Goal: Information Seeking & Learning: Check status

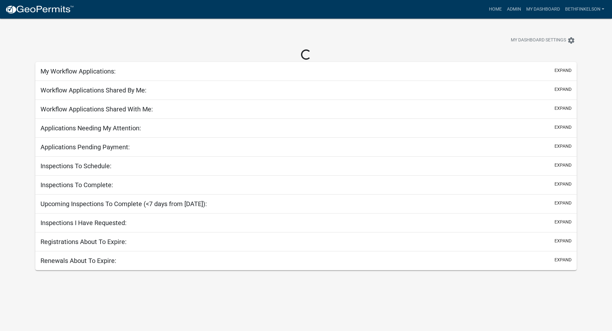
click at [512, 2] on nav "more_horiz Home Admin My Dashboard bethfinkelson Admin Account Logout" at bounding box center [306, 9] width 612 height 19
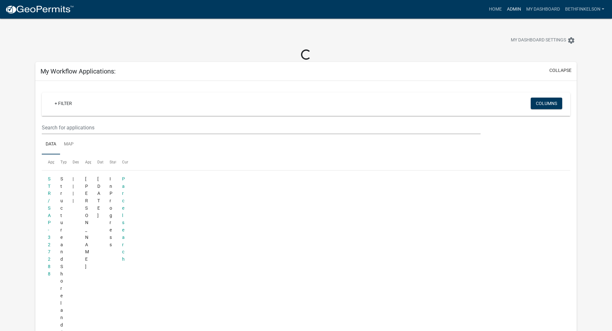
click at [516, 7] on link "Admin" at bounding box center [513, 9] width 19 height 12
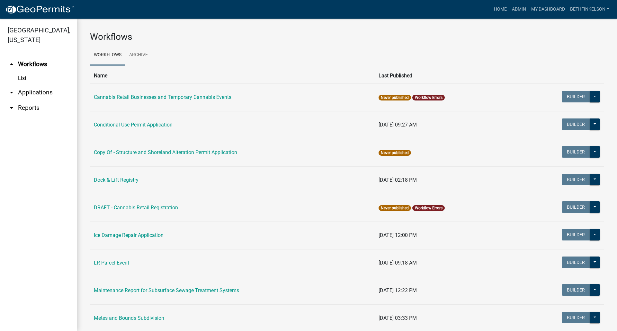
click at [36, 96] on link "arrow_drop_down Applications" at bounding box center [38, 92] width 77 height 15
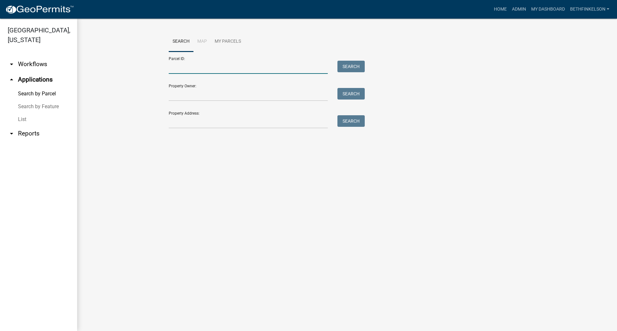
click at [188, 70] on input "Parcel ID:" at bounding box center [248, 67] width 159 height 13
paste input "13000040019027"
type input "13000040019027"
click at [355, 63] on button "Search" at bounding box center [350, 67] width 27 height 12
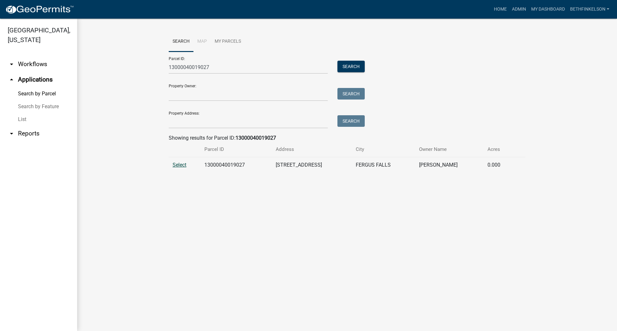
click at [184, 163] on span "Select" at bounding box center [180, 165] width 14 height 6
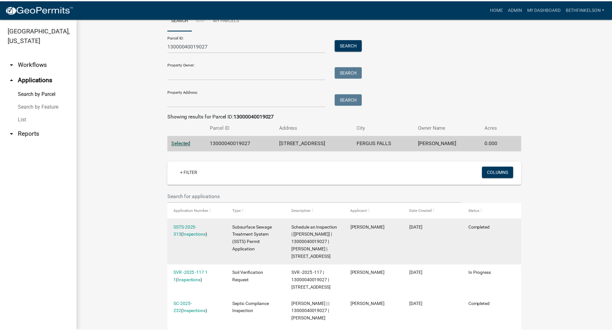
scroll to position [24, 0]
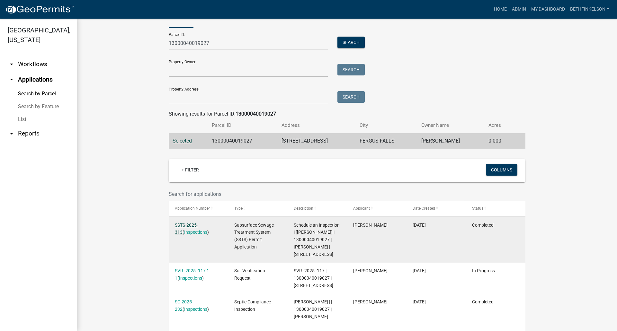
click at [196, 226] on link "SSTS-2025-313" at bounding box center [186, 229] width 23 height 13
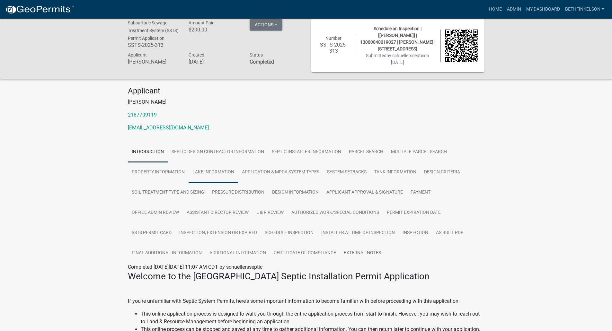
scroll to position [8, 0]
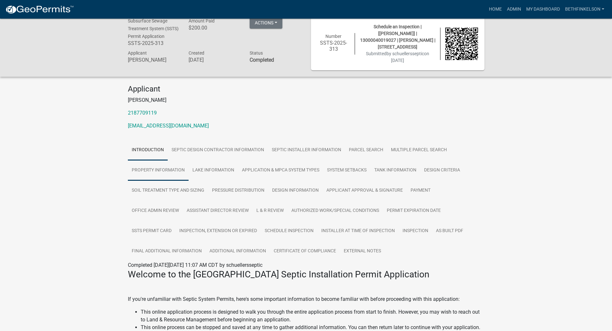
click at [169, 171] on link "Property Information" at bounding box center [158, 170] width 61 height 21
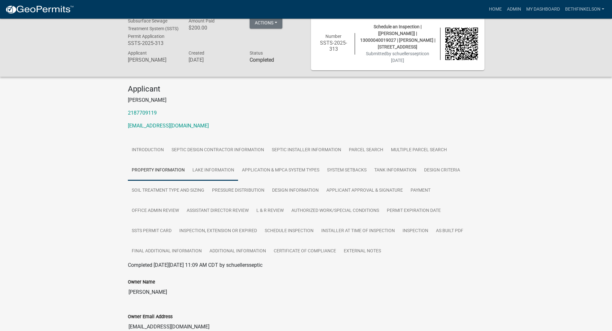
click at [216, 172] on link "Lake Information" at bounding box center [213, 170] width 49 height 21
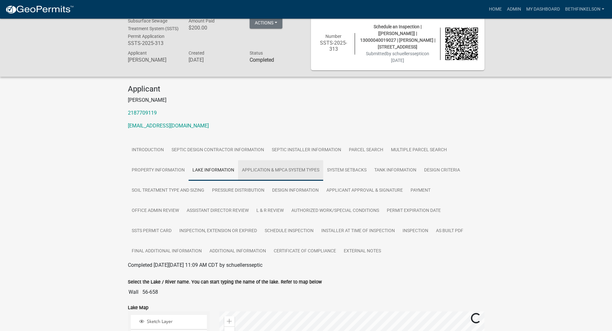
click at [287, 177] on link "Application & MPCA System Types" at bounding box center [280, 170] width 85 height 21
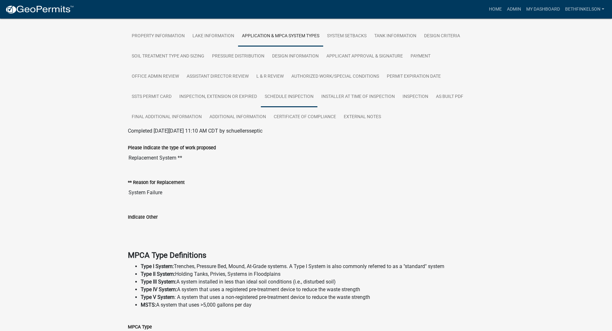
scroll to position [125, 0]
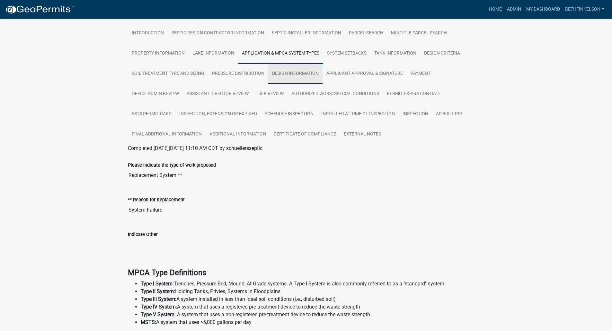
click at [300, 75] on link "Design Information" at bounding box center [295, 74] width 54 height 21
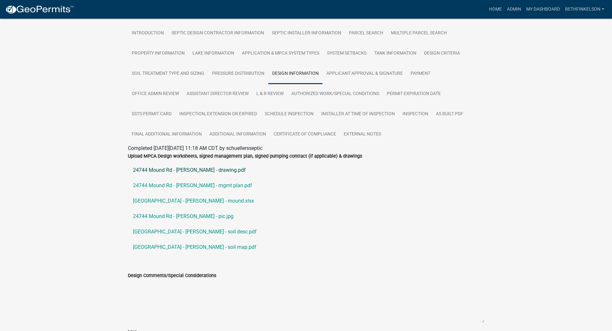
click at [202, 172] on link "24744 Mound Rd - Thompson - drawing.pdf" at bounding box center [306, 170] width 357 height 15
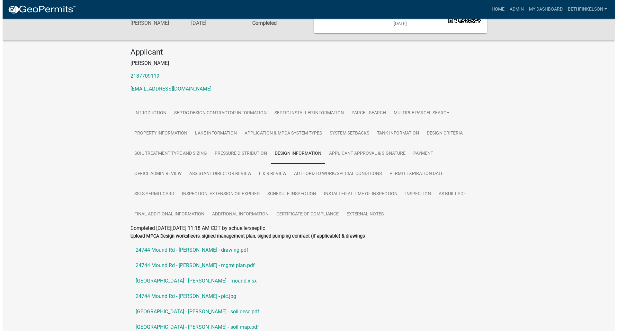
scroll to position [0, 0]
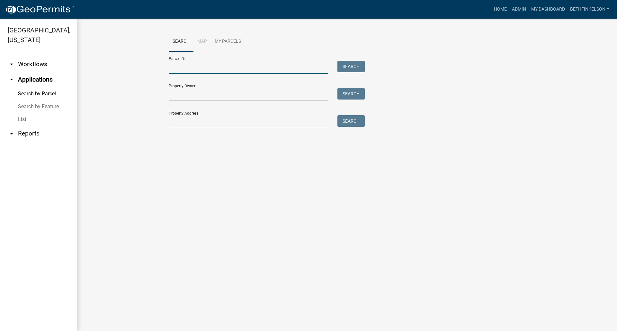
click at [181, 69] on input "Parcel ID:" at bounding box center [248, 67] width 159 height 13
paste input "13000160094000"
type input "13000160094000"
click at [350, 67] on button "Search" at bounding box center [350, 67] width 27 height 12
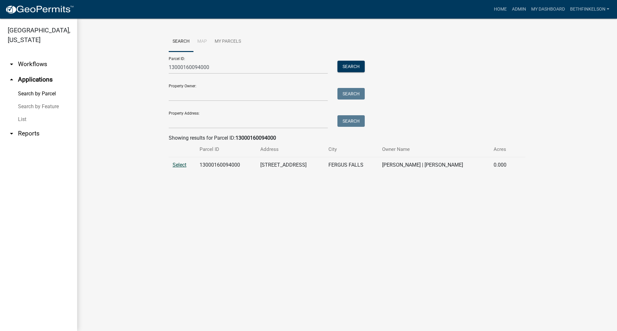
click at [177, 167] on span "Select" at bounding box center [180, 165] width 14 height 6
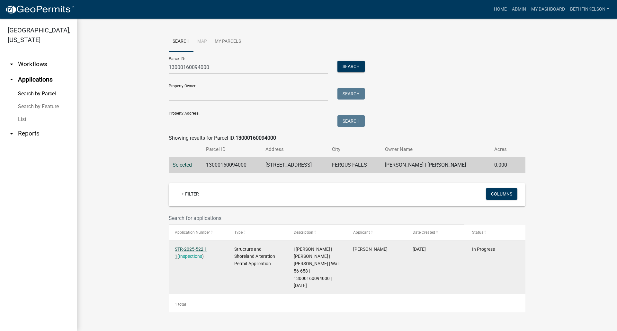
click at [200, 247] on link "STR-2025-522 1 1" at bounding box center [191, 253] width 32 height 13
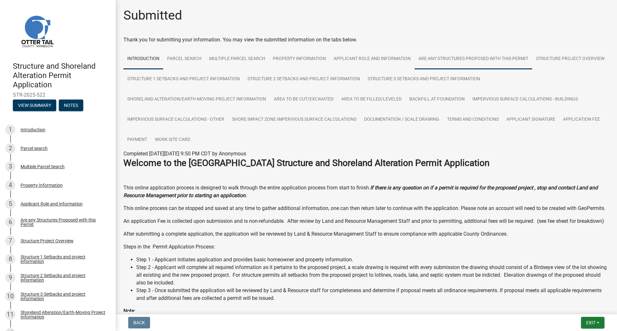
click at [451, 57] on link "Are any Structures Proposed with this Permit" at bounding box center [474, 59] width 118 height 21
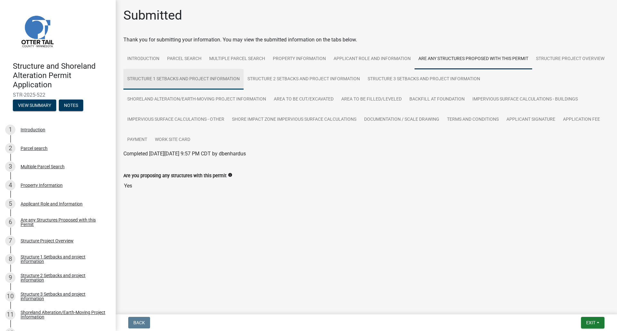
click at [163, 75] on link "Structure 1 Setbacks and project information" at bounding box center [183, 79] width 120 height 21
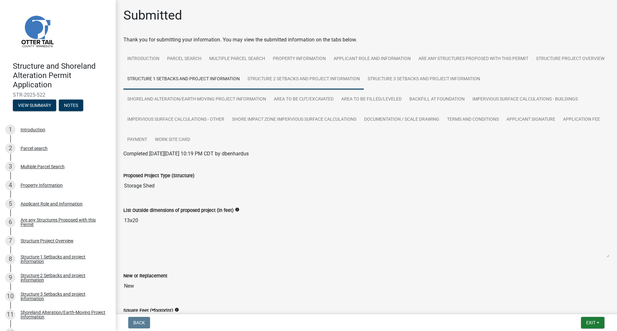
drag, startPoint x: 408, startPoint y: 80, endPoint x: 434, endPoint y: 79, distance: 25.7
click at [364, 80] on link "Structure 2 Setbacks and project information" at bounding box center [304, 79] width 120 height 21
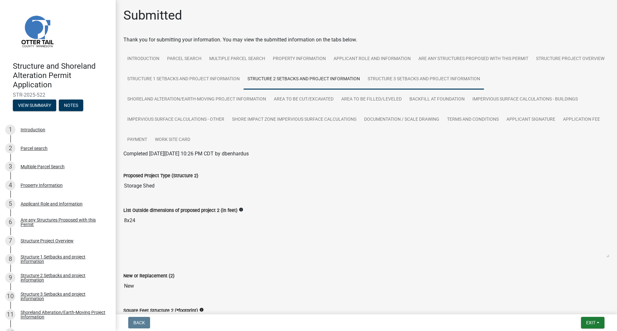
click at [466, 74] on link "Structure 3 Setbacks and project information" at bounding box center [424, 79] width 120 height 21
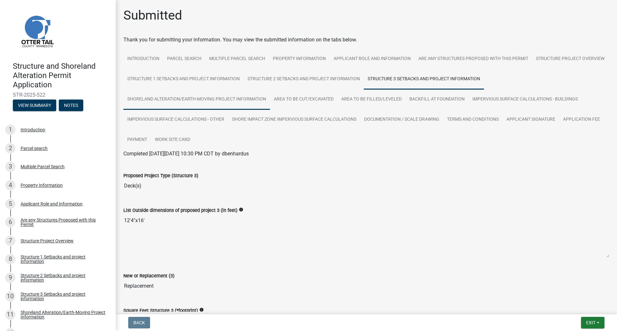
click at [161, 97] on link "Shoreland Alteration/Earth-Moving Project Information" at bounding box center [196, 99] width 147 height 21
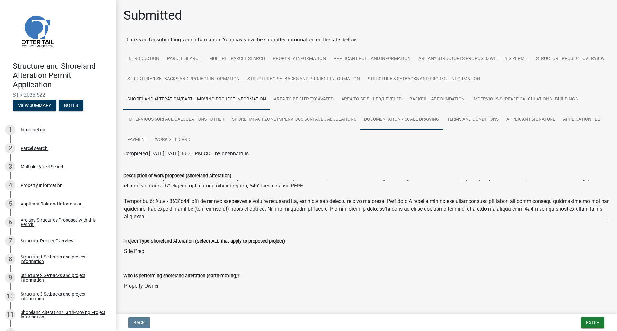
click at [404, 125] on link "Documentation / Scale Drawing" at bounding box center [401, 120] width 83 height 21
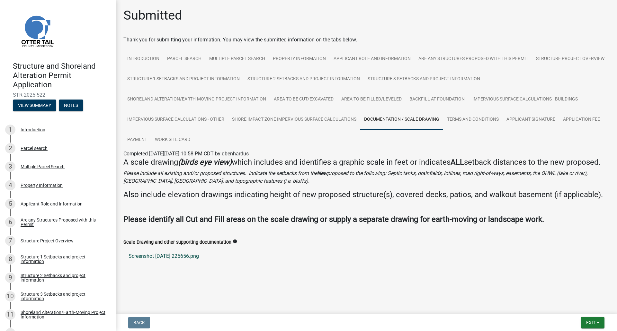
click at [165, 264] on link "Screenshot 2025-08-25 225656.png" at bounding box center [366, 256] width 486 height 15
click at [168, 141] on link "Work Site Card" at bounding box center [172, 140] width 43 height 21
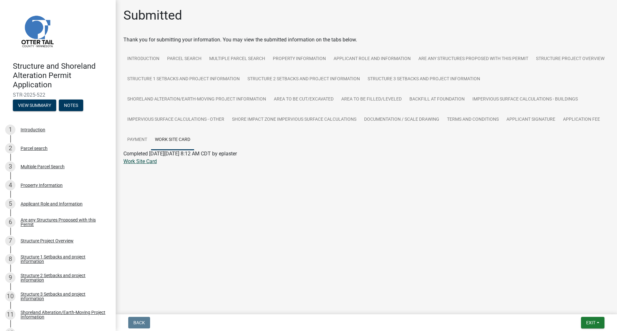
click at [136, 165] on div "Work Site Card" at bounding box center [366, 162] width 495 height 8
click at [142, 161] on link "Work Site Card" at bounding box center [139, 161] width 33 height 6
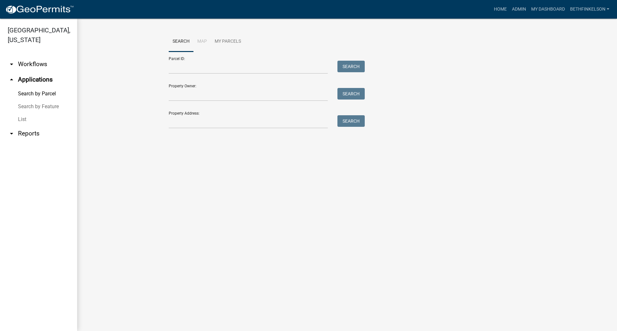
click at [531, 221] on main "Search Map My Parcels Parcel ID: Search Property Owner: Search Property Address…" at bounding box center [347, 175] width 540 height 313
click at [196, 71] on input "Parcel ID:" at bounding box center [248, 67] width 159 height 13
paste input "13000190108005"
type input "13000190108005"
click at [340, 67] on button "Search" at bounding box center [350, 67] width 27 height 12
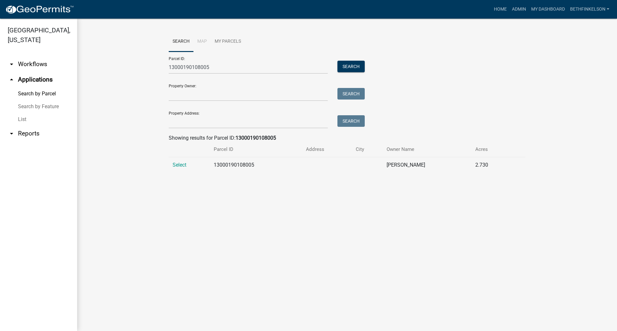
click at [182, 169] on td "Select" at bounding box center [189, 165] width 41 height 16
click at [175, 166] on span "Select" at bounding box center [180, 165] width 14 height 6
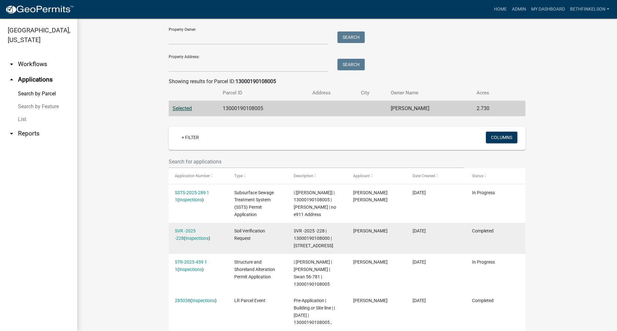
scroll to position [88, 0]
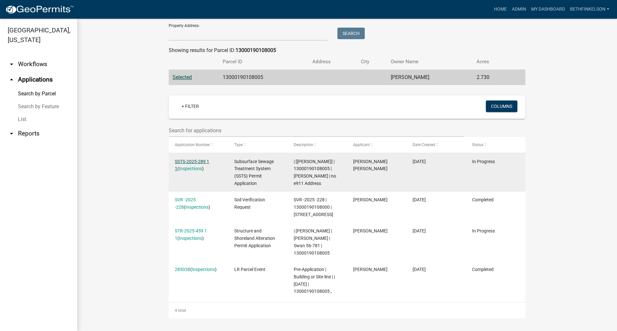
click at [191, 161] on link "SSTS-2025-289 1 1" at bounding box center [192, 165] width 34 height 13
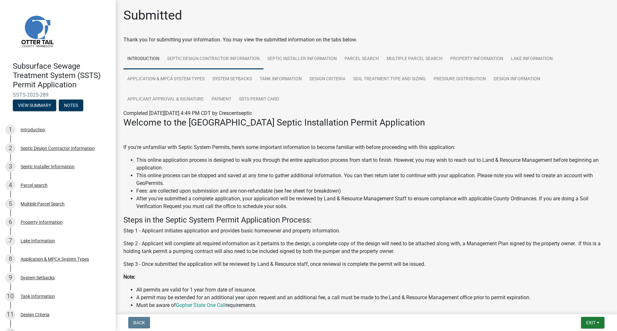
click at [219, 60] on link "Septic Design Contractor Information" at bounding box center [213, 59] width 100 height 21
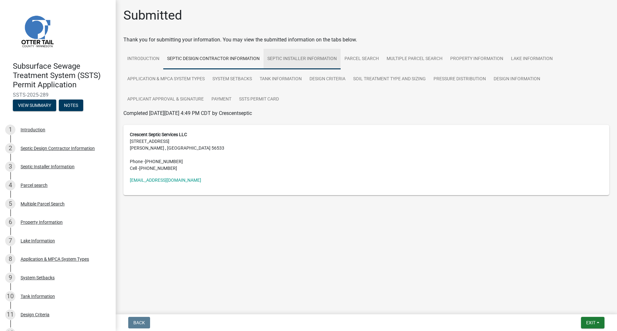
click at [265, 57] on link "Septic Installer Information" at bounding box center [301, 59] width 77 height 21
click at [380, 58] on link "Parcel search" at bounding box center [362, 59] width 42 height 21
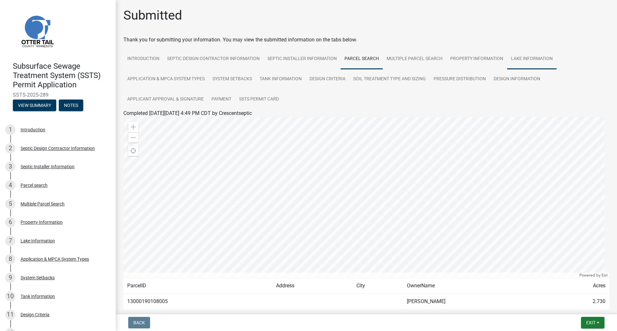
click at [529, 62] on link "Lake Information" at bounding box center [531, 59] width 49 height 21
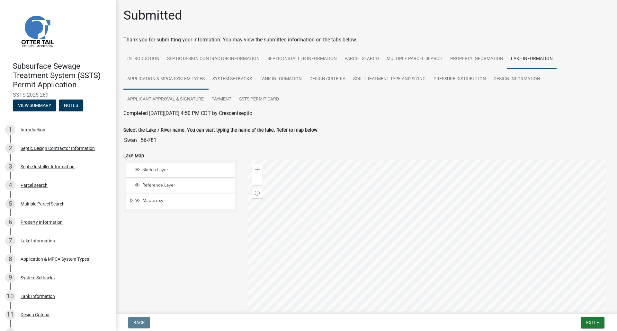
click at [167, 81] on link "Application & MPCA System Types" at bounding box center [165, 79] width 85 height 21
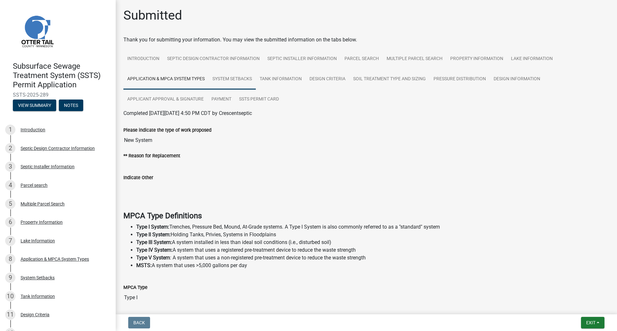
drag, startPoint x: 247, startPoint y: 79, endPoint x: 253, endPoint y: 78, distance: 5.6
click at [247, 79] on link "System Setbacks" at bounding box center [232, 79] width 47 height 21
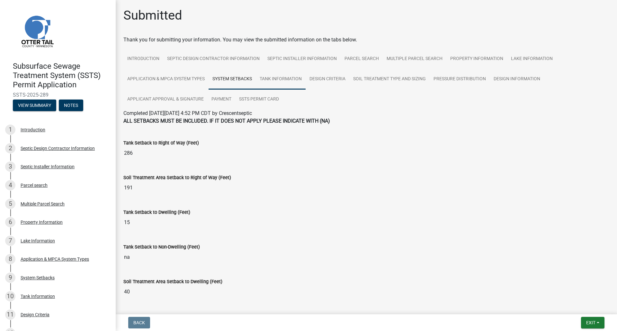
click at [270, 76] on link "Tank Information" at bounding box center [281, 79] width 50 height 21
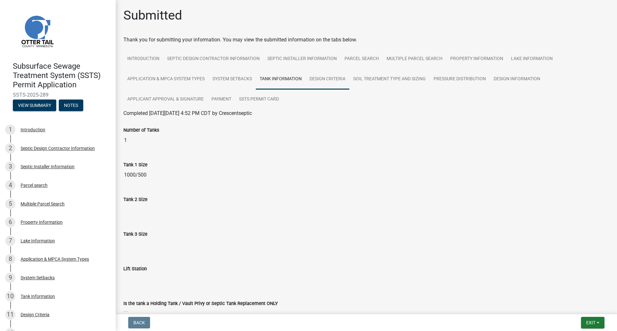
click at [320, 81] on link "Design Criteria" at bounding box center [328, 79] width 44 height 21
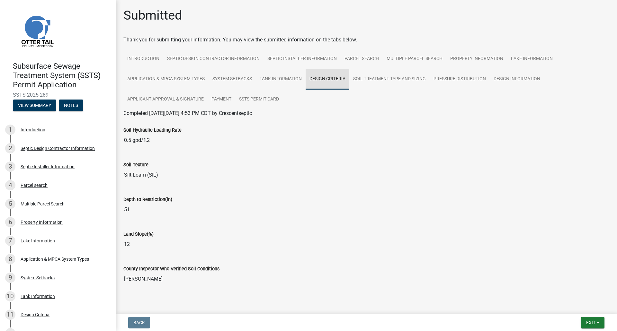
click at [349, 84] on link "Design Criteria" at bounding box center [328, 79] width 44 height 21
click at [375, 77] on link "Soil Treatment Type and Sizing" at bounding box center [389, 79] width 80 height 21
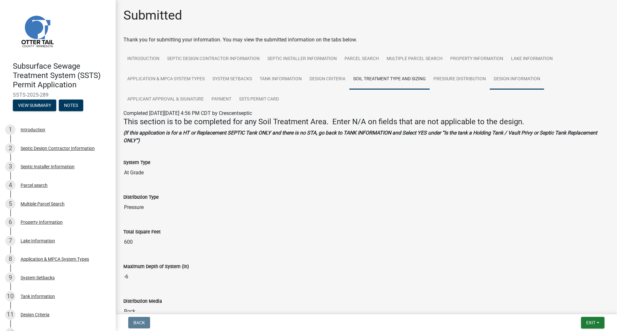
click at [507, 84] on link "Design Information" at bounding box center [517, 79] width 54 height 21
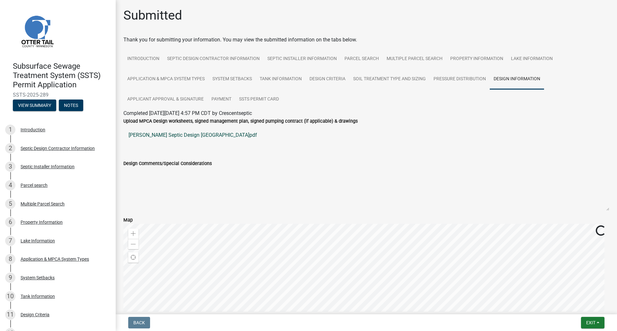
click at [181, 134] on link "Jackie Johnson Septic Design Swan Lake.pdf" at bounding box center [366, 135] width 486 height 15
click at [253, 103] on link "SSTS Permit Card" at bounding box center [259, 99] width 48 height 21
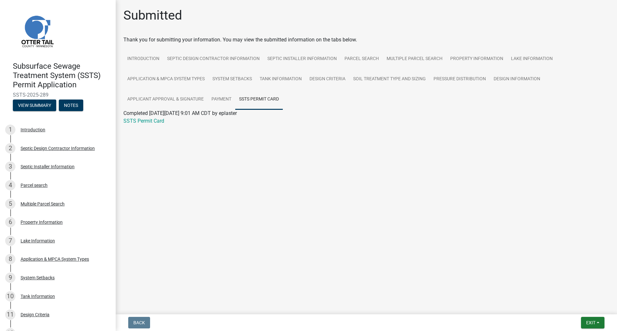
click at [144, 127] on wm-application-readonly "Introduction Septic Design Contractor Information Septic Installer Information …" at bounding box center [366, 91] width 486 height 84
click at [145, 121] on link "SSTS Permit Card" at bounding box center [143, 121] width 41 height 6
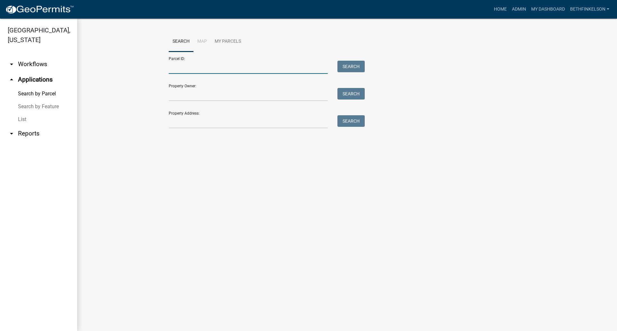
click at [203, 70] on input "Parcel ID:" at bounding box center [248, 67] width 159 height 13
paste input "13000190108005"
type input "13000190108005"
click at [344, 71] on button "Search" at bounding box center [350, 67] width 27 height 12
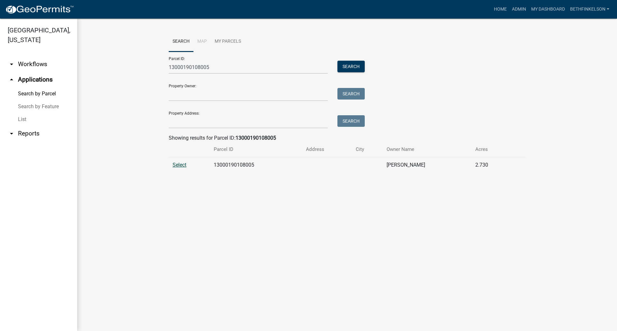
click at [183, 167] on span "Select" at bounding box center [180, 165] width 14 height 6
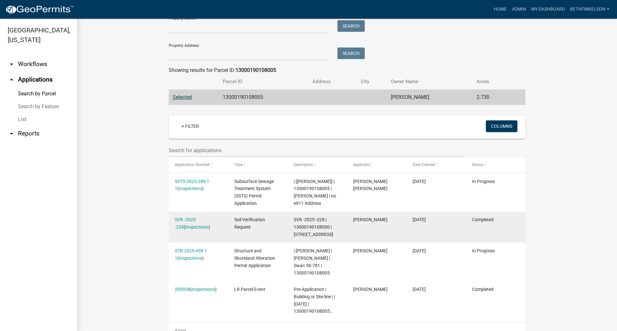
scroll to position [72, 0]
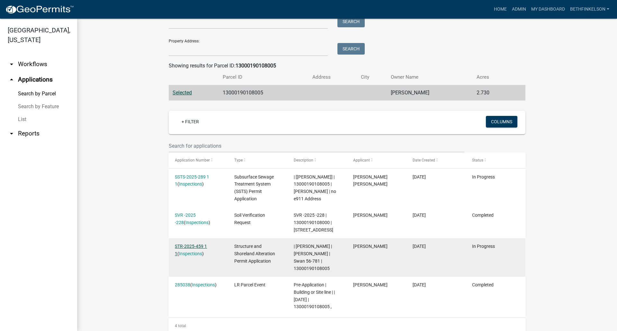
click at [193, 253] on link "STR-2025-459 1 1" at bounding box center [191, 250] width 32 height 13
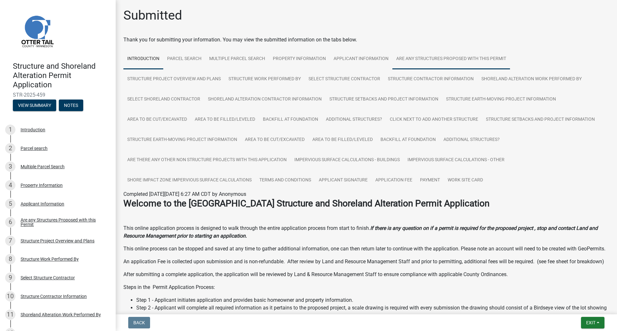
click at [420, 60] on link "Are any Structures Proposed with this Permit" at bounding box center [451, 59] width 118 height 21
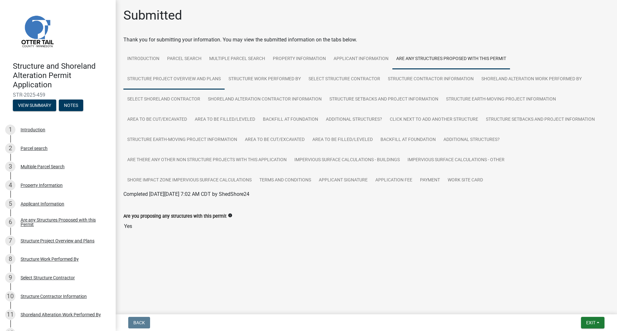
click at [156, 86] on link "Structure Project Overview and Plans" at bounding box center [173, 79] width 101 height 21
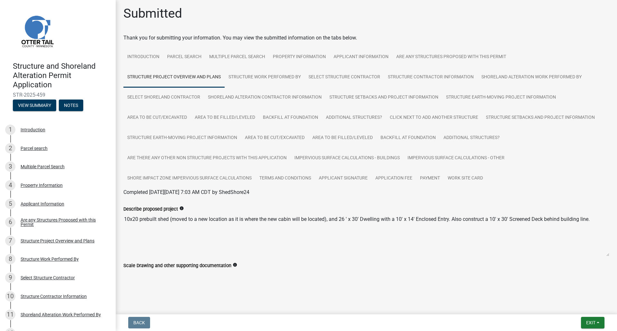
scroll to position [3, 0]
click at [266, 77] on link "Structure Work Performed By" at bounding box center [265, 77] width 80 height 21
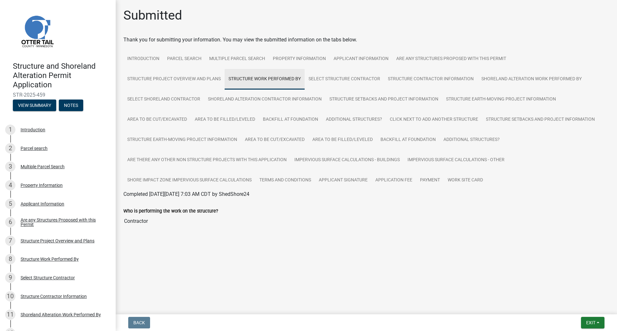
scroll to position [0, 0]
click at [337, 83] on link "Select Structure Contractor" at bounding box center [344, 79] width 79 height 21
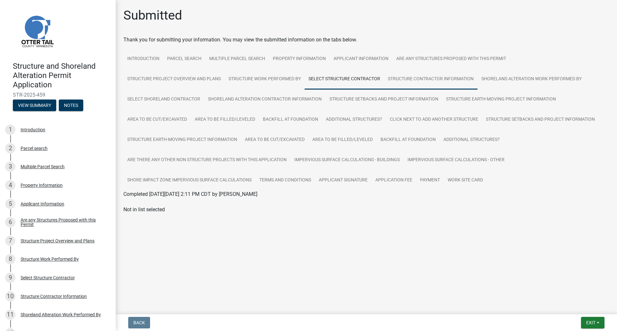
click at [418, 80] on link "Structure Contractor Information" at bounding box center [431, 79] width 94 height 21
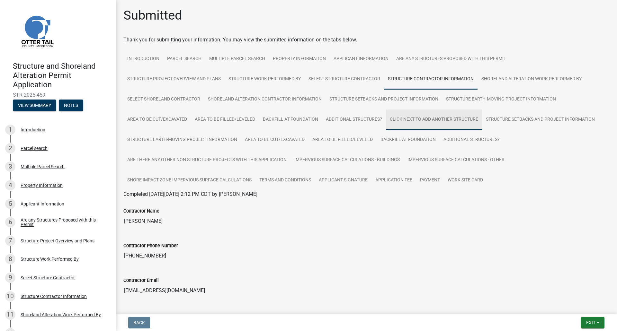
click at [410, 121] on link "Click Next to add another structure" at bounding box center [434, 120] width 96 height 21
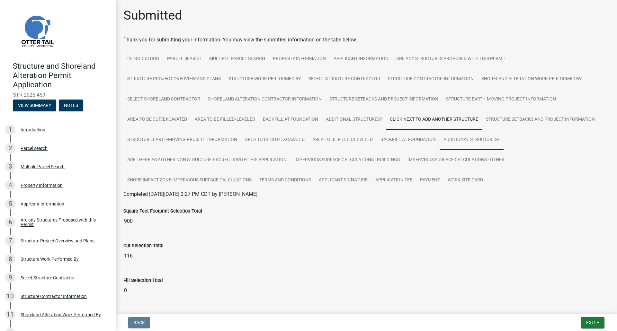
click at [457, 141] on link "Additional Structures?" at bounding box center [472, 140] width 64 height 21
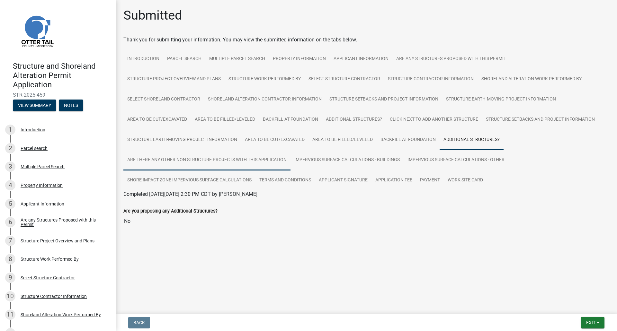
click at [164, 154] on link "Are there any other non structure projects with this application" at bounding box center [206, 160] width 167 height 21
click at [310, 170] on link "Impervious Surface Calculations - Buildings" at bounding box center [346, 160] width 113 height 21
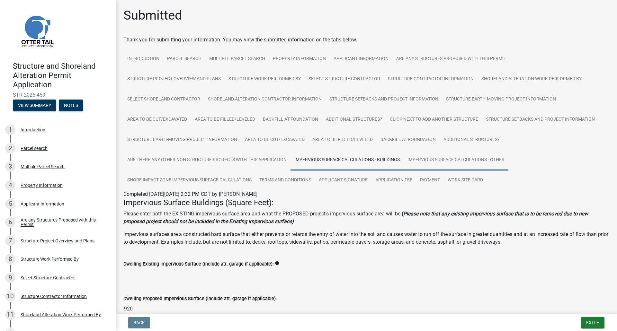
click at [453, 161] on link "Impervious Surface Calculations - Other" at bounding box center [456, 160] width 105 height 21
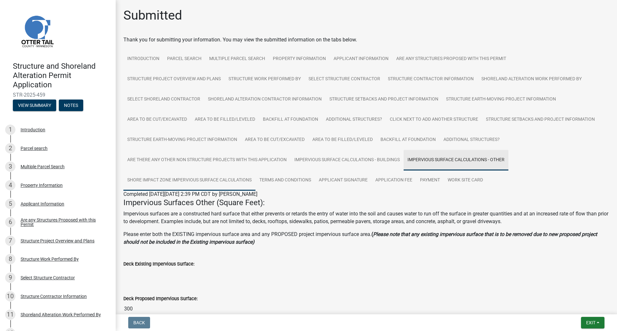
click at [152, 177] on link "Shore Impact Zone Impervious Surface Calculations" at bounding box center [189, 180] width 132 height 21
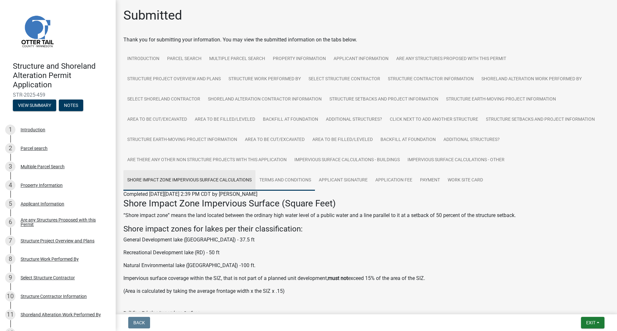
click at [284, 177] on link "Terms and Conditions" at bounding box center [284, 180] width 59 height 21
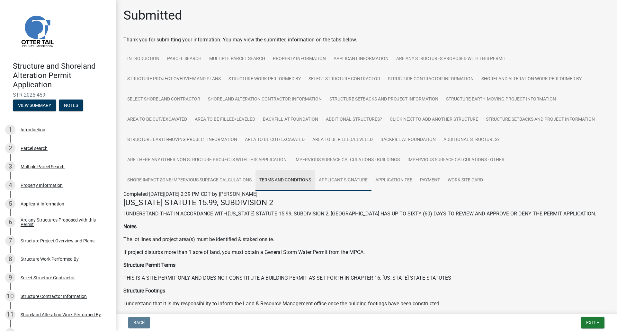
click at [332, 178] on link "Applicant Signature" at bounding box center [343, 180] width 57 height 21
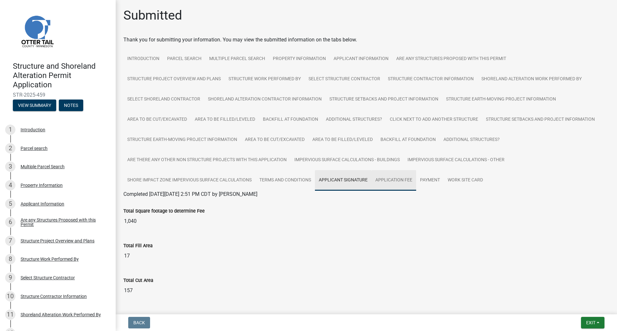
click at [405, 186] on link "Application Fee" at bounding box center [393, 180] width 45 height 21
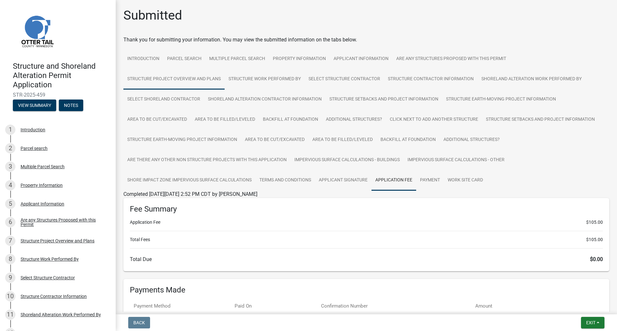
click at [176, 82] on link "Structure Project Overview and Plans" at bounding box center [173, 79] width 101 height 21
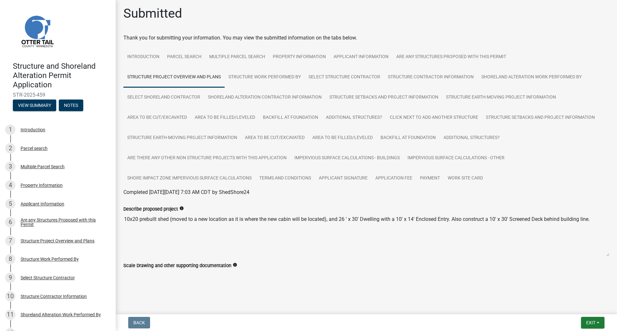
scroll to position [3, 0]
click at [460, 174] on link "Work Site Card" at bounding box center [465, 178] width 43 height 21
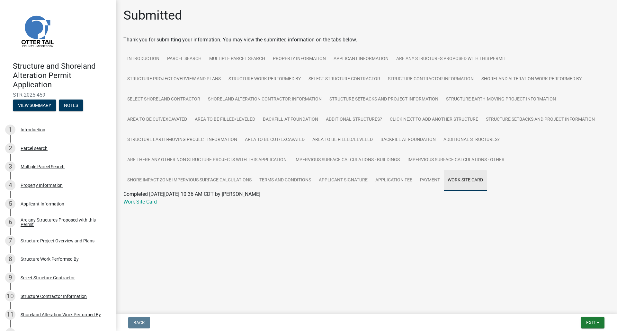
scroll to position [0, 0]
click at [154, 205] on link "Work Site Card" at bounding box center [139, 202] width 33 height 6
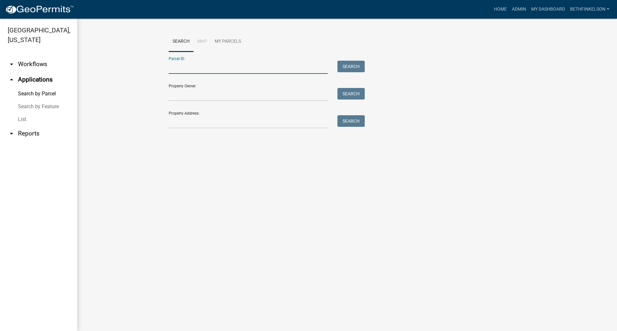
drag, startPoint x: 191, startPoint y: 68, endPoint x: 213, endPoint y: 72, distance: 21.8
click at [191, 68] on input "Parcel ID:" at bounding box center [248, 67] width 159 height 13
paste input "13000990446000"
type input "13000990446000"
click at [335, 66] on div "Search" at bounding box center [350, 67] width 34 height 13
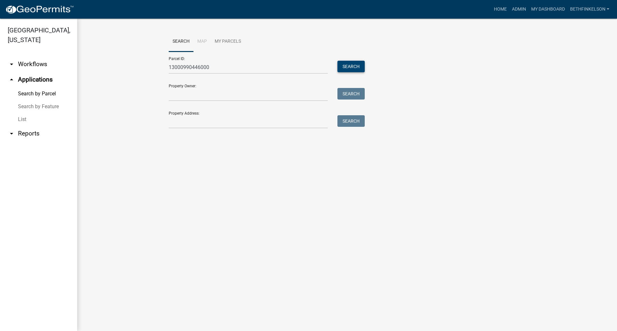
click at [340, 67] on button "Search" at bounding box center [350, 67] width 27 height 12
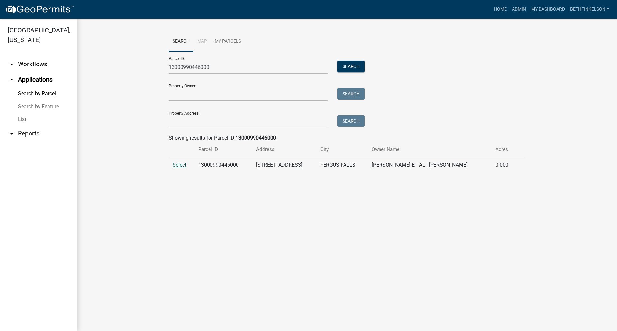
click at [181, 164] on span "Select" at bounding box center [180, 165] width 14 height 6
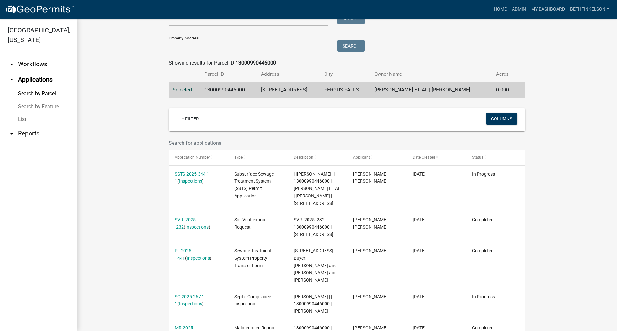
scroll to position [88, 0]
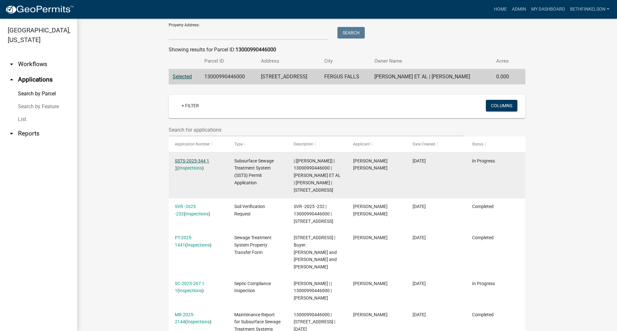
click at [198, 161] on link "SSTS-2025-344 1 1" at bounding box center [192, 164] width 34 height 13
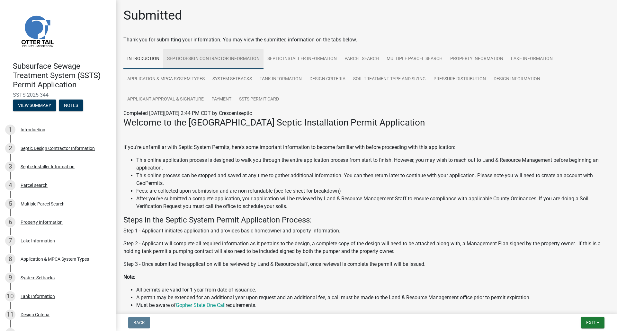
click at [235, 59] on link "Septic Design Contractor Information" at bounding box center [213, 59] width 100 height 21
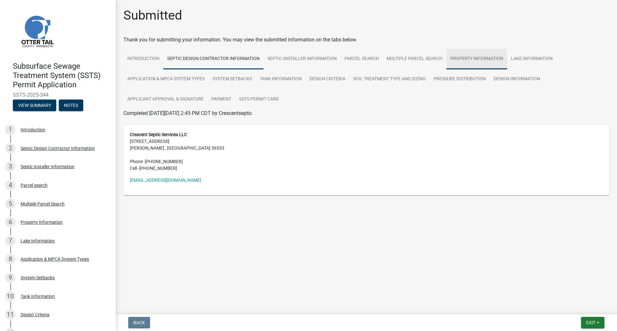
click at [487, 62] on link "Property Information" at bounding box center [476, 59] width 61 height 21
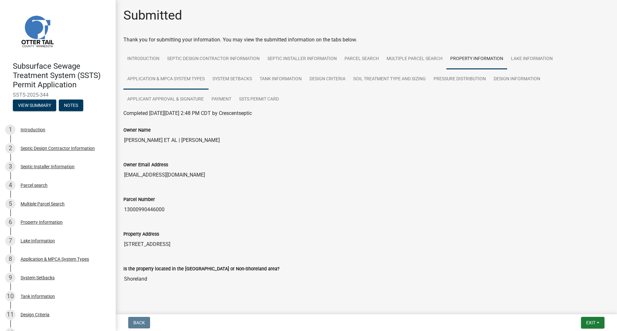
click at [164, 73] on link "Application & MPCA System Types" at bounding box center [165, 79] width 85 height 21
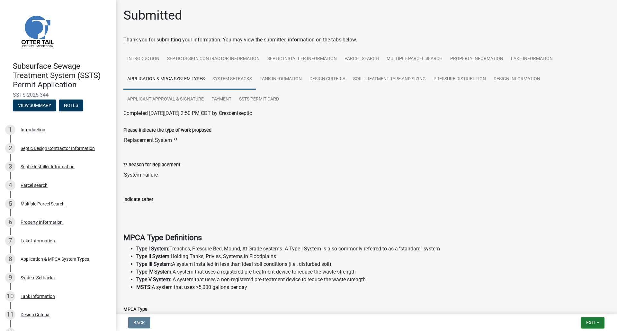
click at [213, 76] on link "System Setbacks" at bounding box center [232, 79] width 47 height 21
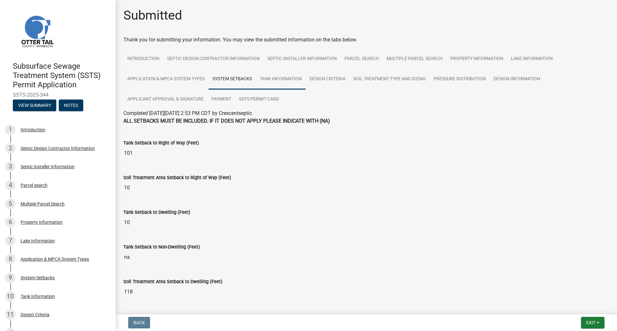
click at [275, 86] on link "Tank Information" at bounding box center [281, 79] width 50 height 21
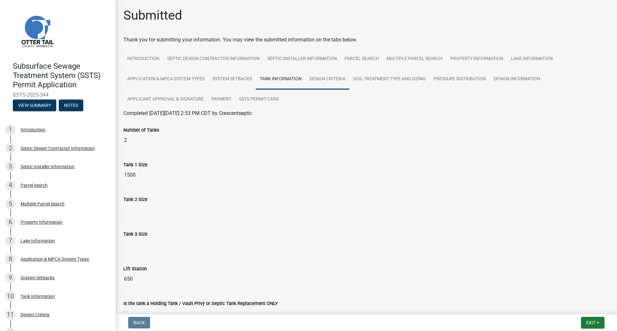
click at [332, 83] on link "Design Criteria" at bounding box center [328, 79] width 44 height 21
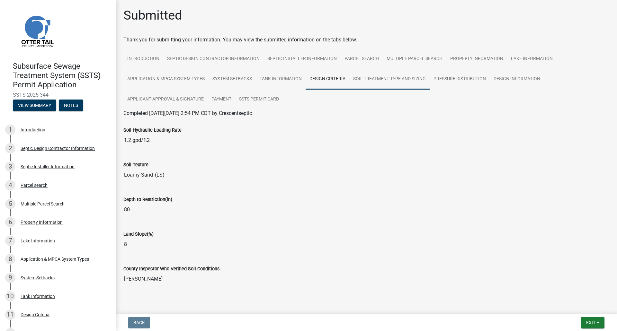
click at [393, 86] on link "Soil Treatment Type and Sizing" at bounding box center [389, 79] width 80 height 21
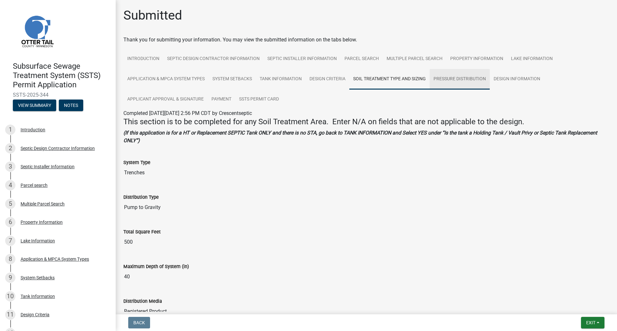
click at [470, 89] on link "Pressure Distribution" at bounding box center [460, 79] width 60 height 21
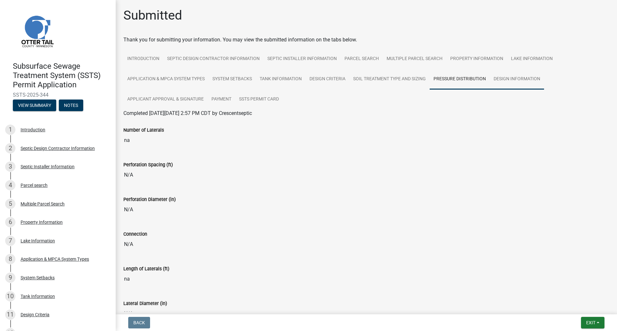
click at [506, 82] on link "Design Information" at bounding box center [517, 79] width 54 height 21
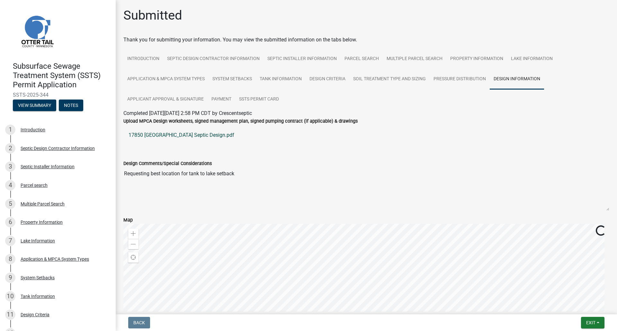
click at [171, 134] on link "17850 Cedar Park Loop Septic Design.pdf" at bounding box center [366, 135] width 486 height 15
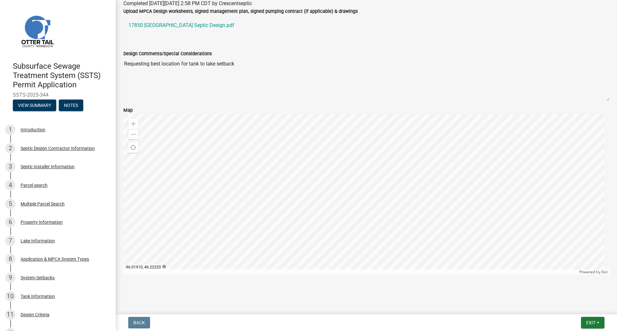
scroll to position [111, 0]
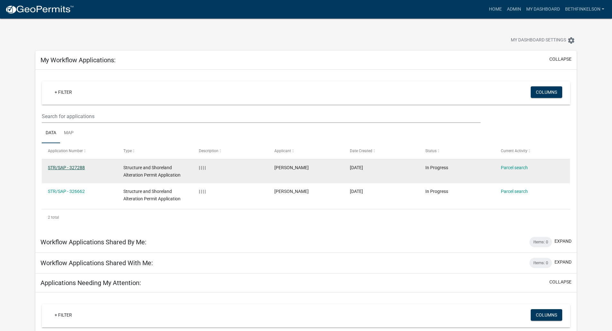
click at [64, 168] on link "STR/SAP - 327288" at bounding box center [66, 167] width 37 height 5
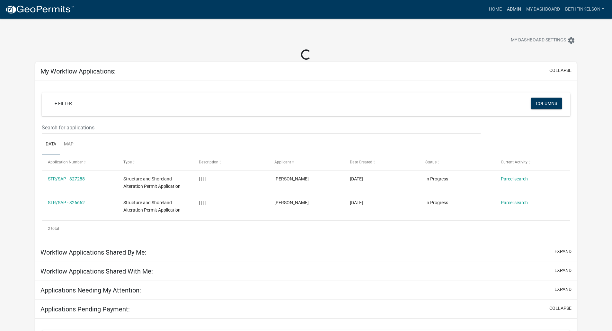
click at [506, 10] on link "Admin" at bounding box center [513, 9] width 19 height 12
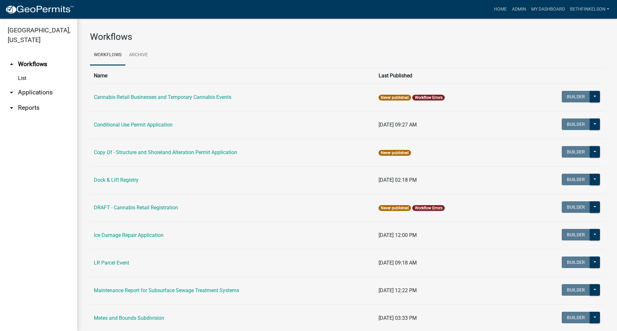
click at [31, 94] on link "arrow_drop_down Applications" at bounding box center [38, 92] width 77 height 15
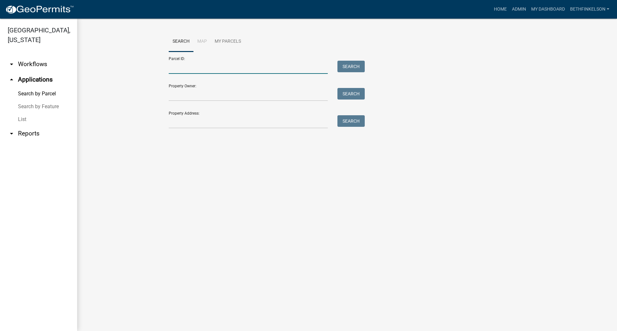
click at [186, 68] on input "Parcel ID:" at bounding box center [248, 67] width 159 height 13
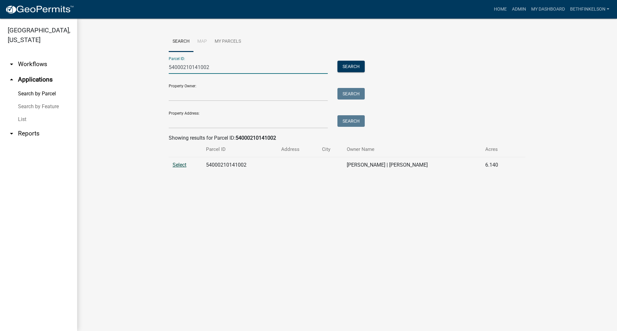
type input "54000210141002"
click at [180, 165] on span "Select" at bounding box center [180, 165] width 14 height 6
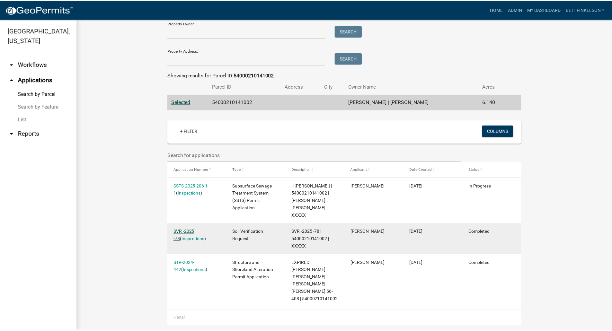
scroll to position [64, 0]
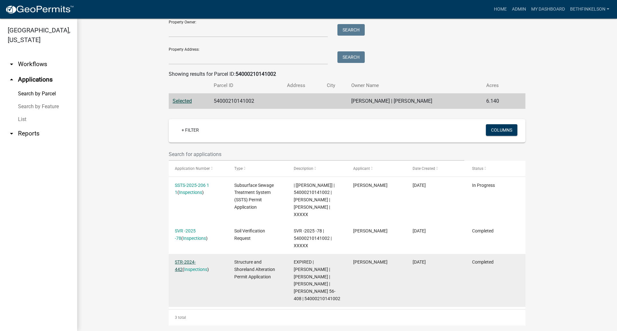
click at [192, 262] on link "STR-2024-442" at bounding box center [185, 266] width 21 height 13
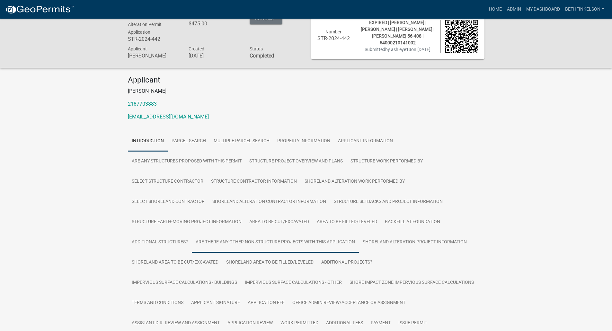
scroll to position [56, 0]
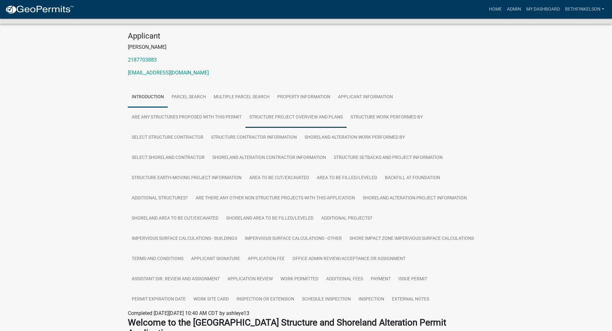
click at [295, 118] on link "Structure Project Overview and Plans" at bounding box center [296, 117] width 101 height 21
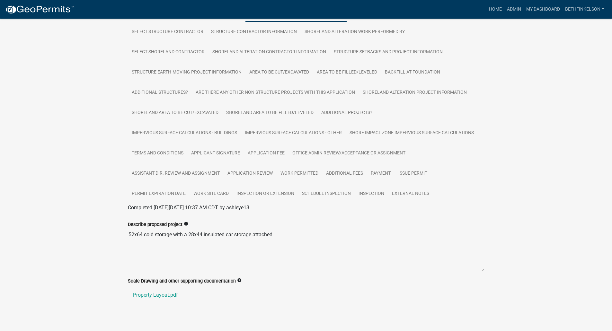
scroll to position [168, 0]
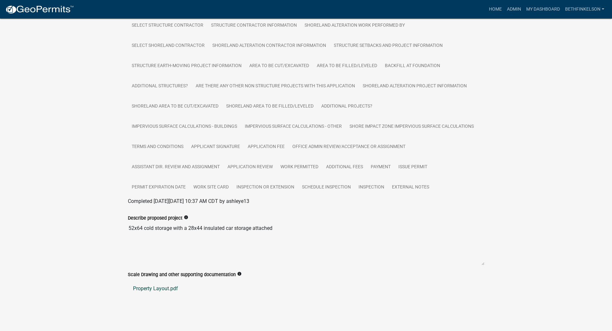
click at [166, 287] on link "Property Layout.pdf" at bounding box center [306, 288] width 357 height 15
click at [170, 187] on link "Permit Expiration Date" at bounding box center [159, 187] width 62 height 21
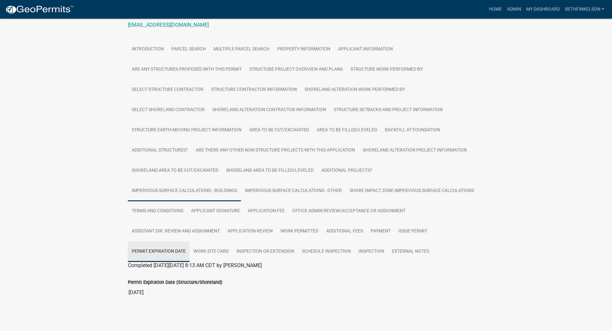
scroll to position [104, 0]
click at [209, 191] on link "Impervious Surface Calculations - Buildings" at bounding box center [184, 191] width 113 height 21
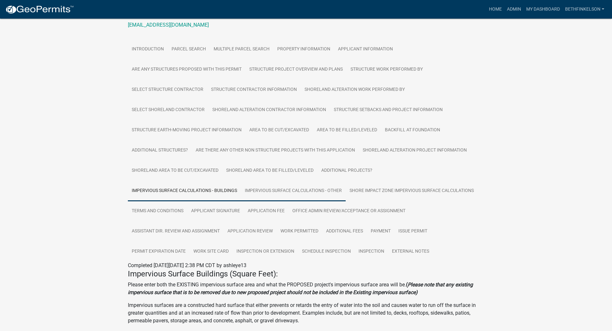
click at [250, 193] on link "Impervious Surface Calculations - Other" at bounding box center [293, 191] width 105 height 21
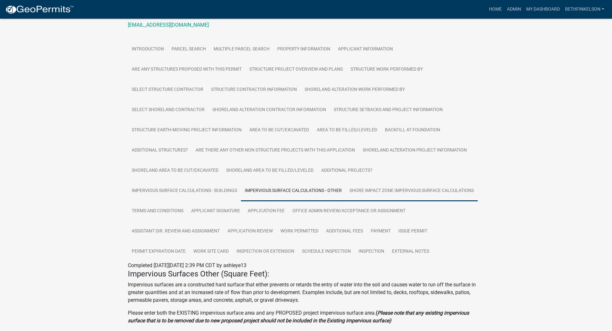
click at [403, 193] on link "Shore Impact Zone Impervious Surface Calculations" at bounding box center [412, 191] width 132 height 21
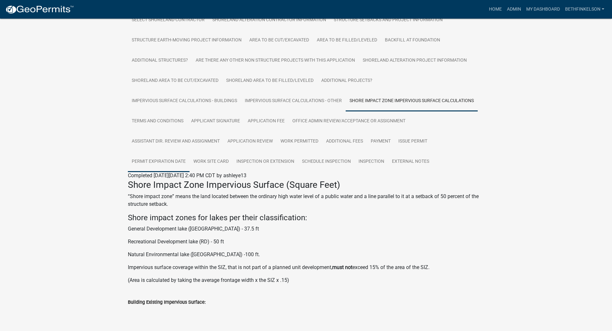
scroll to position [225, 0]
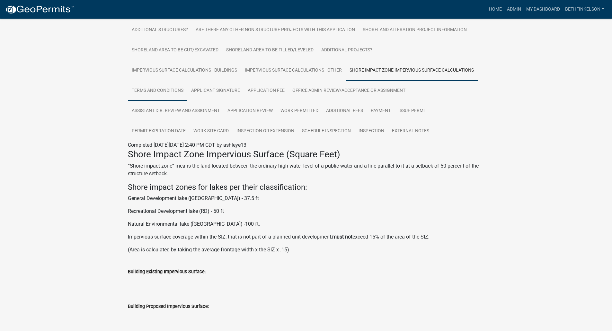
click at [146, 89] on link "Terms and Conditions" at bounding box center [157, 91] width 59 height 21
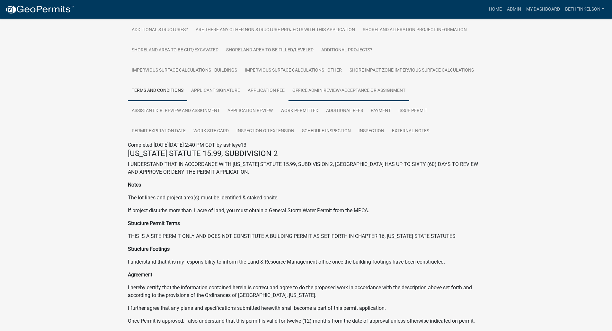
click at [321, 92] on link "Office Admin Review/Acceptance or Assignment" at bounding box center [349, 91] width 121 height 21
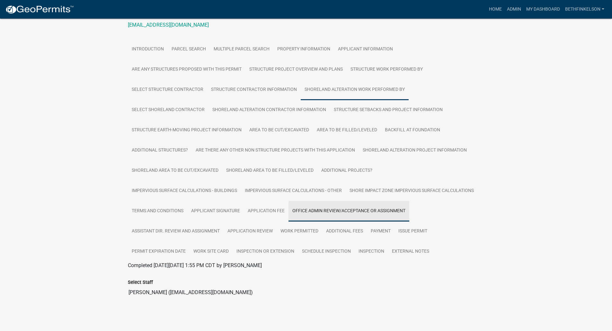
scroll to position [104, 0]
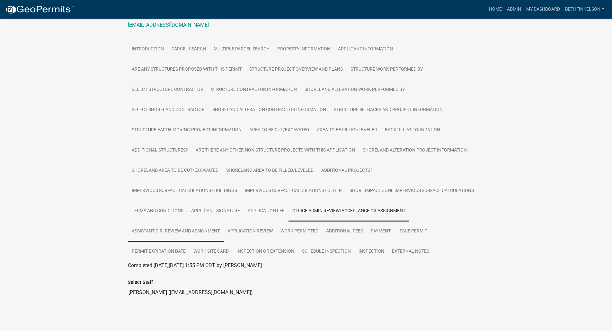
click at [165, 237] on link "Assistant Dir. Review and Assignment" at bounding box center [176, 231] width 96 height 21
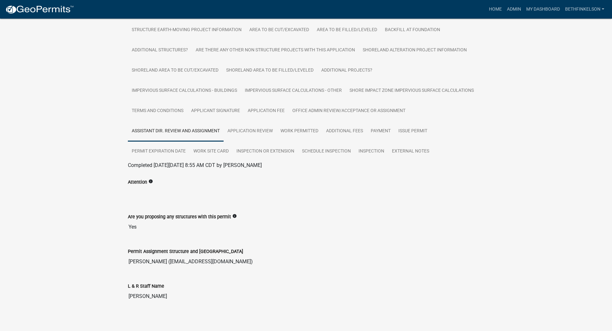
scroll to position [208, 0]
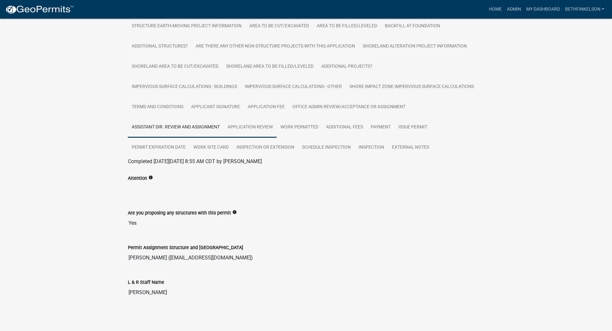
click at [246, 130] on link "Application Review" at bounding box center [250, 127] width 53 height 21
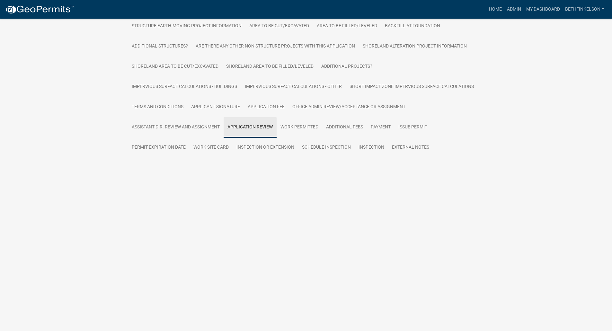
scroll to position [104, 0]
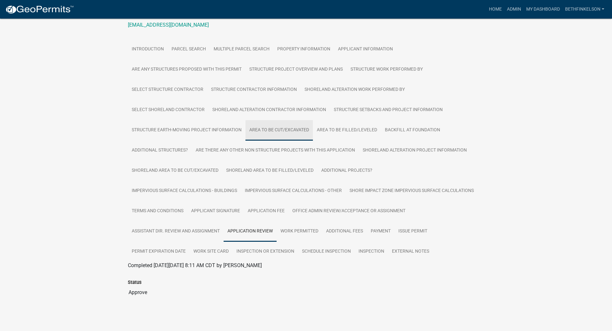
click at [297, 128] on link "Area to be Cut/Excavated" at bounding box center [279, 130] width 67 height 21
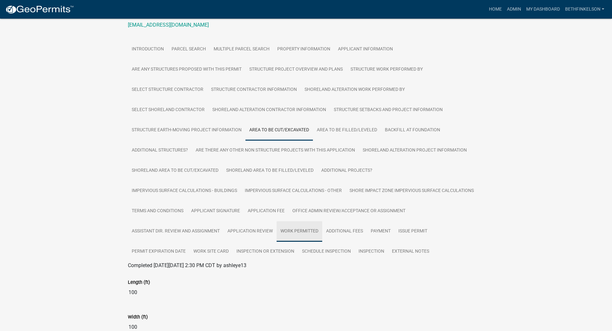
click at [314, 231] on link "Work Permitted" at bounding box center [300, 231] width 46 height 21
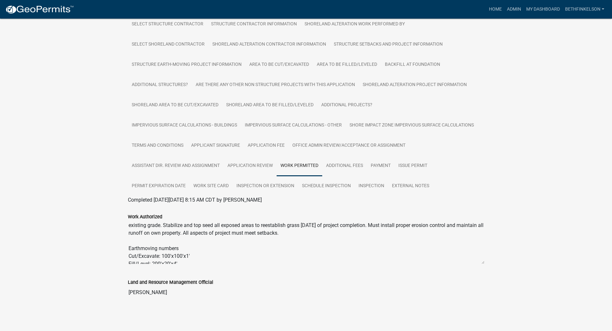
scroll to position [23, 0]
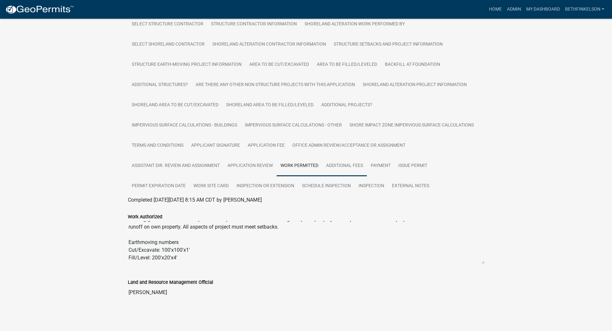
click at [344, 173] on link "Additional Fees" at bounding box center [344, 166] width 45 height 21
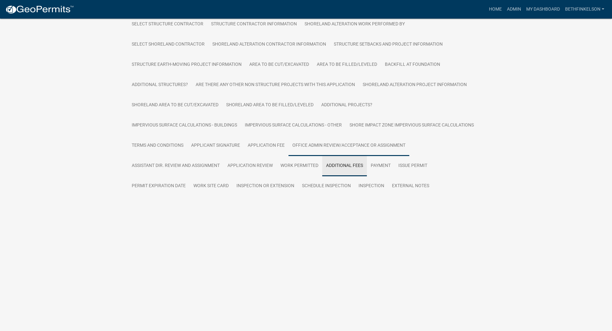
scroll to position [152, 0]
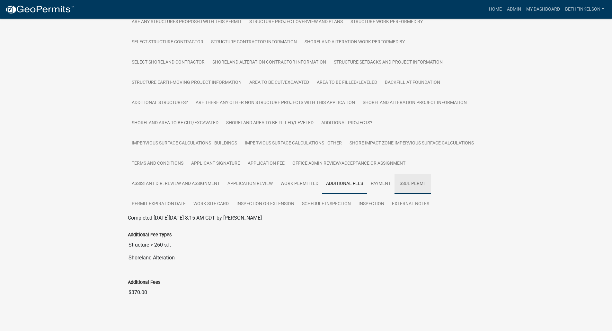
click at [422, 186] on link "Issue Permit" at bounding box center [413, 184] width 37 height 21
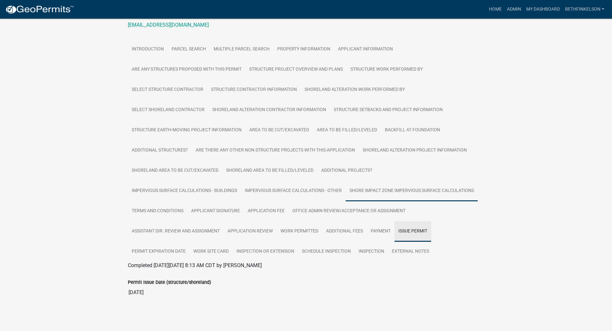
scroll to position [104, 0]
click at [214, 252] on link "Work Site Card" at bounding box center [211, 252] width 43 height 21
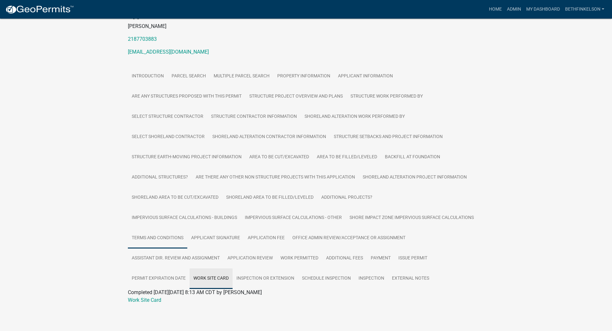
scroll to position [77, 0]
click at [158, 302] on link "Work Site Card" at bounding box center [144, 300] width 33 height 6
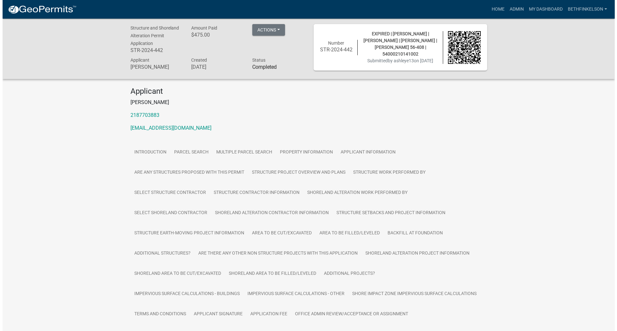
scroll to position [0, 0]
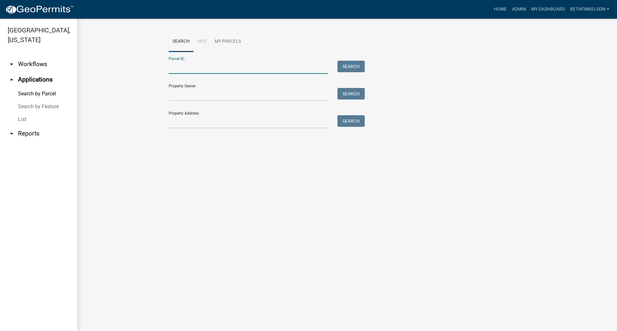
click at [196, 65] on input "Parcel ID:" at bounding box center [248, 67] width 159 height 13
type input "54000210141002"
click at [340, 70] on button "Search" at bounding box center [350, 67] width 27 height 12
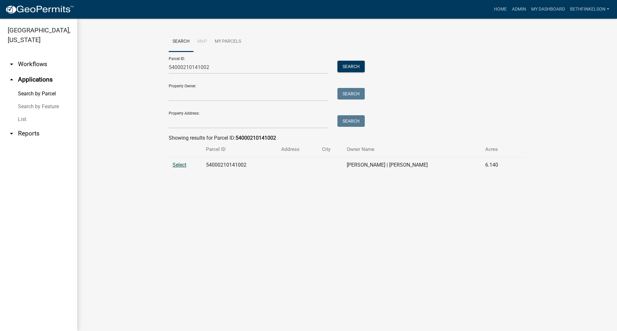
click at [179, 166] on span "Select" at bounding box center [180, 165] width 14 height 6
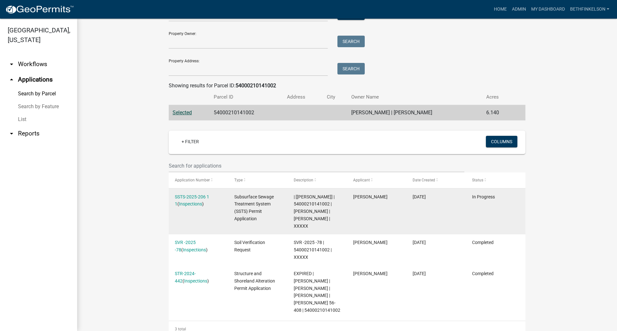
scroll to position [64, 0]
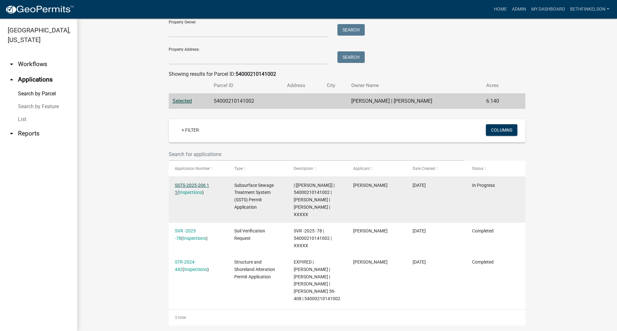
click at [199, 184] on link "SSTS-2025-206 1 1" at bounding box center [192, 189] width 34 height 13
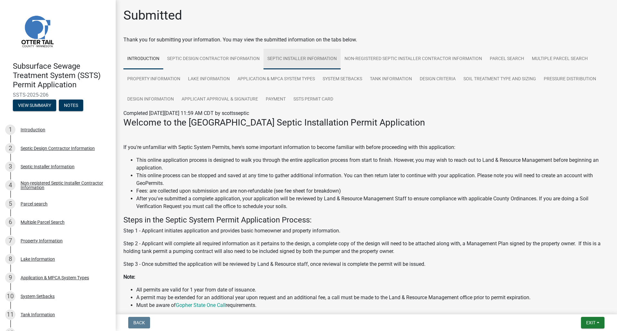
click at [272, 58] on link "Septic Installer Information" at bounding box center [301, 59] width 77 height 21
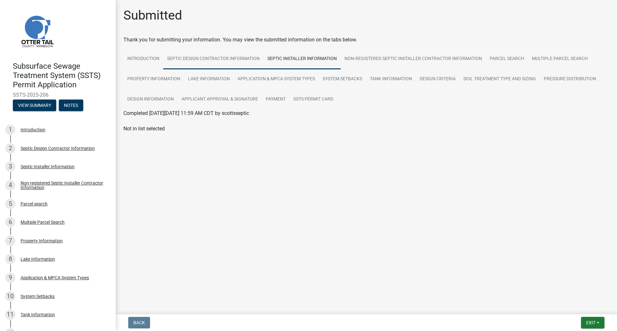
click at [230, 55] on link "Septic Design Contractor Information" at bounding box center [213, 59] width 100 height 21
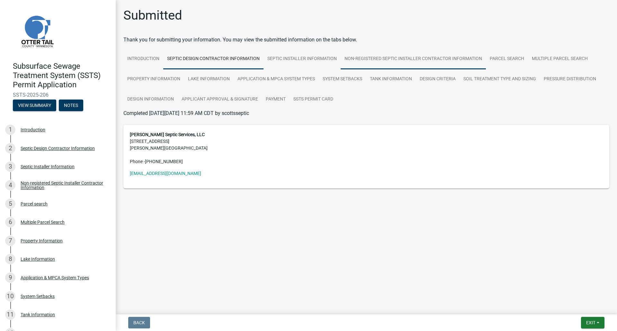
click at [371, 57] on link "Non-registered Septic Installer Contractor Information" at bounding box center [413, 59] width 145 height 21
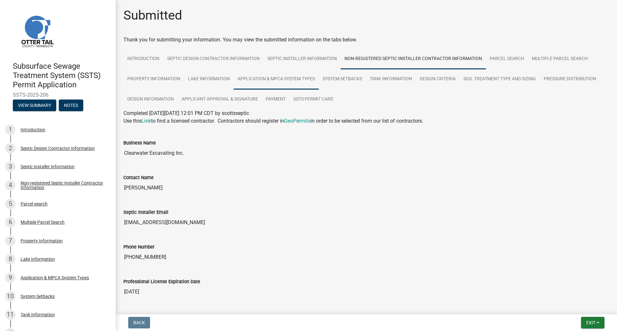
click at [272, 85] on link "Application & MPCA System Types" at bounding box center [276, 79] width 85 height 21
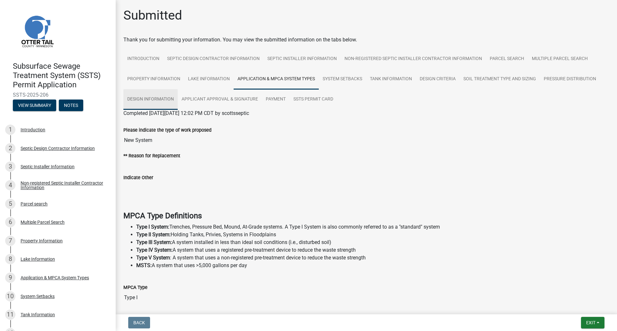
click at [149, 100] on link "Design Information" at bounding box center [150, 99] width 54 height 21
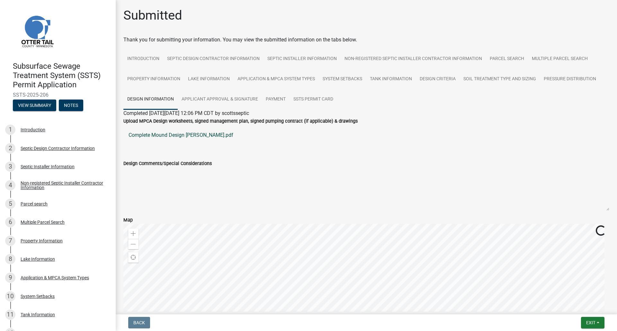
click at [158, 139] on link "Complete Mound Design [PERSON_NAME].pdf" at bounding box center [366, 135] width 486 height 15
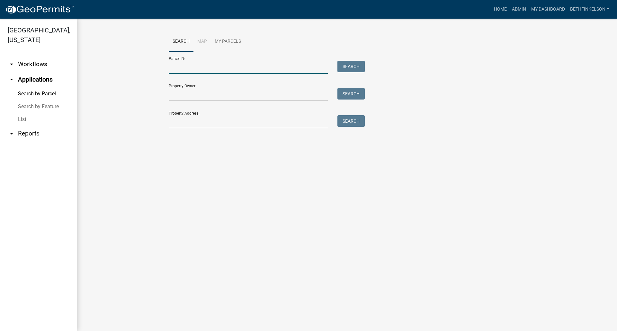
click at [196, 64] on input "Parcel ID:" at bounding box center [248, 67] width 159 height 13
paste input "74000990804000"
type input "74000990804000"
click at [360, 65] on button "Search" at bounding box center [350, 67] width 27 height 12
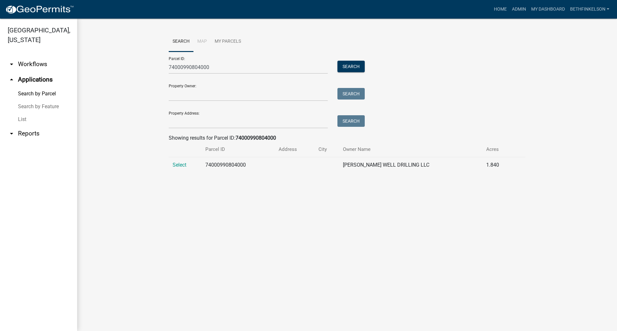
click at [179, 161] on td "Select" at bounding box center [185, 165] width 33 height 16
click at [177, 163] on span "Select" at bounding box center [180, 165] width 14 height 6
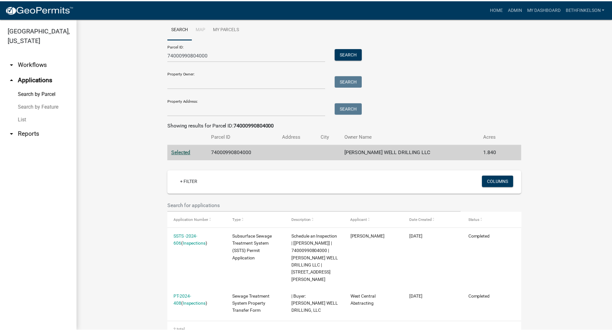
scroll to position [25, 0]
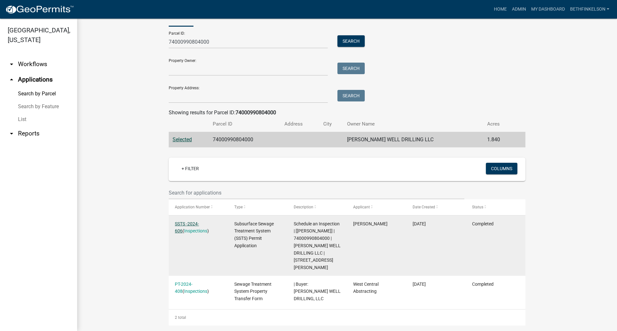
click at [199, 221] on link "SSTS -2024-606" at bounding box center [187, 227] width 24 height 13
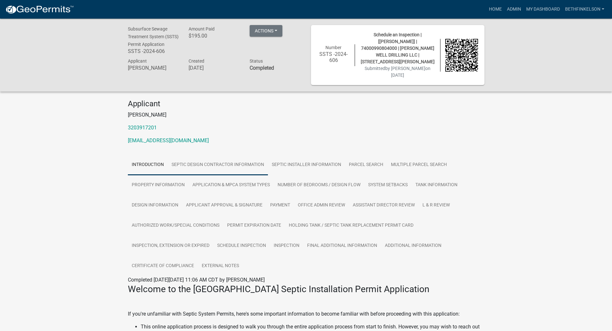
click at [251, 165] on link "Septic Design Contractor Information" at bounding box center [218, 165] width 100 height 21
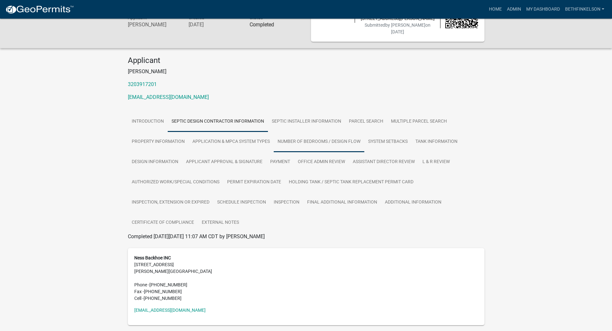
scroll to position [61, 0]
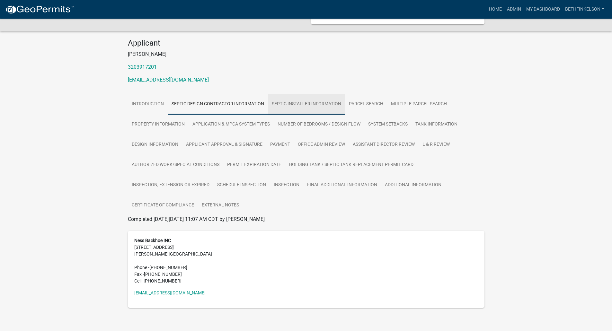
click at [314, 109] on link "Septic Installer Information" at bounding box center [306, 104] width 77 height 21
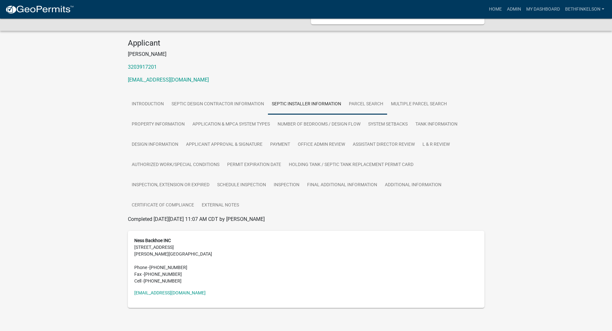
click at [371, 105] on link "Parcel search" at bounding box center [366, 104] width 42 height 21
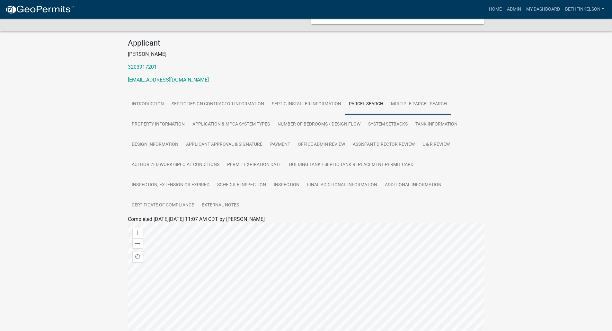
click at [410, 104] on link "Multiple Parcel Search" at bounding box center [419, 104] width 64 height 21
click at [180, 122] on link "Property Information" at bounding box center [158, 124] width 61 height 21
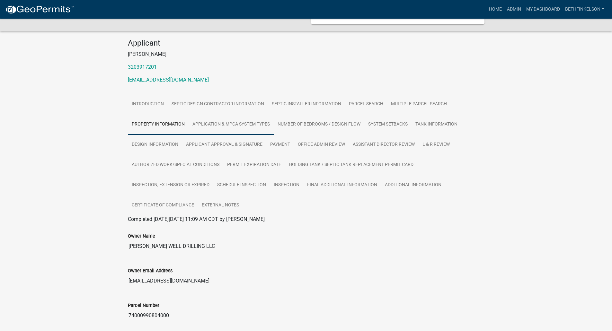
click at [197, 124] on link "Application & MPCA System Types" at bounding box center [231, 124] width 85 height 21
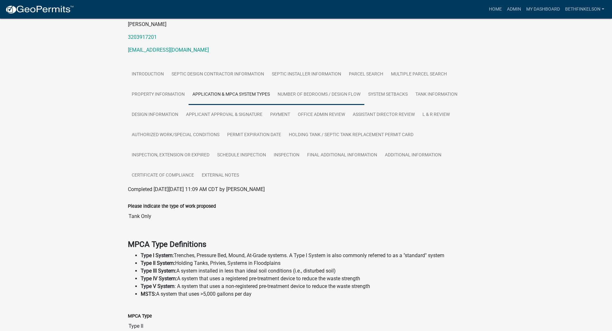
click at [298, 87] on link "Number of Bedrooms / Design Flow" at bounding box center [319, 95] width 91 height 21
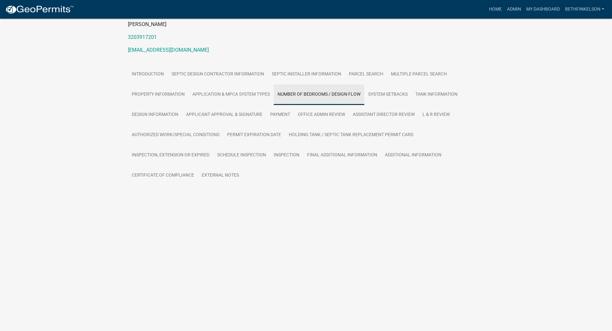
scroll to position [45, 0]
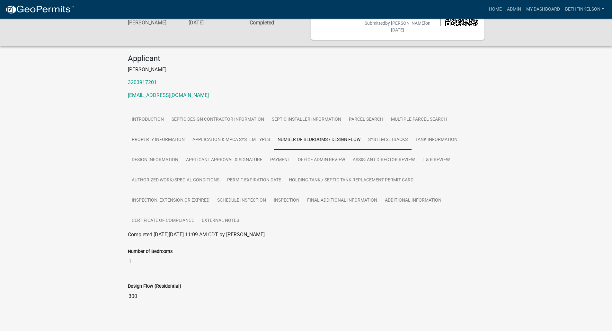
click at [393, 135] on link "System Setbacks" at bounding box center [387, 140] width 47 height 21
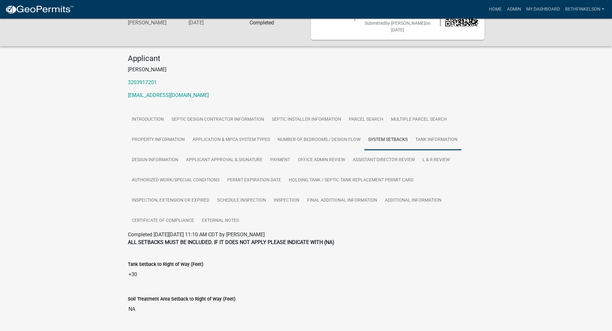
click at [431, 138] on link "Tank Information" at bounding box center [437, 140] width 50 height 21
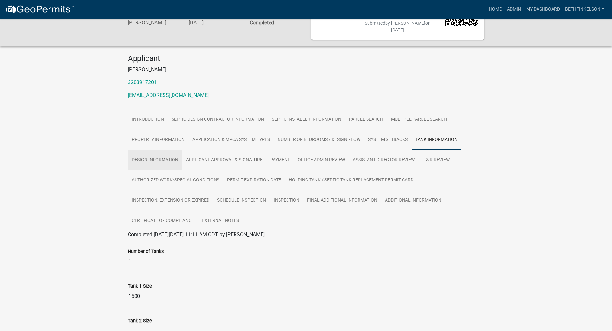
click at [158, 154] on link "Design Information" at bounding box center [155, 160] width 54 height 21
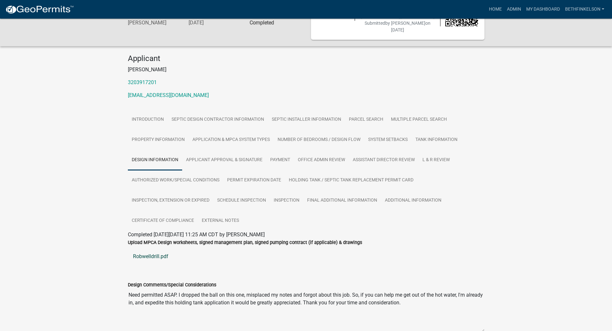
click at [151, 255] on link "Robwelldrill.pdf" at bounding box center [306, 256] width 357 height 15
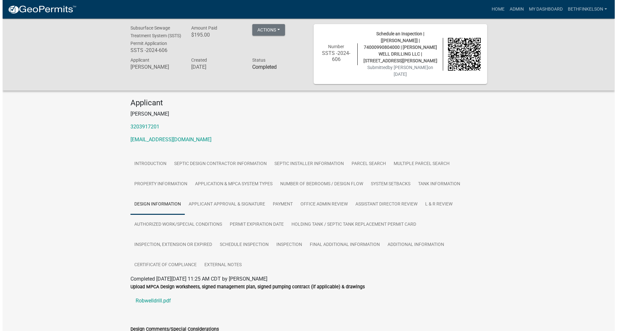
scroll to position [0, 0]
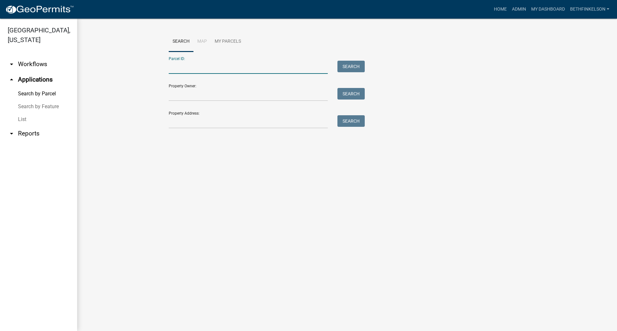
drag, startPoint x: 199, startPoint y: 67, endPoint x: 235, endPoint y: 70, distance: 36.4
click at [199, 67] on input "Parcel ID:" at bounding box center [248, 67] width 159 height 13
paste input "74000990696000"
type input "74000990696000"
click at [351, 66] on button "Search" at bounding box center [350, 67] width 27 height 12
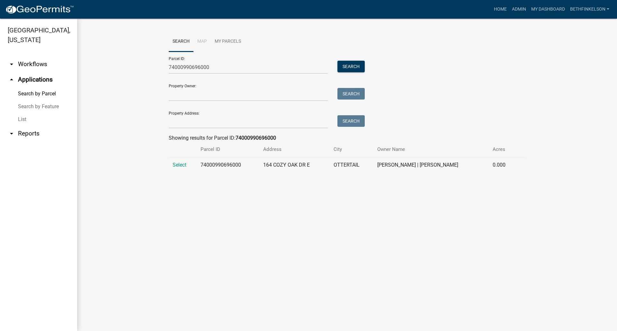
click at [167, 166] on div "Search Map My Parcels Parcel ID: 74000990696000 Search Property Owner: Search P…" at bounding box center [347, 104] width 366 height 147
click at [172, 166] on td "Select" at bounding box center [183, 165] width 28 height 16
click at [185, 164] on span "Select" at bounding box center [180, 165] width 14 height 6
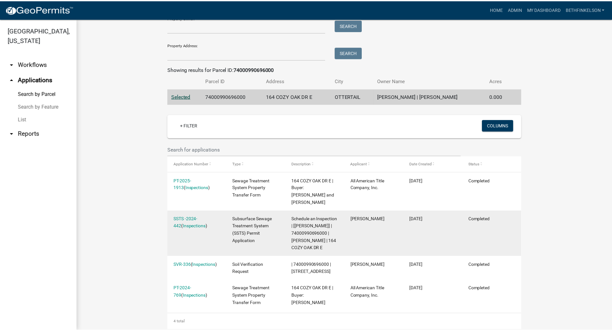
scroll to position [73, 0]
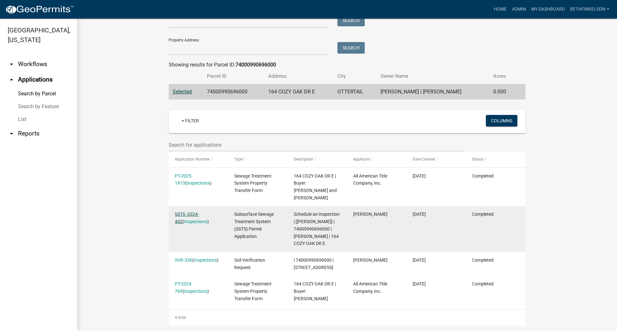
click at [193, 212] on link "SSTS -2024-442" at bounding box center [187, 218] width 24 height 13
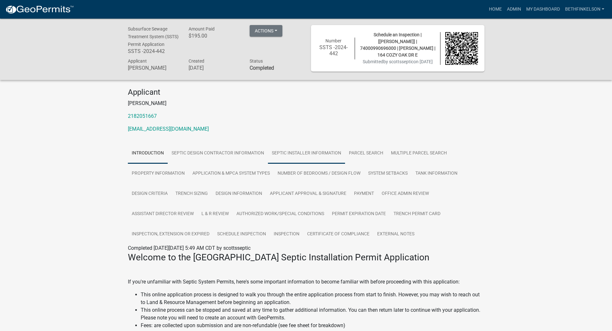
click at [293, 164] on link "Septic Installer Information" at bounding box center [306, 153] width 77 height 21
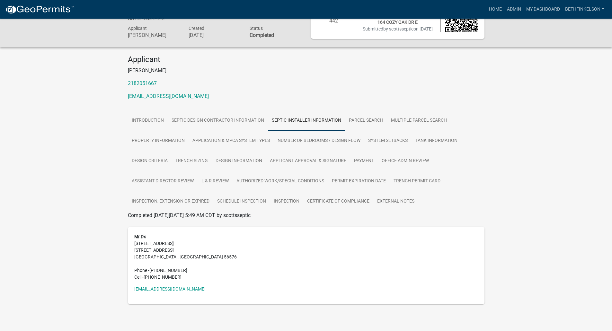
scroll to position [40, 0]
click at [169, 145] on link "Property Information" at bounding box center [158, 141] width 61 height 21
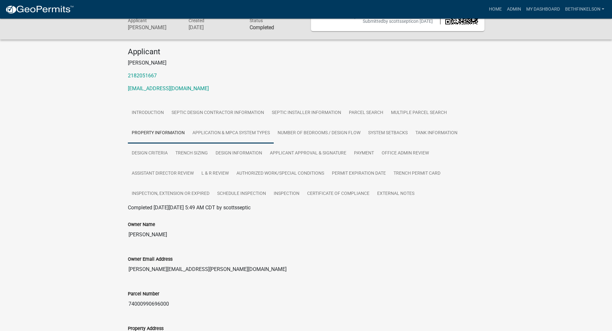
click at [257, 144] on link "Application & MPCA System Types" at bounding box center [231, 133] width 85 height 21
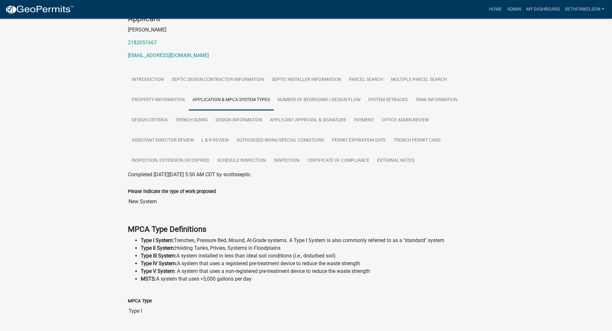
scroll to position [54, 0]
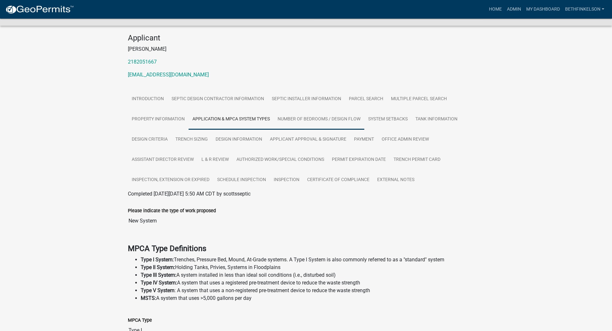
click at [352, 127] on link "Number of Bedrooms / Design Flow" at bounding box center [319, 119] width 91 height 21
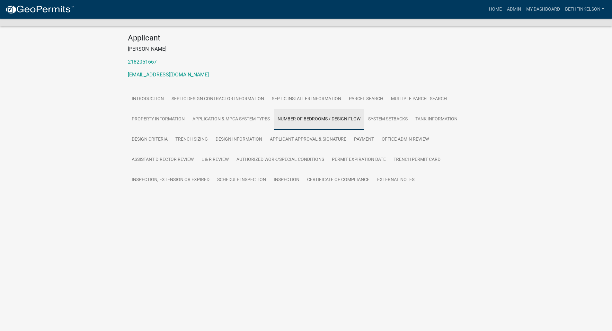
scroll to position [25, 0]
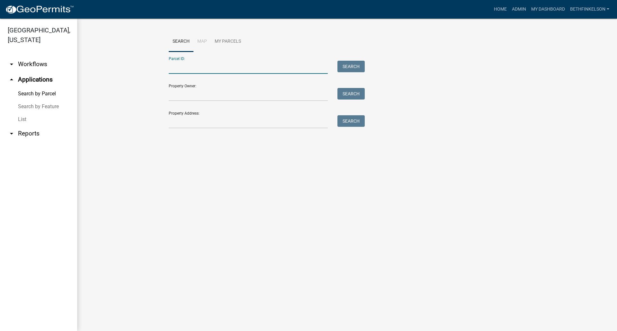
click at [178, 68] on input "Parcel ID:" at bounding box center [248, 67] width 159 height 13
paste input "74000990615000"
type input "74000990615000"
click at [370, 67] on div "Parcel ID: 74000990615000 Search Property Owner: Search Property Address: Search" at bounding box center [347, 90] width 357 height 77
click at [356, 66] on button "Search" at bounding box center [350, 67] width 27 height 12
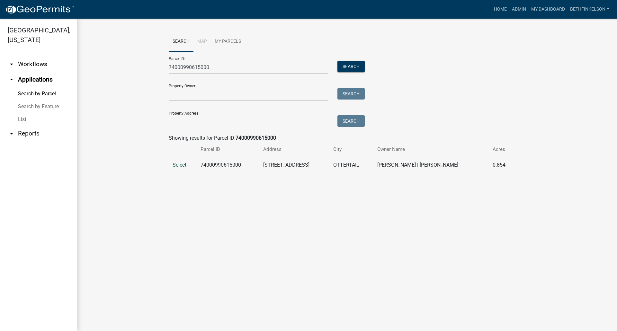
click at [177, 166] on span "Select" at bounding box center [180, 165] width 14 height 6
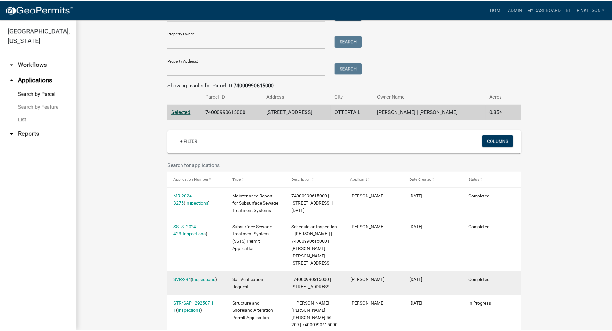
scroll to position [88, 0]
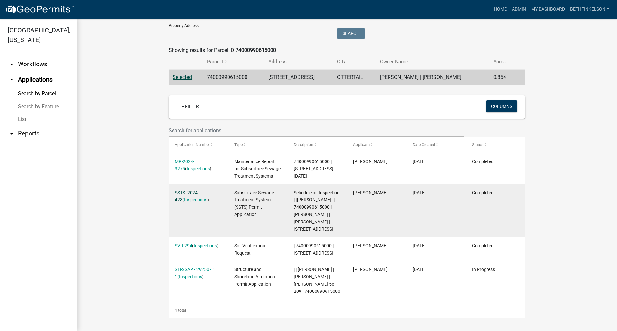
click at [199, 192] on link "SSTS -2024-423" at bounding box center [187, 196] width 24 height 13
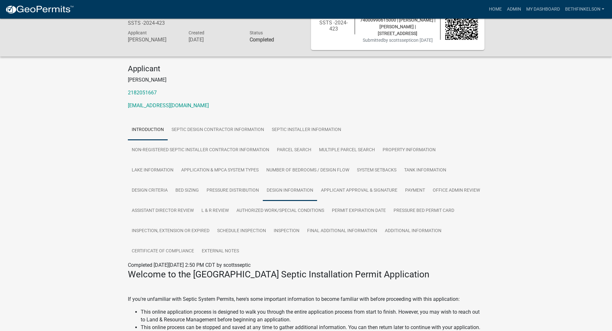
scroll to position [32, 0]
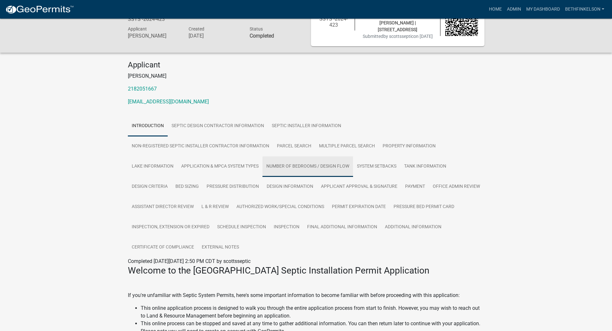
click at [338, 172] on link "Number of Bedrooms / Design Flow" at bounding box center [308, 166] width 91 height 21
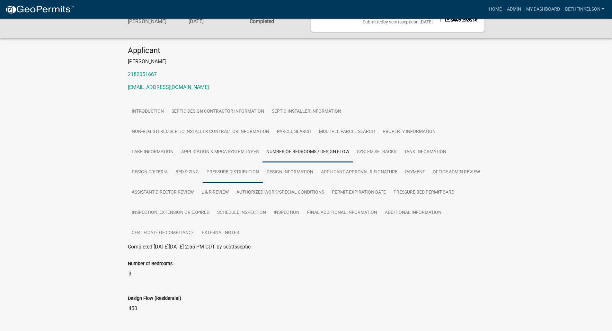
scroll to position [66, 0]
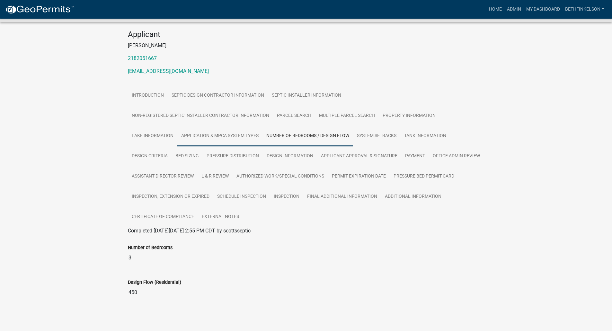
click at [219, 146] on link "Application & MPCA System Types" at bounding box center [219, 136] width 85 height 21
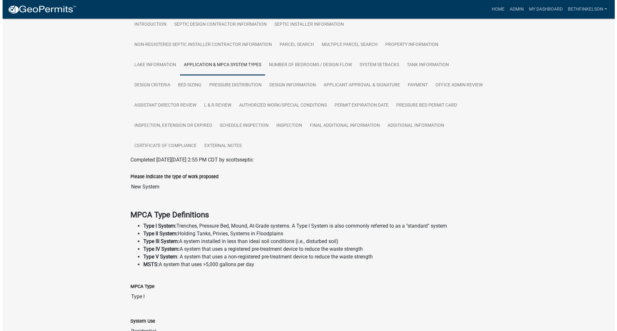
scroll to position [0, 0]
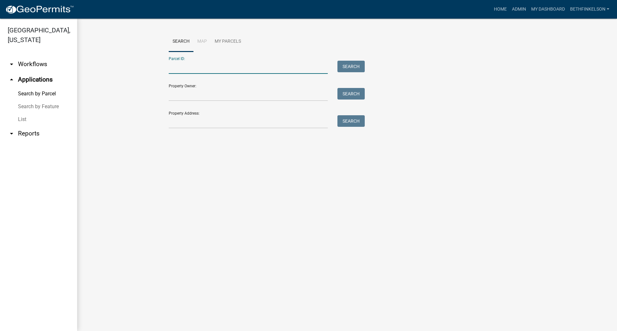
drag, startPoint x: 215, startPoint y: 65, endPoint x: 304, endPoint y: 65, distance: 88.7
click at [215, 65] on input "Parcel ID:" at bounding box center [248, 67] width 159 height 13
paste input "74000990607003"
click at [361, 69] on button "Search" at bounding box center [350, 67] width 27 height 12
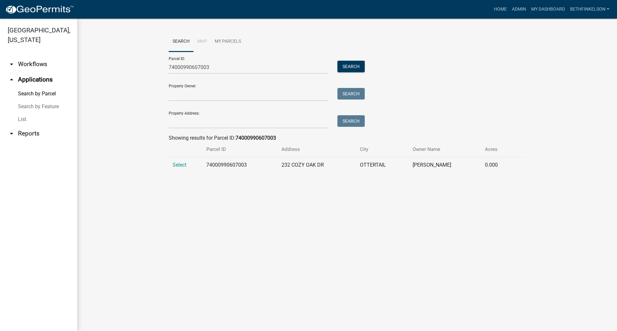
click at [185, 162] on td "Select" at bounding box center [186, 165] width 34 height 16
click at [184, 164] on span "Select" at bounding box center [180, 165] width 14 height 6
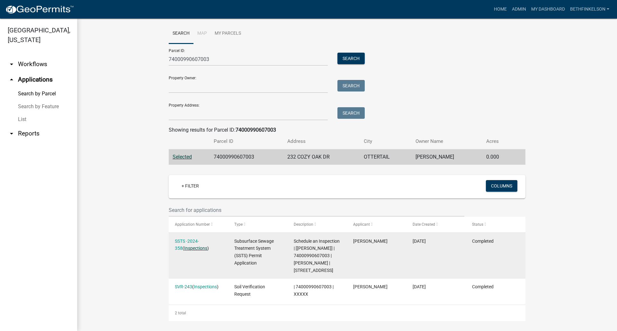
scroll to position [11, 0]
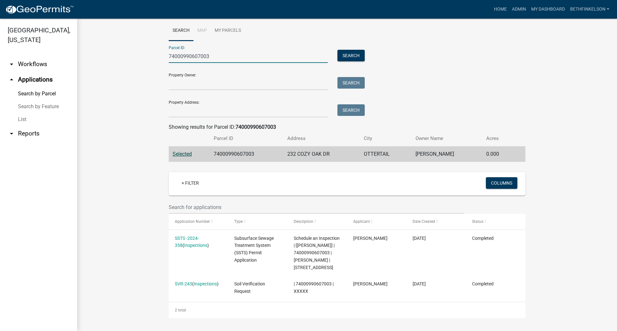
drag, startPoint x: 220, startPoint y: 58, endPoint x: 19, endPoint y: 32, distance: 202.2
click at [19, 32] on div "[GEOGRAPHIC_DATA], [US_STATE] arrow_drop_down Workflows List arrow_drop_up Appl…" at bounding box center [308, 175] width 617 height 313
paste input "2"
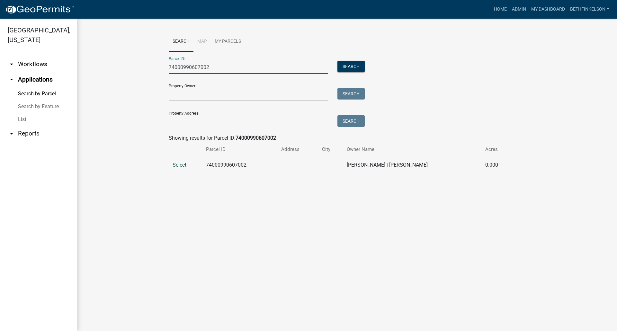
click at [179, 168] on span "Select" at bounding box center [180, 165] width 14 height 6
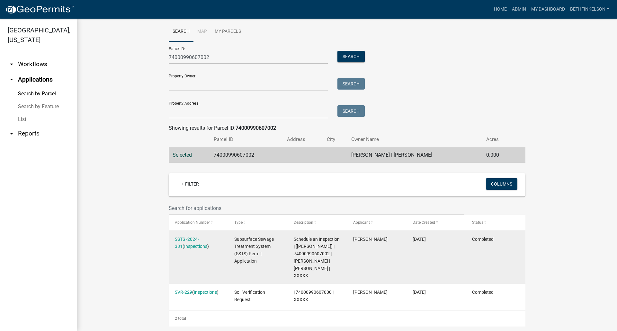
scroll to position [18, 0]
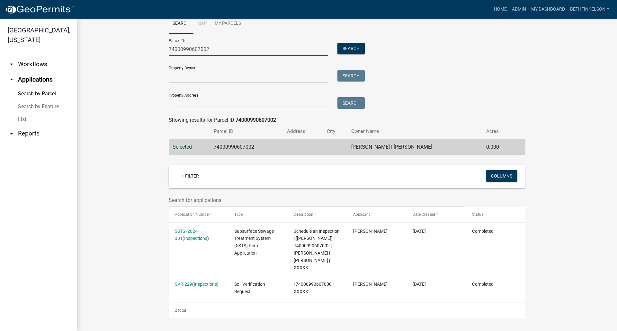
drag, startPoint x: 207, startPoint y: 49, endPoint x: 119, endPoint y: 52, distance: 87.8
click at [120, 52] on wm-workflow-application-search-view "Search Map My Parcels Parcel ID: 74000990607002 Search Property Owner: Search P…" at bounding box center [347, 165] width 514 height 305
paste input "523000"
click at [348, 49] on button "Search" at bounding box center [350, 49] width 27 height 12
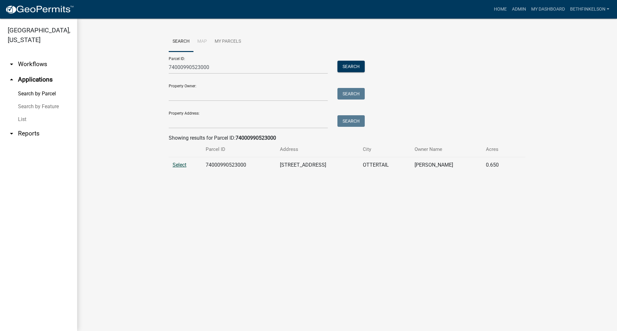
click at [182, 168] on span "Select" at bounding box center [180, 165] width 14 height 6
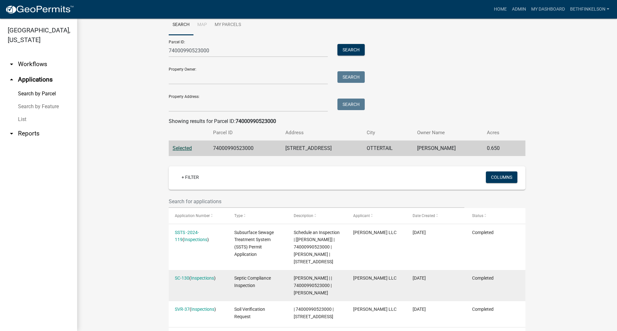
scroll to position [42, 0]
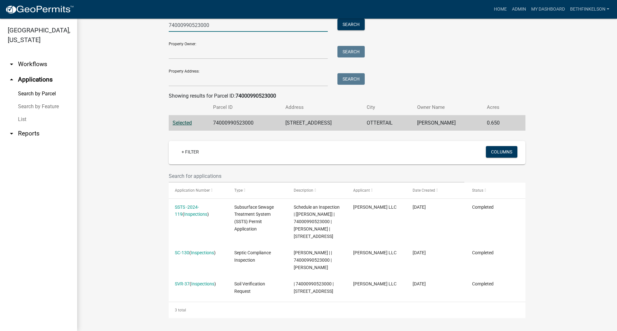
drag, startPoint x: 136, startPoint y: 34, endPoint x: 220, endPoint y: 27, distance: 85.1
click at [84, 34] on div "Search Map My Parcels Parcel ID: 74000990523000 Search Property Owner: Search P…" at bounding box center [347, 154] width 540 height 355
paste input "0"
type input "74000990520000"
click at [352, 26] on button "Search" at bounding box center [350, 25] width 27 height 12
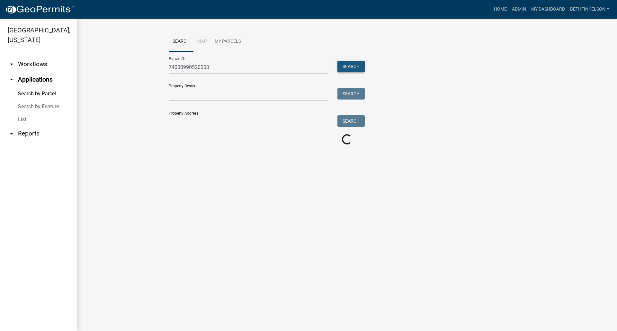
scroll to position [0, 0]
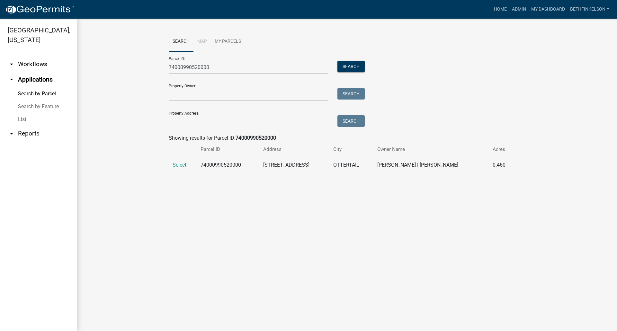
click at [124, 174] on wm-workflow-application-search-view "Search Map My Parcels Parcel ID: 74000990520000 Search Property Owner: Search P…" at bounding box center [347, 104] width 514 height 147
click at [133, 171] on wm-workflow-application-search-view "Search Map My Parcels Parcel ID: 74000990520000 Search Property Owner: Search P…" at bounding box center [347, 104] width 514 height 147
click at [186, 162] on span "Select" at bounding box center [180, 165] width 14 height 6
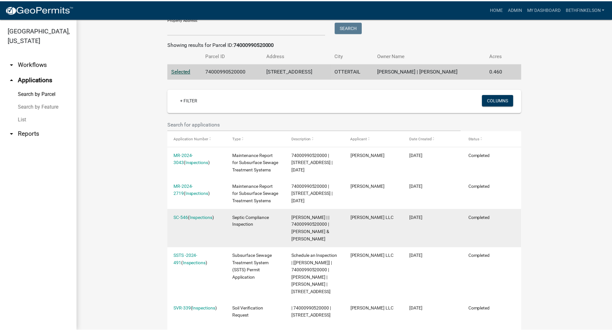
scroll to position [104, 0]
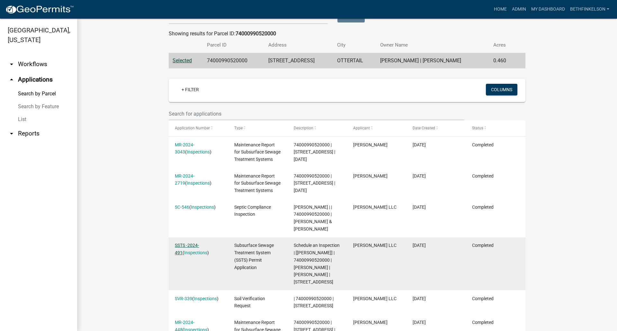
click at [199, 245] on link "SSTS -2024-491" at bounding box center [187, 249] width 24 height 13
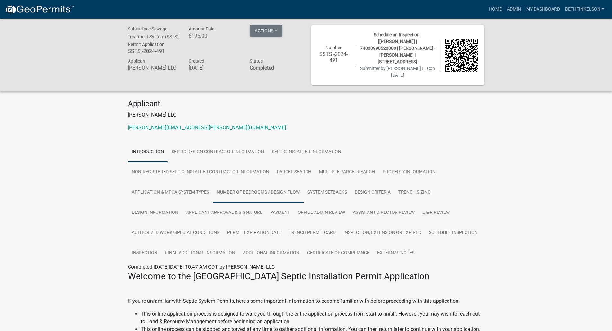
click at [268, 191] on link "Number of Bedrooms / Design Flow" at bounding box center [258, 193] width 91 height 21
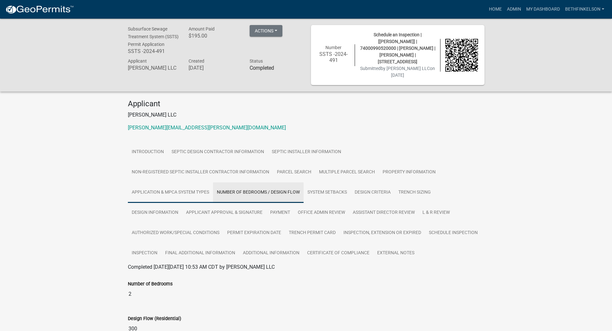
click at [192, 192] on link "Application & MPCA System Types" at bounding box center [170, 193] width 85 height 21
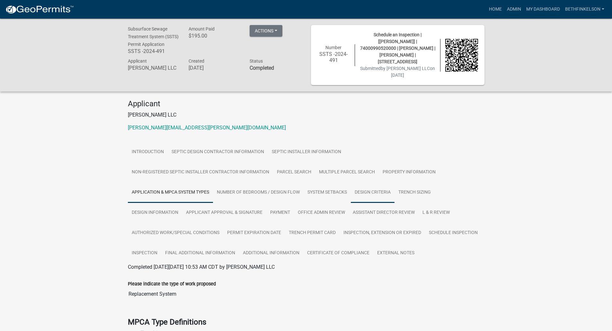
click at [382, 188] on link "Design Criteria" at bounding box center [373, 193] width 44 height 21
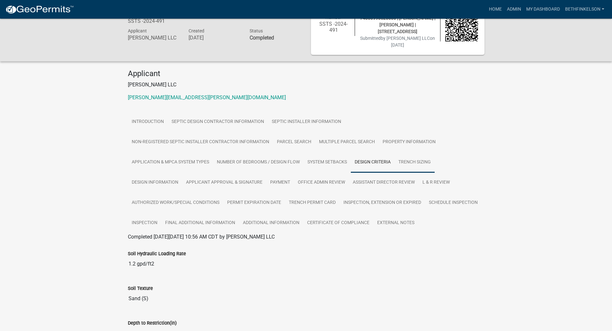
scroll to position [32, 0]
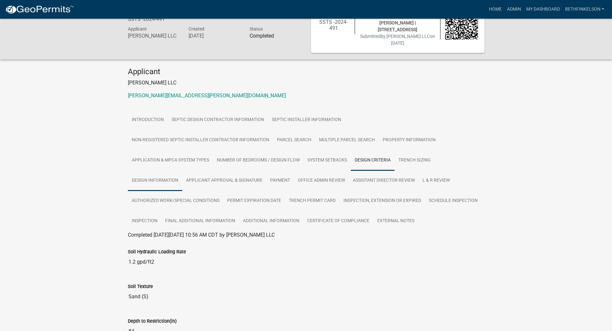
click at [157, 179] on link "Design Information" at bounding box center [155, 181] width 54 height 21
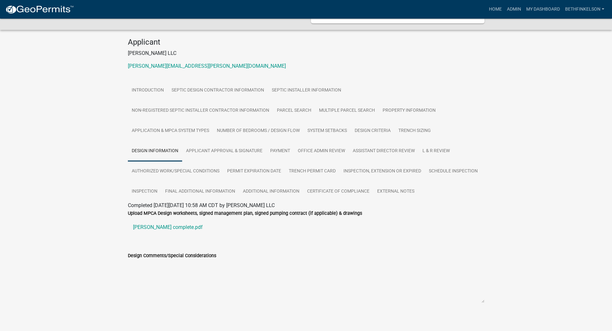
scroll to position [62, 0]
click at [166, 221] on link "[PERSON_NAME] complete.pdf" at bounding box center [306, 226] width 357 height 15
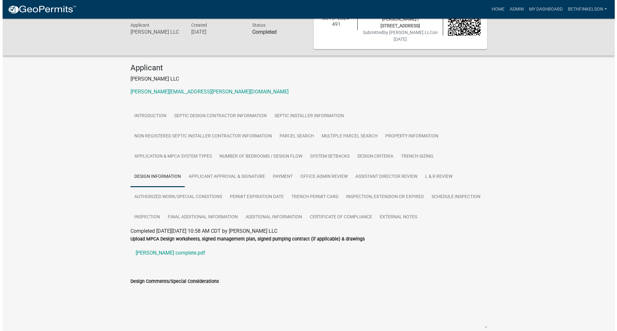
scroll to position [0, 0]
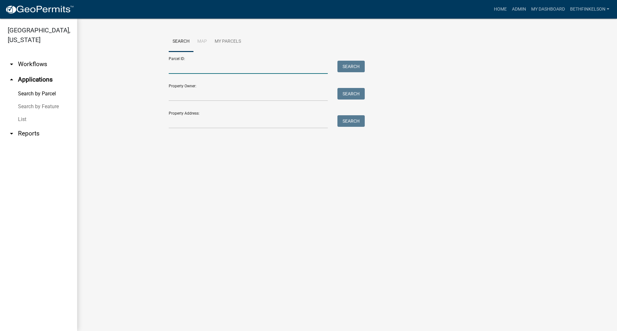
drag, startPoint x: 187, startPoint y: 73, endPoint x: 198, endPoint y: 71, distance: 11.9
click at [187, 73] on input "Parcel ID:" at bounding box center [248, 67] width 159 height 13
paste input "74000990466004"
type input "74000990466004"
click at [336, 59] on div "Parcel ID: 74000990466004 Search" at bounding box center [265, 63] width 193 height 22
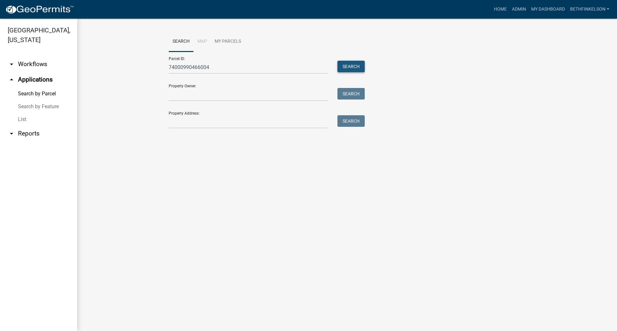
click at [353, 65] on button "Search" at bounding box center [350, 67] width 27 height 12
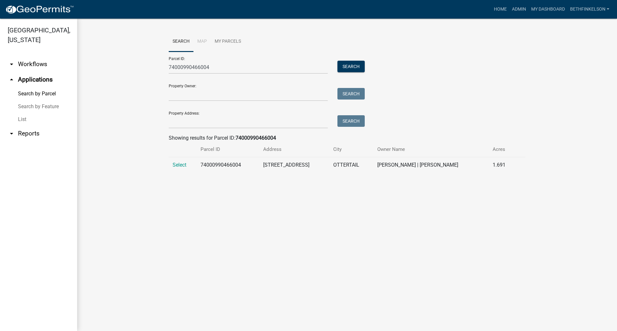
click at [178, 161] on td "Select" at bounding box center [183, 165] width 28 height 16
click at [179, 168] on td "Select" at bounding box center [183, 165] width 28 height 16
click at [175, 161] on td "Select" at bounding box center [183, 165] width 28 height 16
click at [180, 171] on td "Select" at bounding box center [183, 165] width 28 height 16
click at [181, 165] on span "Select" at bounding box center [180, 165] width 14 height 6
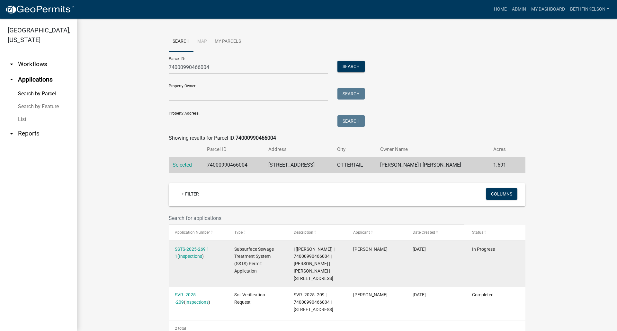
scroll to position [16, 0]
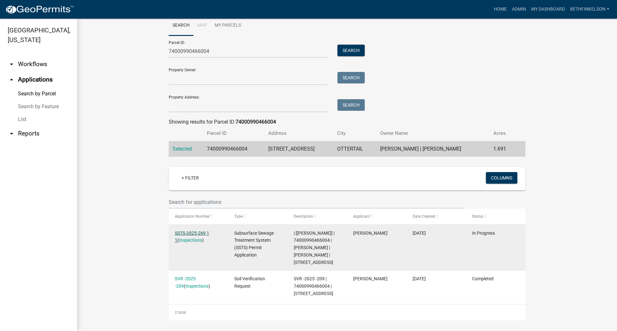
click at [206, 232] on link "SSTS-2025-269 1 1" at bounding box center [192, 237] width 34 height 13
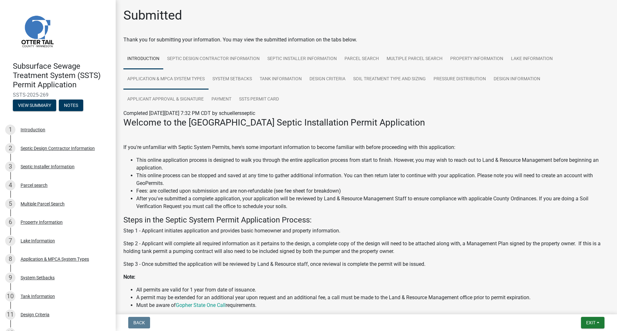
click at [183, 87] on link "Application & MPCA System Types" at bounding box center [165, 79] width 85 height 21
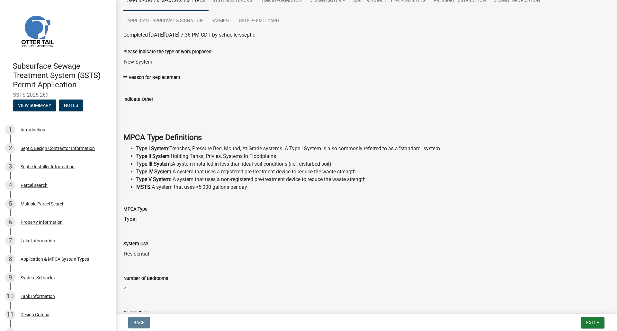
scroll to position [30, 0]
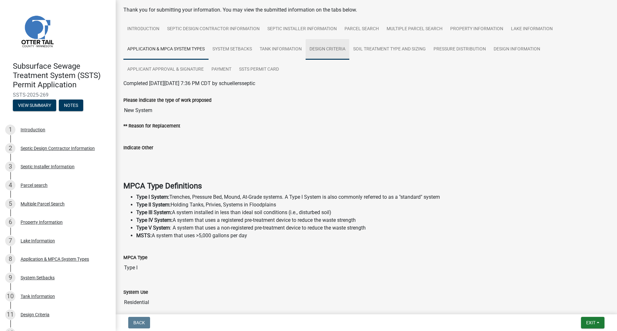
click at [344, 57] on link "Design Criteria" at bounding box center [328, 49] width 44 height 21
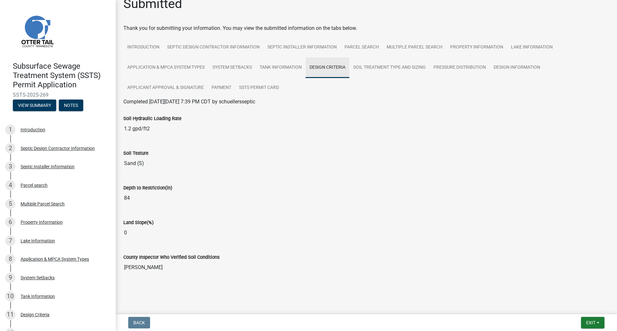
scroll to position [12, 0]
click at [509, 68] on link "Design Information" at bounding box center [517, 68] width 54 height 21
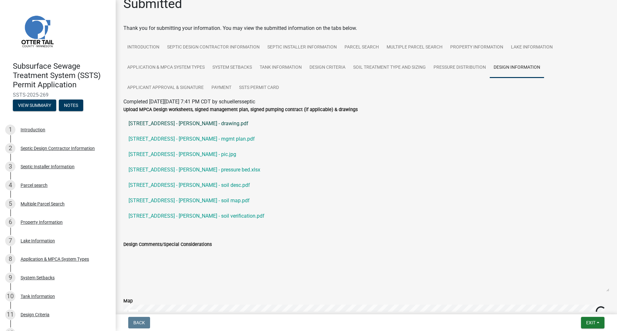
click at [201, 126] on link "[STREET_ADDRESS] - [PERSON_NAME] - drawing.pdf" at bounding box center [366, 123] width 486 height 15
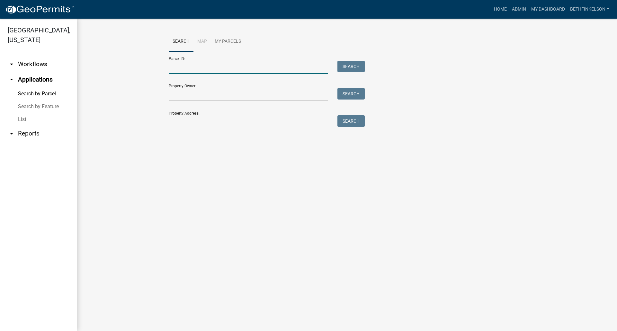
drag, startPoint x: 207, startPoint y: 70, endPoint x: 282, endPoint y: 73, distance: 75.6
click at [207, 70] on input "Parcel ID:" at bounding box center [248, 67] width 159 height 13
paste input "74000120014001"
type input "74000120014001"
click at [345, 62] on button "Search" at bounding box center [350, 67] width 27 height 12
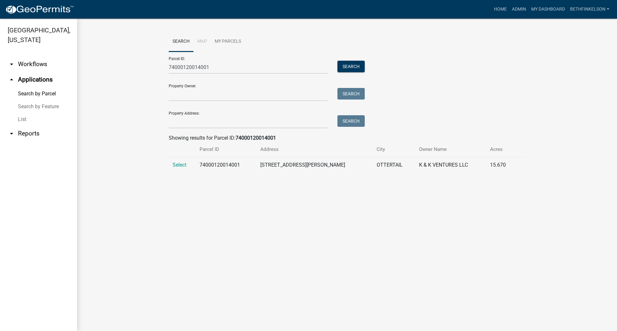
drag, startPoint x: 166, startPoint y: 161, endPoint x: 172, endPoint y: 163, distance: 6.1
click at [168, 163] on div "Search Map My Parcels Parcel ID: 74000120014001 Search Property Owner: Search P…" at bounding box center [347, 104] width 366 height 147
click at [179, 164] on span "Select" at bounding box center [180, 165] width 14 height 6
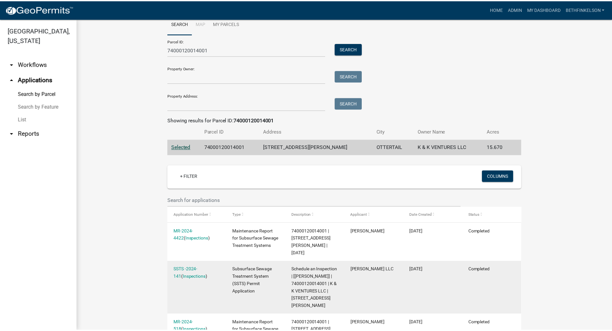
scroll to position [48, 0]
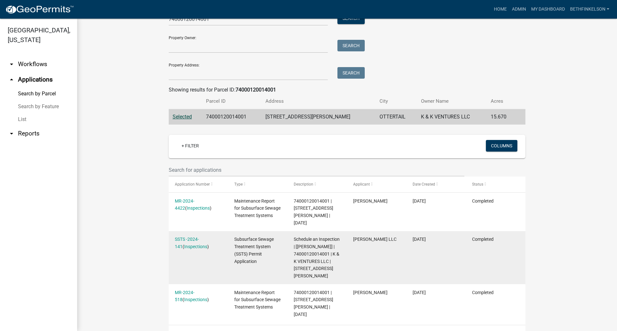
click at [197, 236] on div "SSTS -2024-141 ( Inspections )" at bounding box center [198, 243] width 47 height 15
click at [197, 237] on link "SSTS -2024-141" at bounding box center [187, 243] width 24 height 13
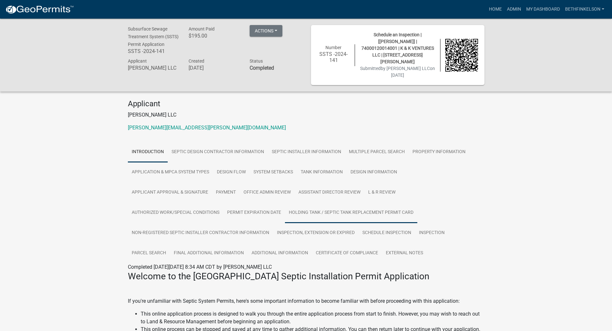
click at [349, 216] on link "Holding Tank / Septic Tank Replacement Permit Card" at bounding box center [351, 213] width 132 height 21
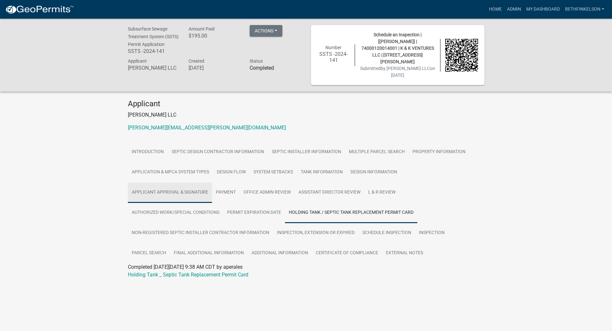
click at [185, 192] on link "Applicant Approval & Signature" at bounding box center [170, 193] width 84 height 21
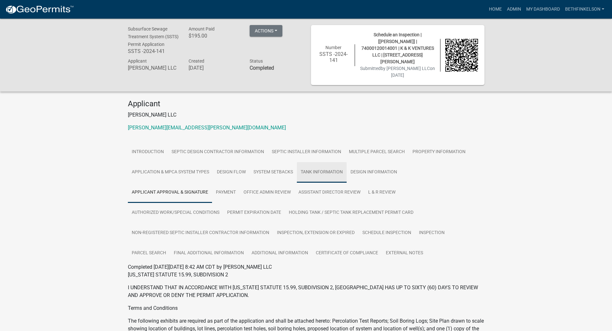
click at [316, 171] on link "Tank Information" at bounding box center [322, 172] width 50 height 21
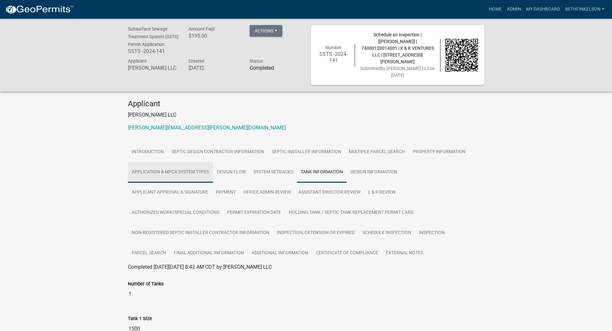
click at [198, 176] on link "Application & MPCA System Types" at bounding box center [170, 172] width 85 height 21
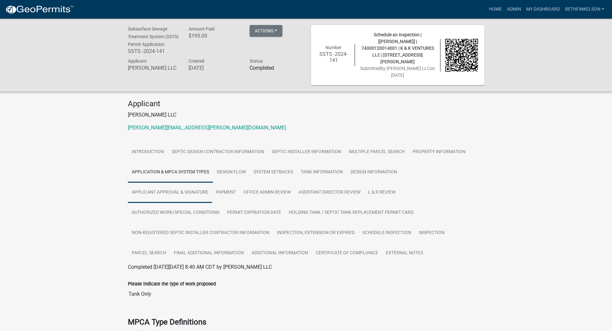
click at [158, 194] on link "Applicant Approval & Signature" at bounding box center [170, 193] width 84 height 21
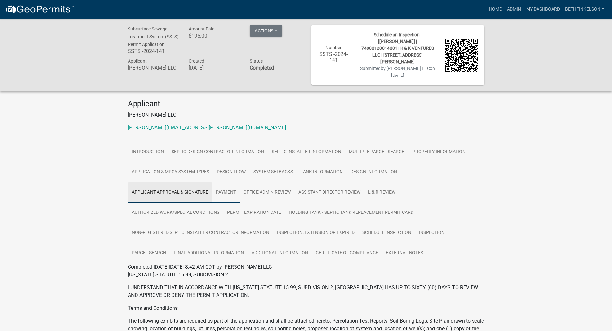
click at [219, 194] on link "Payment" at bounding box center [226, 193] width 28 height 21
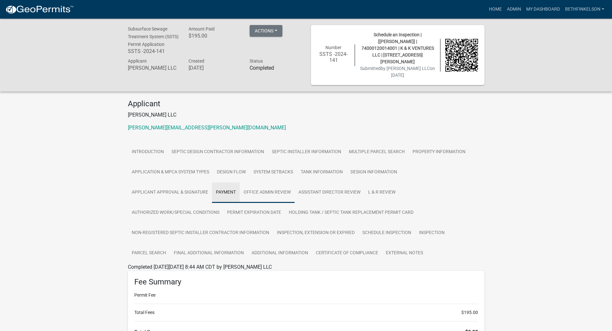
click at [291, 185] on link "Office Admin Review" at bounding box center [267, 193] width 55 height 21
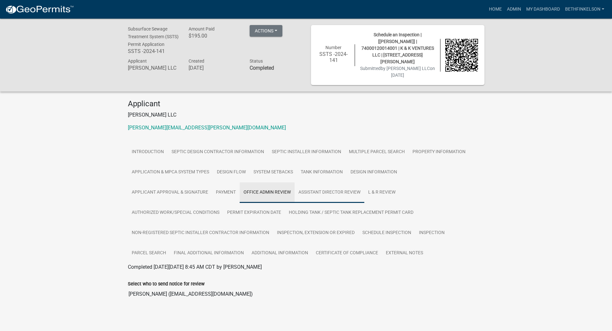
click at [335, 183] on link "Assistant Director Review" at bounding box center [330, 193] width 70 height 21
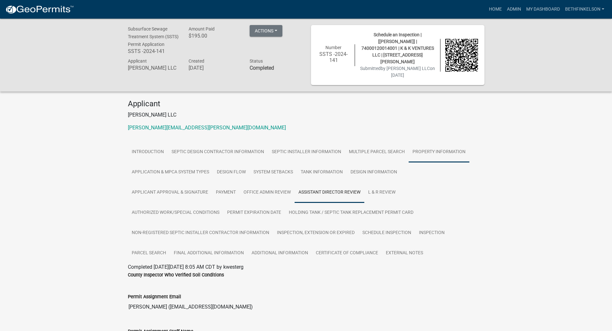
drag, startPoint x: 434, startPoint y: 143, endPoint x: 415, endPoint y: 144, distance: 19.6
click at [434, 143] on link "Property Information" at bounding box center [439, 152] width 61 height 21
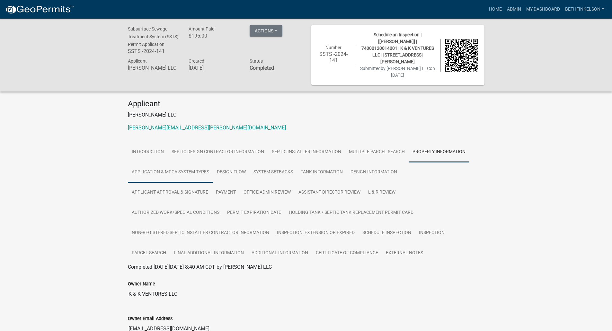
click at [172, 174] on link "Application & MPCA System Types" at bounding box center [170, 172] width 85 height 21
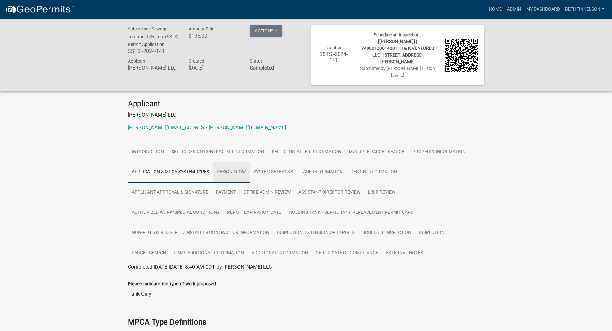
click at [231, 172] on link "Design Flow" at bounding box center [231, 172] width 37 height 21
click at [316, 171] on link "Tank Information" at bounding box center [322, 172] width 50 height 21
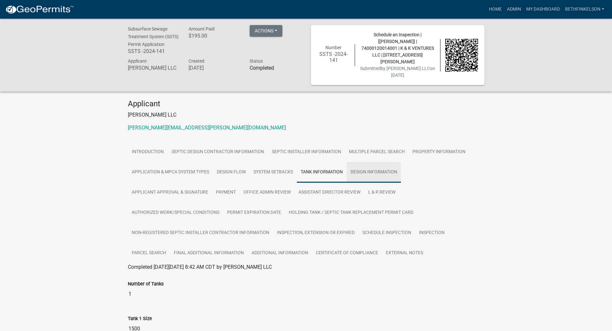
click at [362, 173] on link "Design Information" at bounding box center [374, 172] width 54 height 21
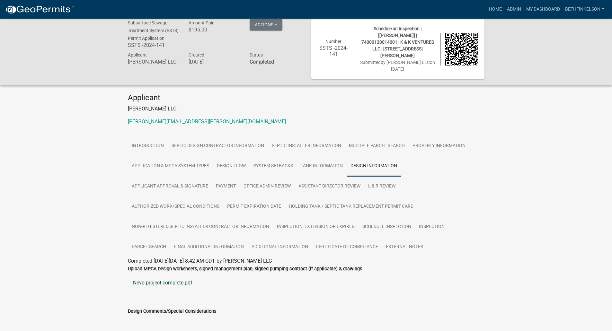
scroll to position [8, 0]
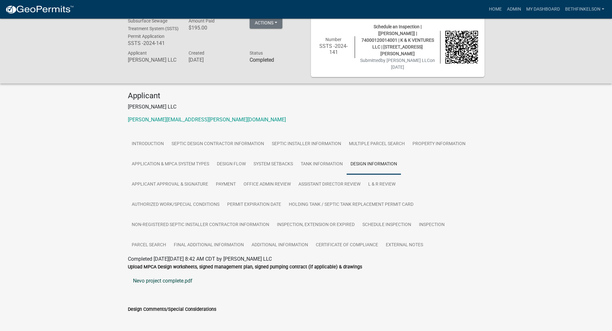
click at [165, 280] on link "Nevo project complete.pdf" at bounding box center [306, 280] width 357 height 15
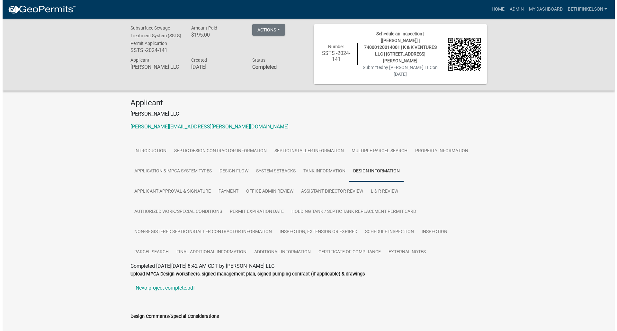
scroll to position [0, 0]
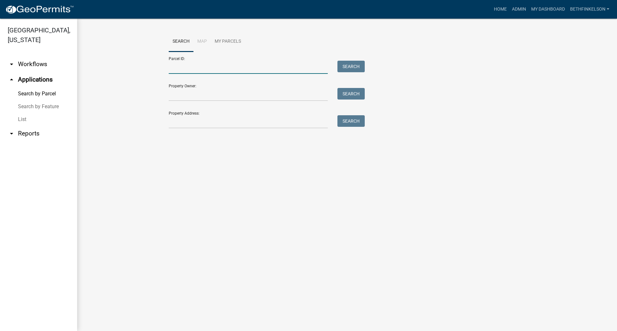
drag, startPoint x: 190, startPoint y: 64, endPoint x: 212, endPoint y: 69, distance: 22.9
click at [190, 64] on input "Parcel ID:" at bounding box center [248, 67] width 159 height 13
paste input "46000991232000"
type input "46000991232000"
click at [356, 67] on button "Search" at bounding box center [350, 67] width 27 height 12
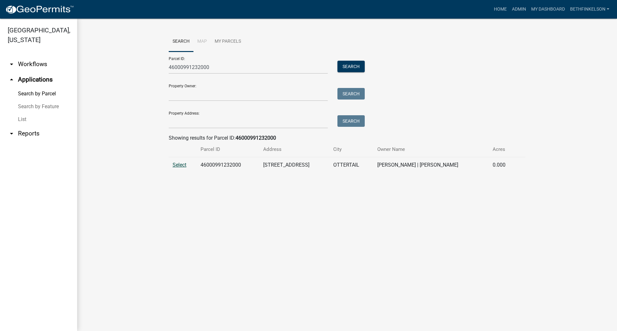
click at [184, 163] on span "Select" at bounding box center [180, 165] width 14 height 6
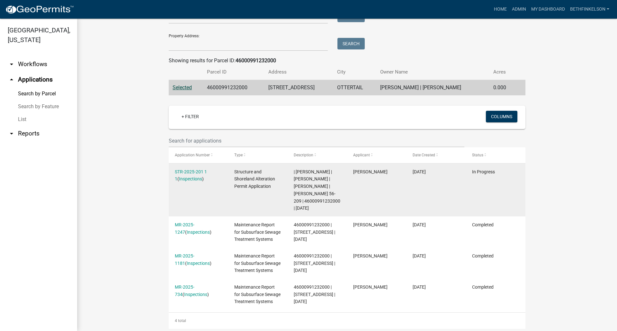
scroll to position [88, 0]
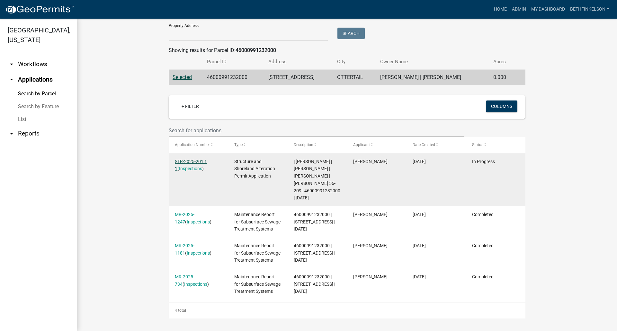
click at [195, 162] on link "STR-2025-201 1 1" at bounding box center [191, 165] width 32 height 13
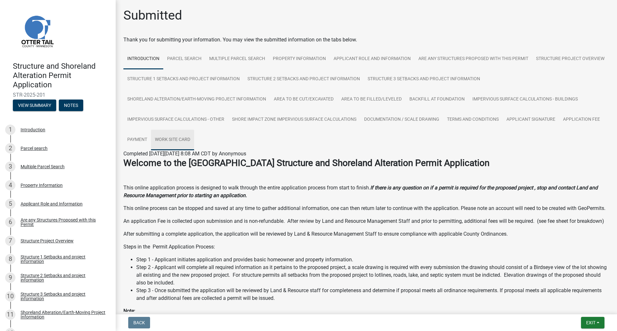
click at [177, 136] on link "Work Site Card" at bounding box center [172, 140] width 43 height 21
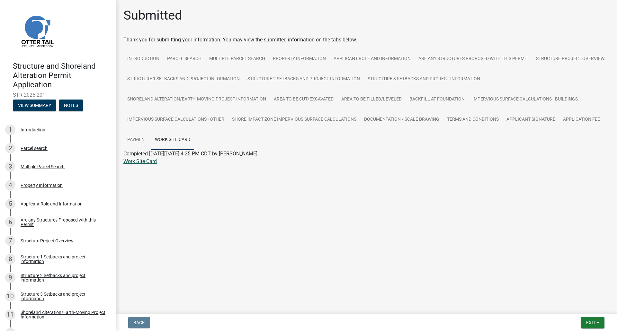
click at [151, 164] on link "Work Site Card" at bounding box center [139, 161] width 33 height 6
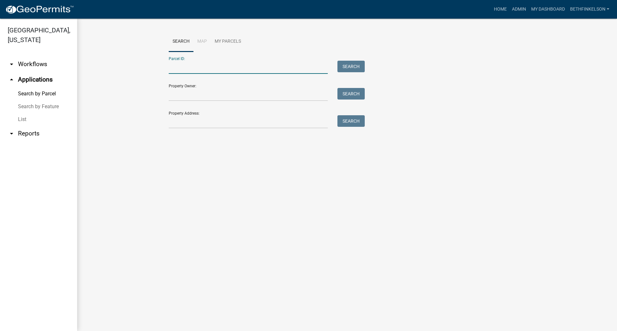
click at [224, 67] on input "Parcel ID:" at bounding box center [248, 67] width 159 height 13
paste input "46000991132000"
type input "46000991132000"
click at [350, 68] on button "Search" at bounding box center [350, 67] width 27 height 12
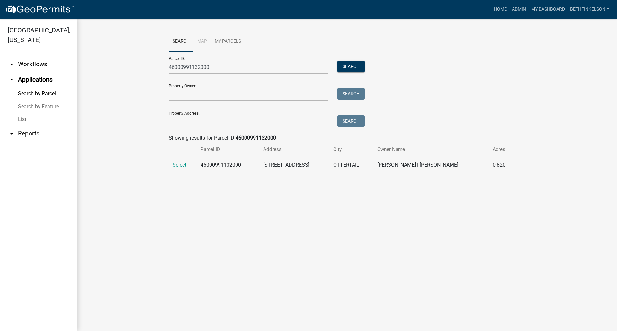
click at [180, 161] on td "Select" at bounding box center [183, 165] width 28 height 16
click at [182, 162] on span "Select" at bounding box center [180, 165] width 14 height 6
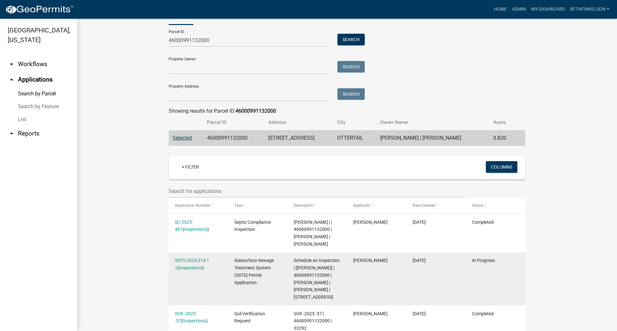
scroll to position [78, 0]
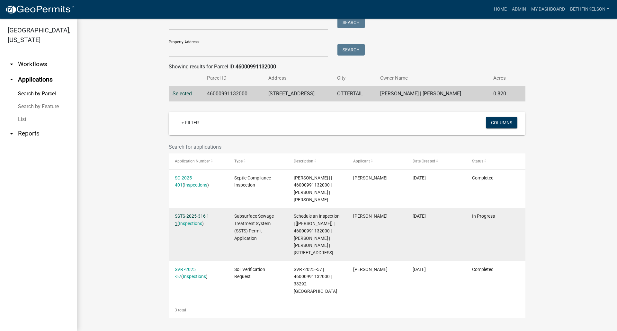
click at [203, 214] on link "SSTS-2025-316 1 1" at bounding box center [192, 220] width 34 height 13
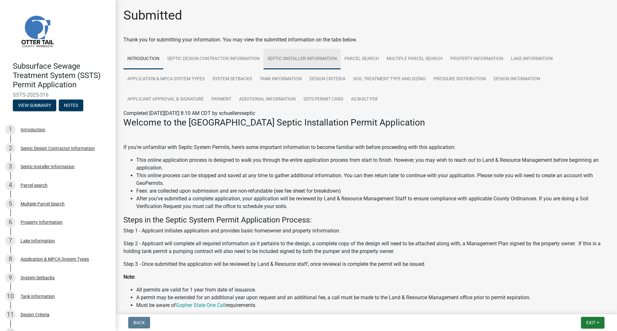
click at [281, 56] on link "Septic Installer Information" at bounding box center [301, 59] width 77 height 21
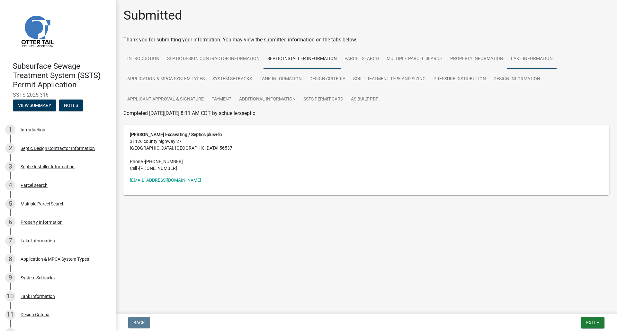
click at [530, 59] on link "Lake Information" at bounding box center [531, 59] width 49 height 21
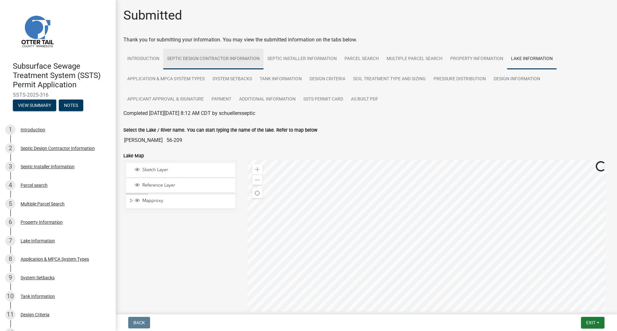
click at [241, 62] on link "Septic Design Contractor Information" at bounding box center [213, 59] width 100 height 21
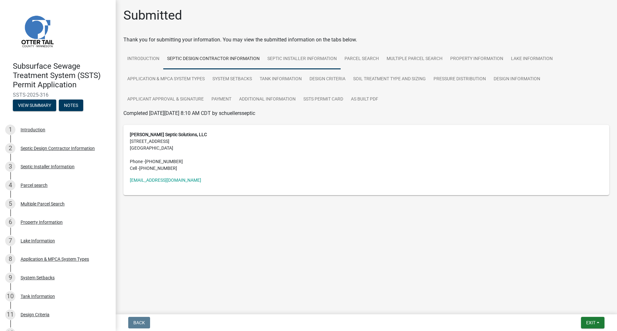
click at [294, 60] on link "Septic Installer Information" at bounding box center [301, 59] width 77 height 21
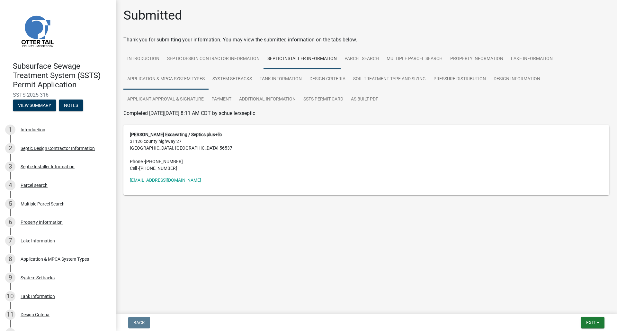
click at [164, 82] on link "Application & MPCA System Types" at bounding box center [165, 79] width 85 height 21
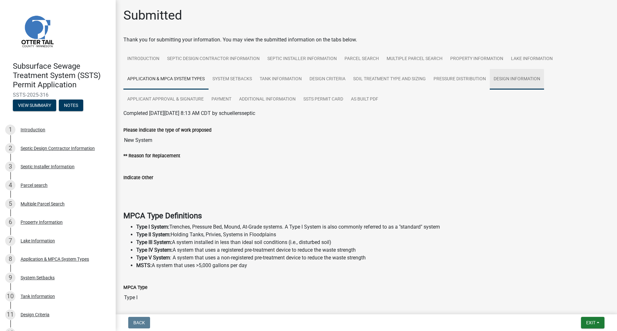
click at [525, 76] on link "Design Information" at bounding box center [517, 79] width 54 height 21
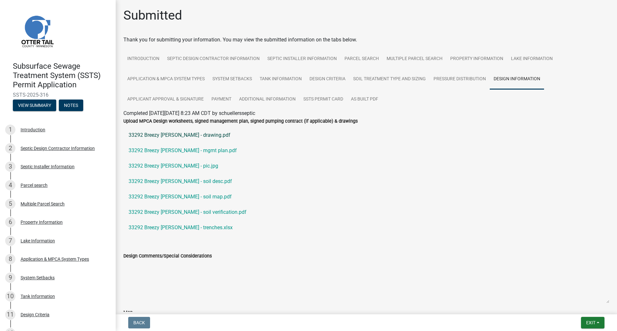
click at [200, 137] on link "33292 Breezy [PERSON_NAME] - drawing.pdf" at bounding box center [366, 135] width 486 height 15
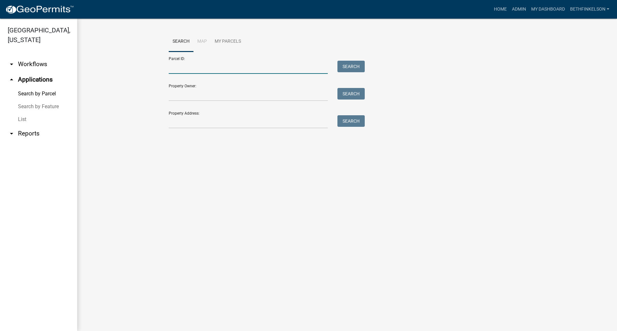
click at [230, 71] on input "Parcel ID:" at bounding box center [248, 67] width 159 height 13
paste input "46000991132000"
type input "46000991132000"
click at [364, 71] on button "Search" at bounding box center [350, 67] width 27 height 12
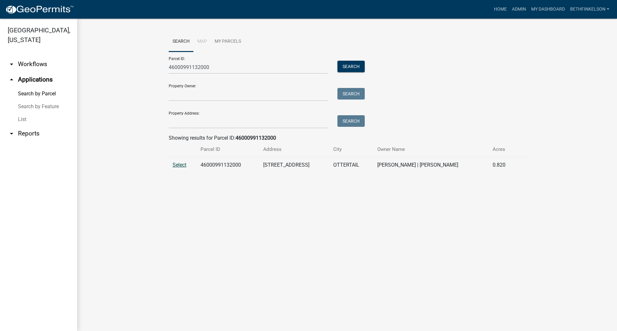
click at [178, 163] on span "Select" at bounding box center [180, 165] width 14 height 6
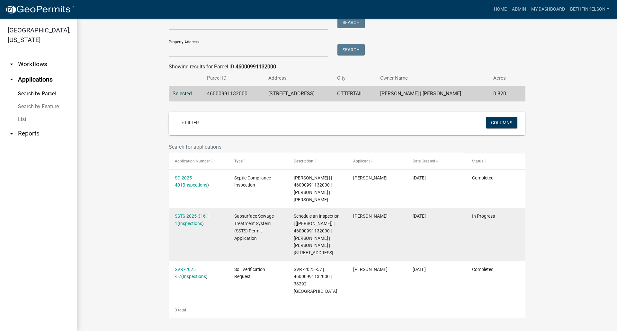
scroll to position [78, 0]
click at [196, 214] on link "SSTS-2025-316 1 1" at bounding box center [192, 220] width 34 height 13
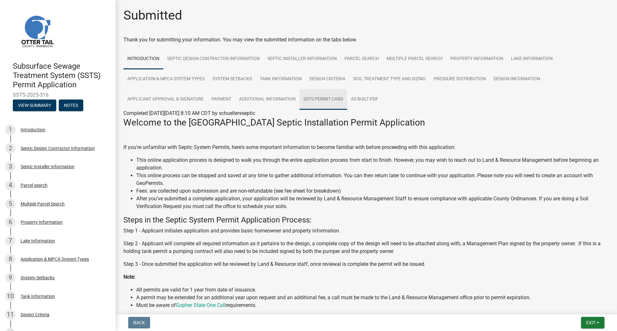
click at [328, 105] on link "SSTS Permit Card" at bounding box center [323, 99] width 48 height 21
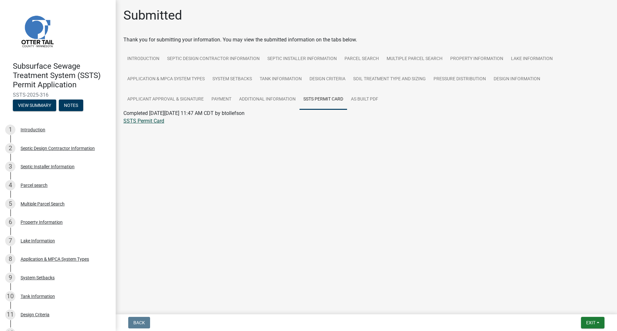
click at [158, 122] on link "SSTS Permit Card" at bounding box center [143, 121] width 41 height 6
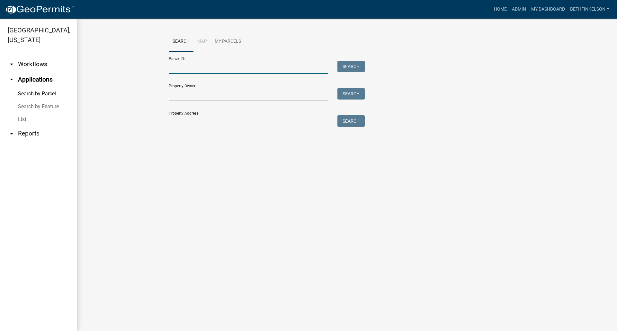
click at [212, 68] on input "Parcel ID:" at bounding box center [248, 67] width 159 height 13
paste input "46000991132000"
click at [197, 67] on input "46000991132000" at bounding box center [248, 67] width 159 height 13
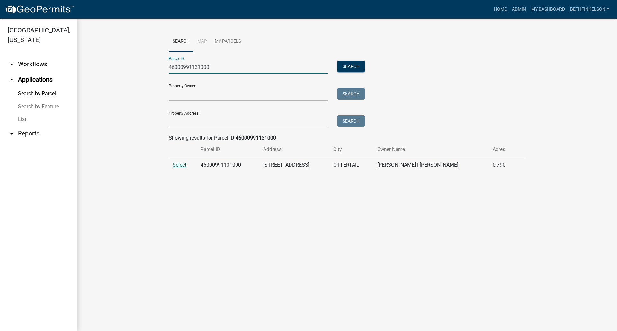
type input "46000991131000"
click at [180, 165] on span "Select" at bounding box center [180, 165] width 14 height 6
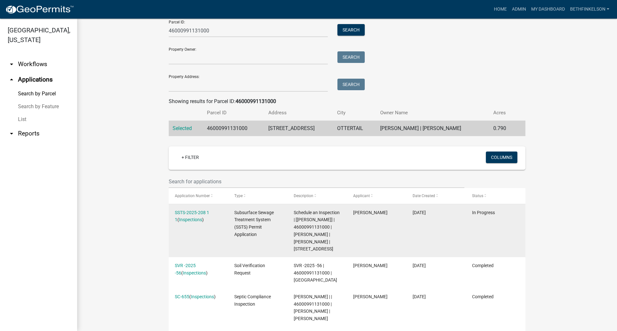
scroll to position [112, 0]
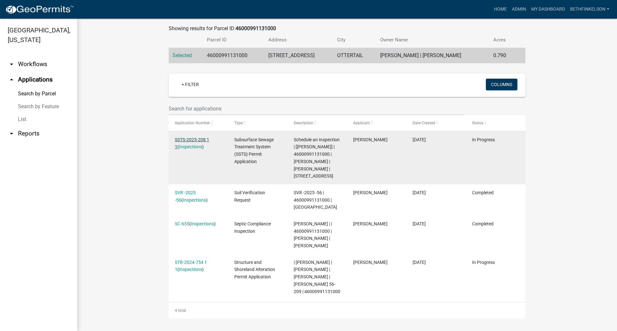
click at [206, 138] on link "SSTS-2025-208 1 1" at bounding box center [192, 143] width 34 height 13
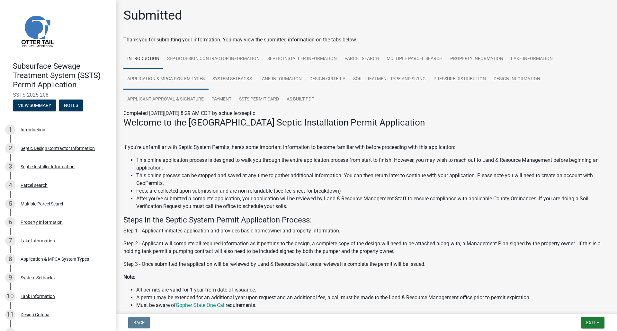
click at [142, 86] on link "Application & MPCA System Types" at bounding box center [165, 79] width 85 height 21
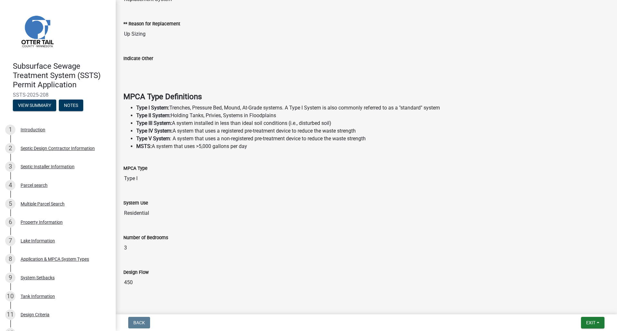
scroll to position [156, 0]
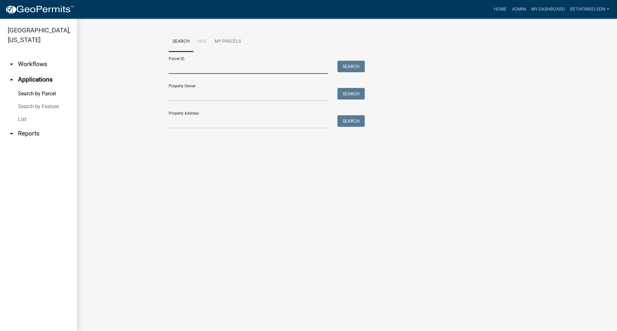
click at [190, 70] on input "Parcel ID:" at bounding box center [248, 67] width 159 height 13
paste input "46000990785000"
type input "46000990785000"
click at [353, 68] on button "Search" at bounding box center [350, 67] width 27 height 12
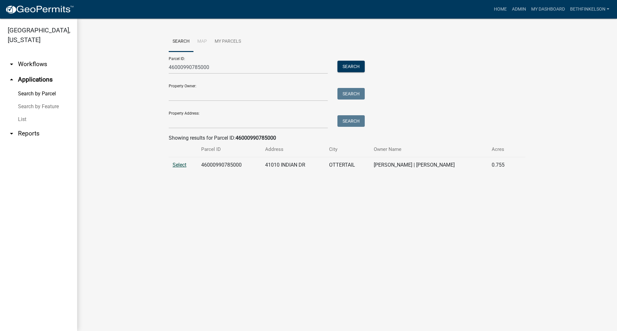
click at [180, 168] on span "Select" at bounding box center [180, 165] width 14 height 6
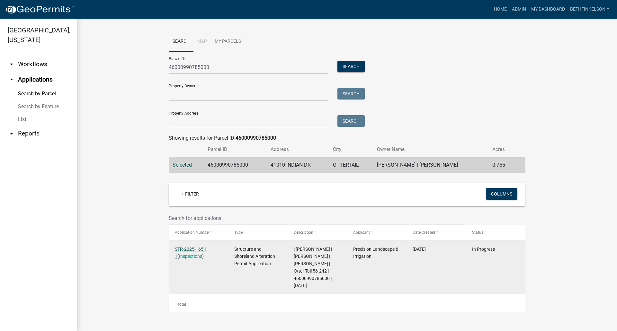
click at [202, 250] on link "STR-2025-165 1 1" at bounding box center [191, 253] width 32 height 13
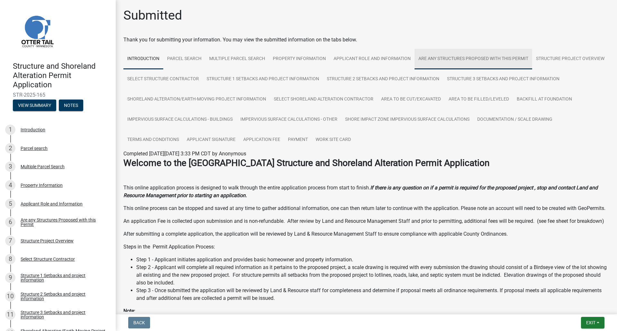
click at [428, 58] on link "Are any Structures Proposed with this Permit" at bounding box center [474, 59] width 118 height 21
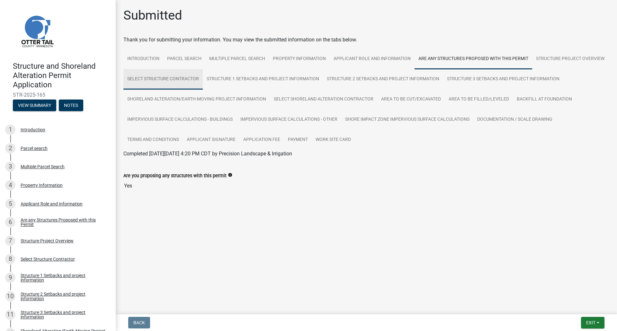
click at [146, 85] on link "Select Structure Contractor" at bounding box center [162, 79] width 79 height 21
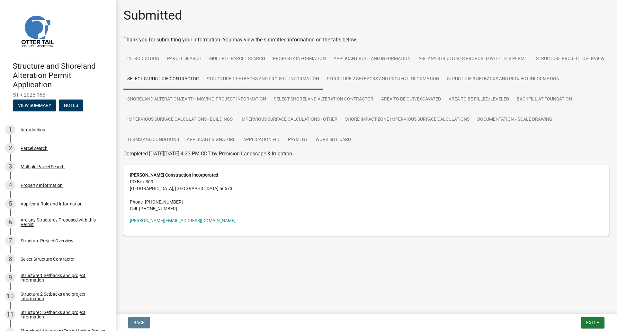
click at [209, 81] on link "Structure 1 Setbacks and project information" at bounding box center [263, 79] width 120 height 21
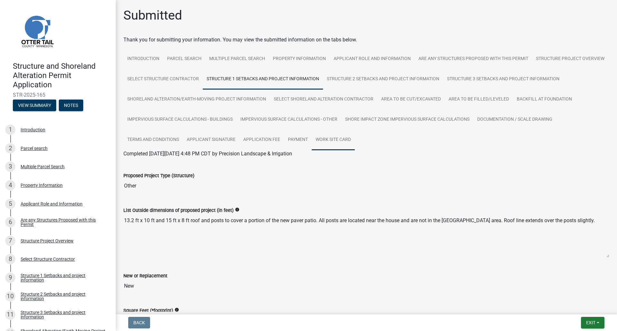
click at [355, 137] on link "Work Site Card" at bounding box center [333, 140] width 43 height 21
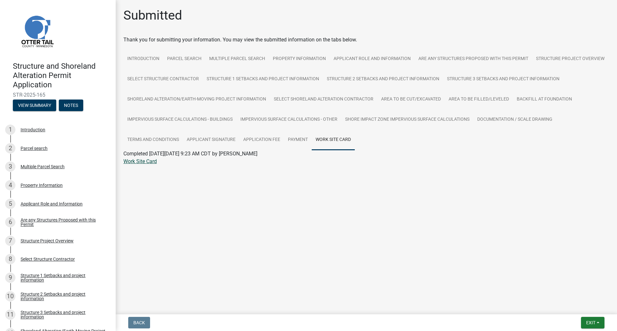
click at [142, 162] on link "Work Site Card" at bounding box center [139, 161] width 33 height 6
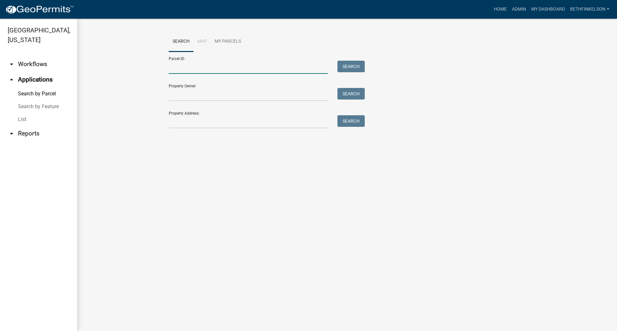
click at [202, 73] on input "Parcel ID:" at bounding box center [248, 67] width 159 height 13
paste input "46000990678000"
type input "46000990678000"
click at [342, 69] on button "Search" at bounding box center [350, 67] width 27 height 12
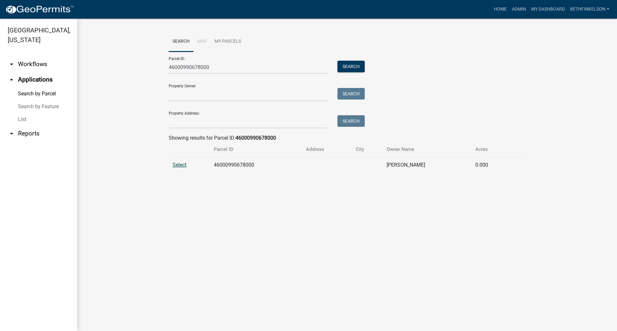
click at [180, 167] on span "Select" at bounding box center [180, 165] width 14 height 6
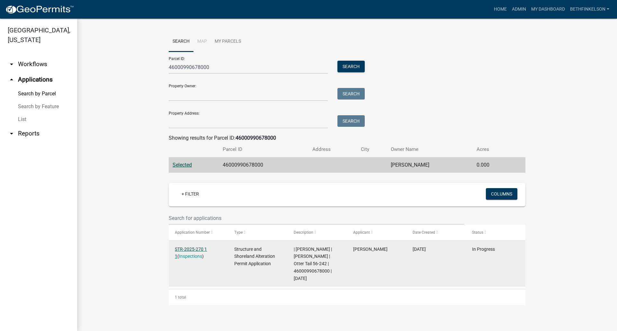
click at [193, 247] on link "STR-2025-270 1 1" at bounding box center [191, 253] width 32 height 13
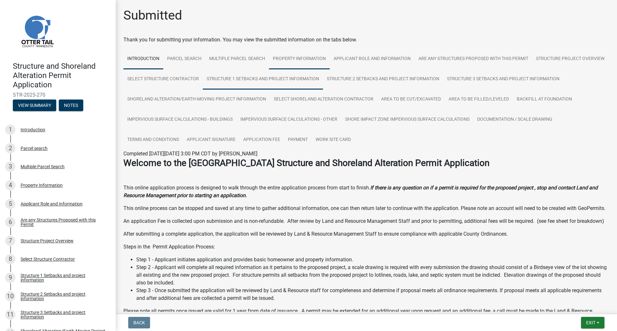
drag, startPoint x: 308, startPoint y: 62, endPoint x: 354, endPoint y: 70, distance: 46.3
click at [308, 62] on link "Property Information" at bounding box center [299, 59] width 61 height 21
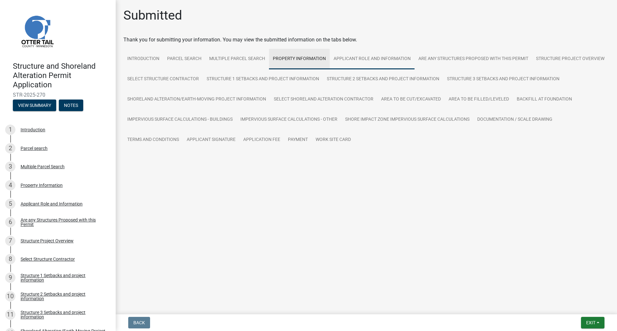
click at [378, 60] on link "Applicant Role and Information" at bounding box center [372, 59] width 85 height 21
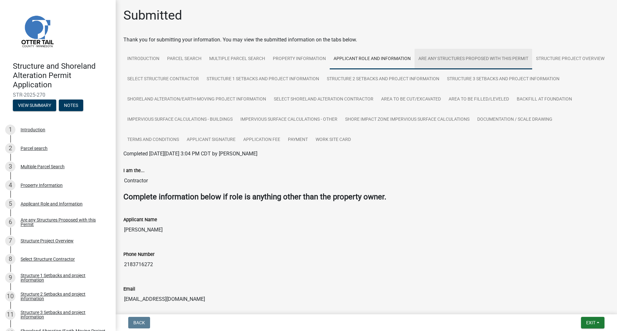
click at [476, 54] on link "Are any Structures Proposed with this Permit" at bounding box center [474, 59] width 118 height 21
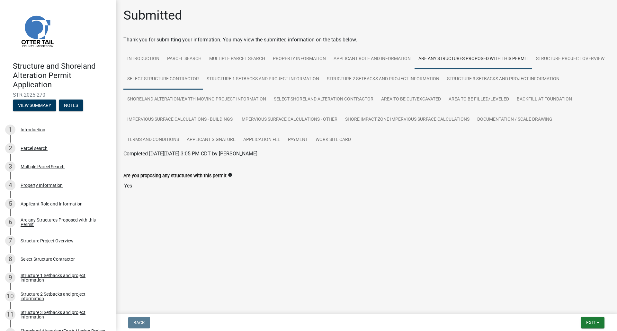
click at [154, 79] on link "Select Structure Contractor" at bounding box center [162, 79] width 79 height 21
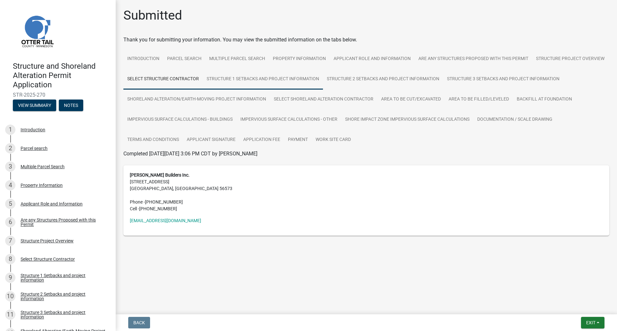
click at [245, 80] on link "Structure 1 Setbacks and project information" at bounding box center [263, 79] width 120 height 21
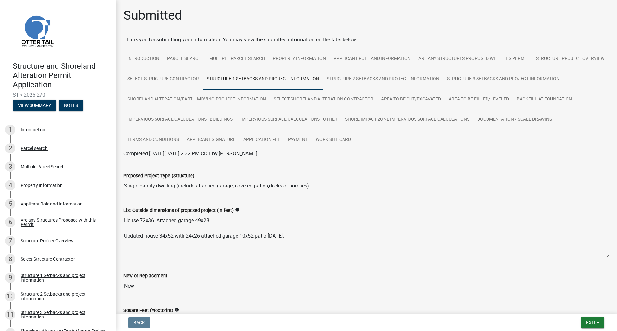
drag, startPoint x: 124, startPoint y: 221, endPoint x: 220, endPoint y: 219, distance: 95.8
click at [220, 219] on textarea "House 72x36. Attached garage 49x28 Updated house 34x52 with 24x26 attached gara…" at bounding box center [366, 236] width 486 height 44
drag, startPoint x: 275, startPoint y: 241, endPoint x: 286, endPoint y: 238, distance: 11.5
click at [275, 241] on textarea "House 72x36. Attached garage 49x28 Updated house 34x52 with 24x26 attached gara…" at bounding box center [366, 236] width 486 height 44
drag, startPoint x: 291, startPoint y: 236, endPoint x: 145, endPoint y: 244, distance: 145.8
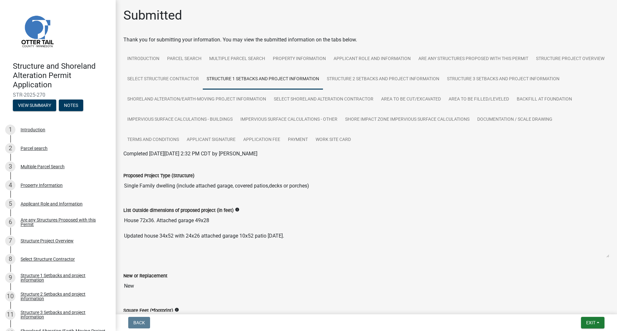
click at [145, 244] on textarea "House 72x36. Attached garage 49x28 Updated house 34x52 with 24x26 attached gara…" at bounding box center [366, 236] width 486 height 44
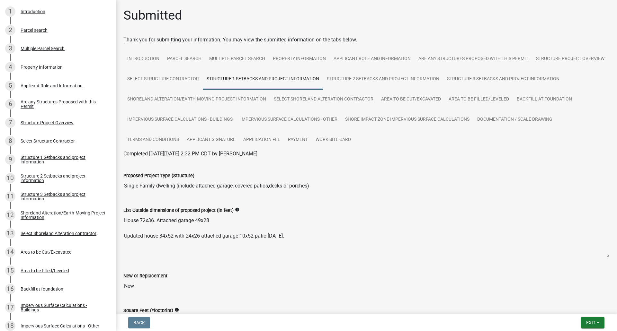
scroll to position [129, 0]
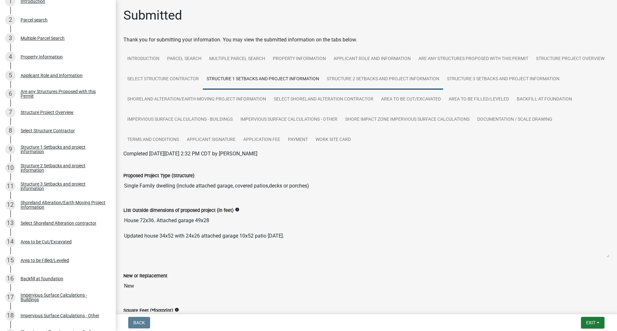
drag, startPoint x: 467, startPoint y: 78, endPoint x: 443, endPoint y: 76, distance: 23.9
click at [443, 78] on link "Structure 2 Setbacks and project information" at bounding box center [383, 79] width 120 height 21
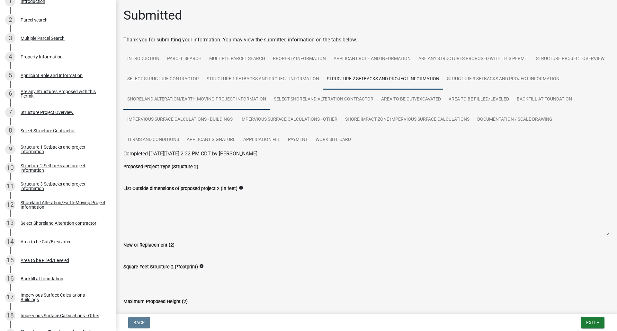
click at [270, 100] on link "Shoreland Alteration/Earth-Moving Project Information" at bounding box center [196, 99] width 147 height 21
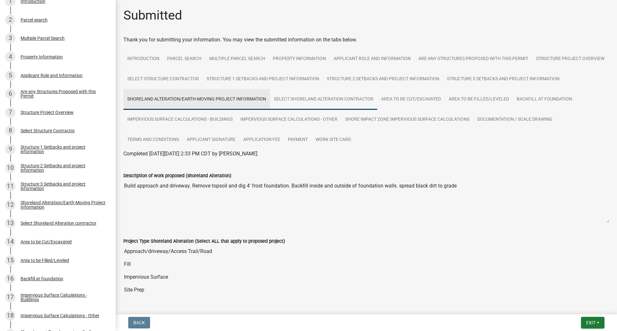
click at [377, 103] on link "Select Shoreland Alteration contractor" at bounding box center [323, 99] width 107 height 21
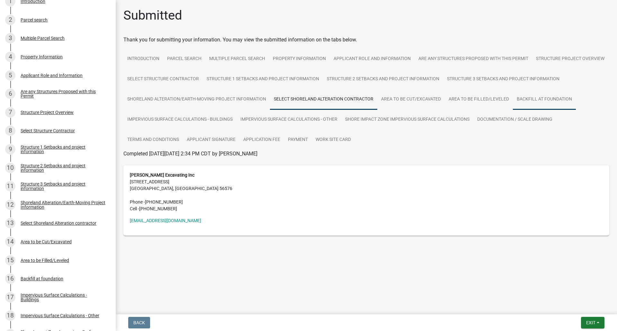
click at [523, 99] on link "Backfill at foundation" at bounding box center [544, 99] width 63 height 21
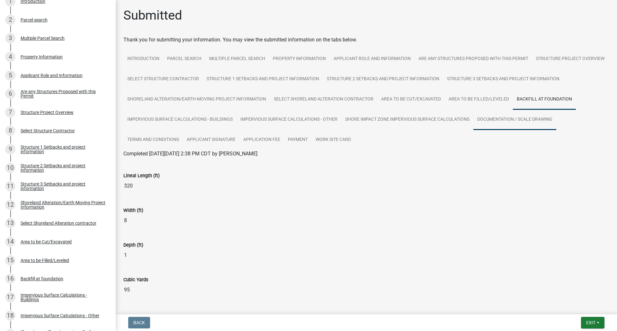
click at [473, 130] on link "Documentation / Scale Drawing" at bounding box center [514, 120] width 83 height 21
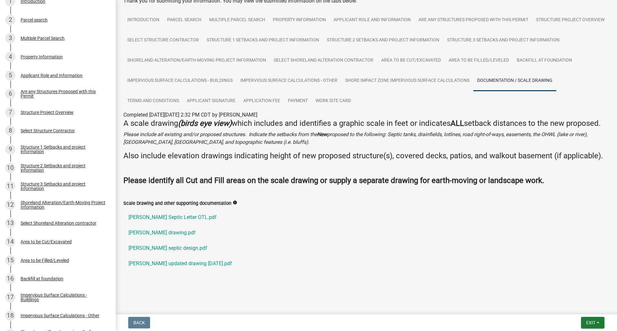
scroll to position [48, 0]
click at [180, 234] on link "[PERSON_NAME] drawing.pdf" at bounding box center [366, 232] width 486 height 15
click at [189, 245] on link "[PERSON_NAME] septic design.pdf" at bounding box center [366, 248] width 486 height 15
click at [181, 262] on link "[PERSON_NAME] updated drawing [DATE].pdf" at bounding box center [366, 263] width 486 height 15
click at [355, 91] on link "Work Site Card" at bounding box center [333, 101] width 43 height 21
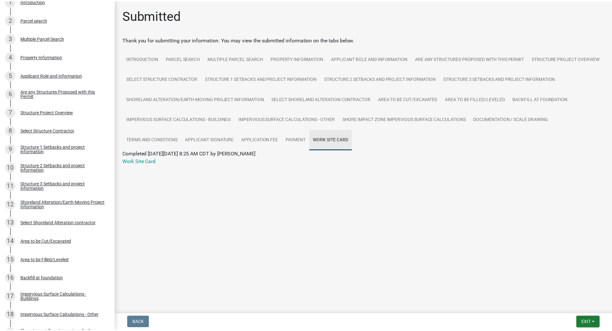
scroll to position [0, 0]
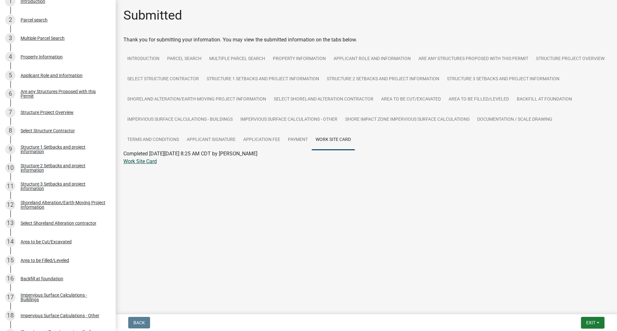
click at [143, 160] on link "Work Site Card" at bounding box center [139, 161] width 33 height 6
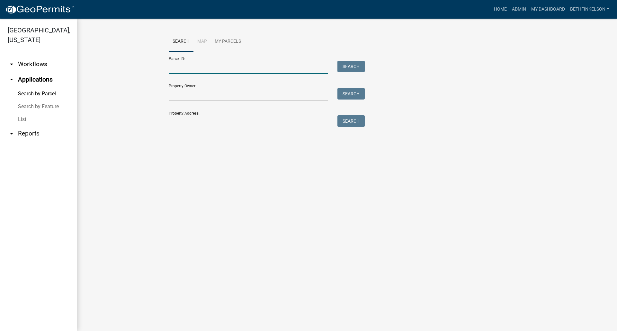
drag, startPoint x: 210, startPoint y: 72, endPoint x: 215, endPoint y: 69, distance: 5.8
click at [210, 72] on input "Parcel ID:" at bounding box center [248, 67] width 159 height 13
paste input "46000990664000"
type input "46000990664000"
click at [350, 65] on button "Search" at bounding box center [350, 67] width 27 height 12
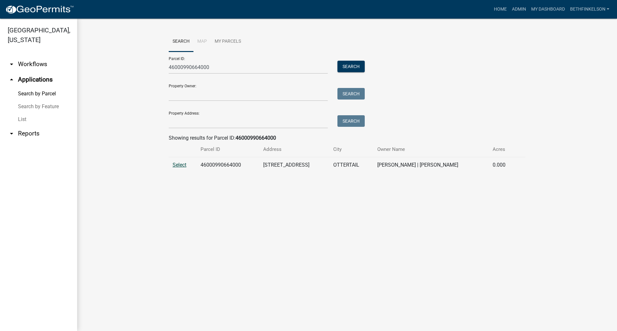
click at [184, 165] on span "Select" at bounding box center [180, 165] width 14 height 6
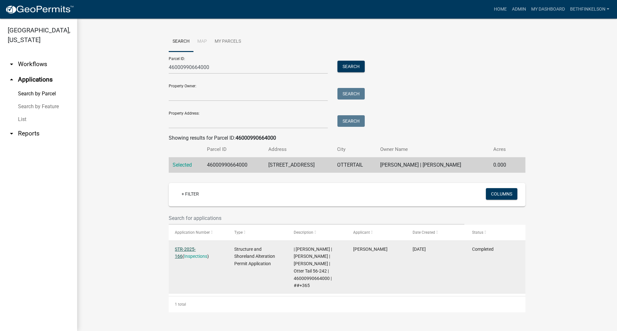
click at [195, 247] on link "STR-2025-166" at bounding box center [185, 253] width 21 height 13
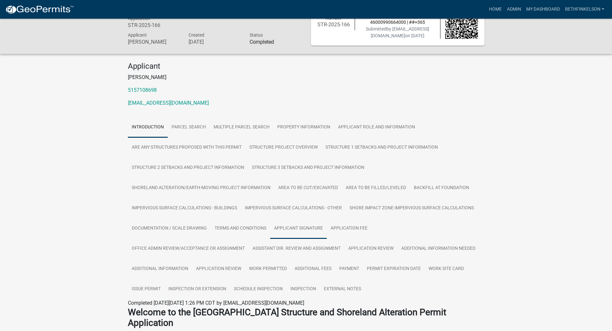
scroll to position [32, 0]
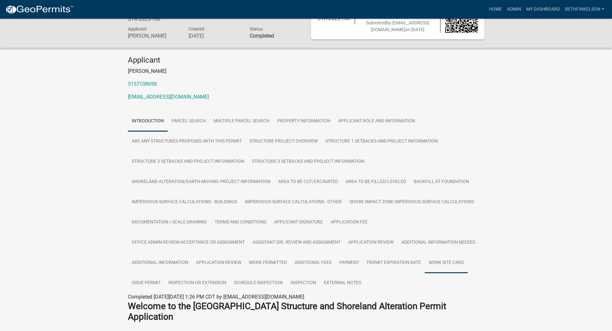
drag, startPoint x: 460, startPoint y: 265, endPoint x: 457, endPoint y: 265, distance: 3.2
click at [460, 265] on link "Work Site Card" at bounding box center [446, 263] width 43 height 21
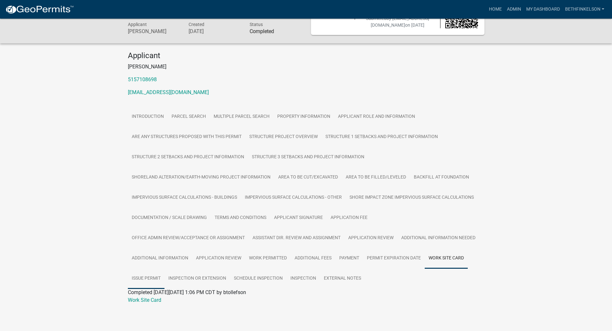
scroll to position [41, 0]
click at [150, 300] on link "Work Site Card" at bounding box center [144, 300] width 33 height 6
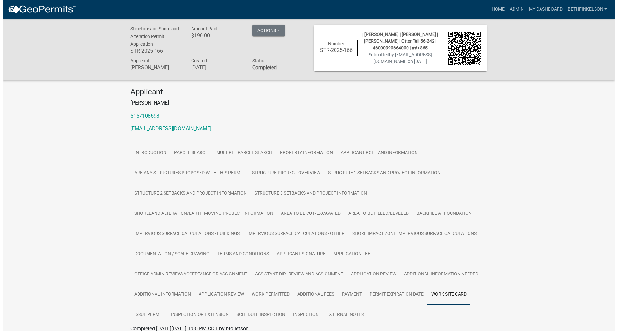
scroll to position [0, 0]
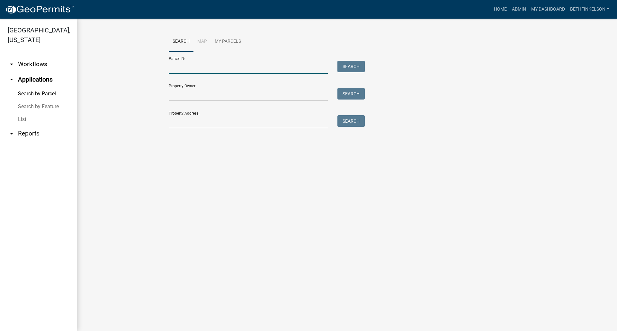
click at [196, 65] on input "Parcel ID:" at bounding box center [248, 67] width 159 height 13
paste input "46000990662000"
type input "46000990662000"
click at [354, 62] on button "Search" at bounding box center [350, 67] width 27 height 12
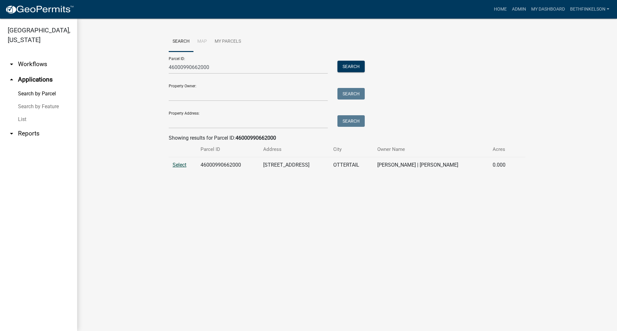
click at [183, 168] on span "Select" at bounding box center [180, 165] width 14 height 6
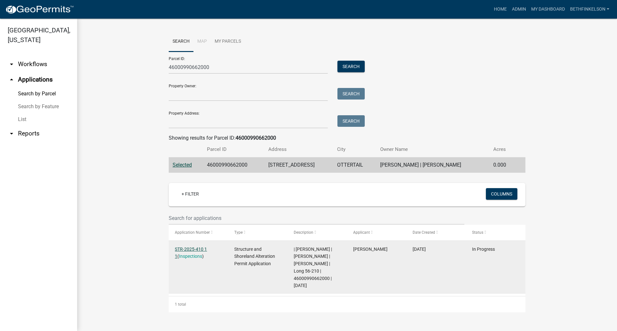
click at [203, 248] on link "STR-2025-410 1 1" at bounding box center [191, 253] width 32 height 13
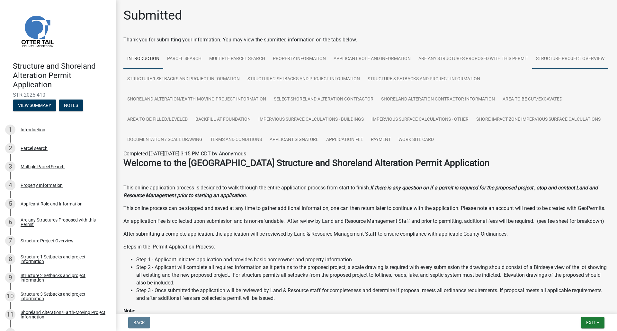
click at [532, 69] on link "Structure Project Overview" at bounding box center [570, 59] width 76 height 21
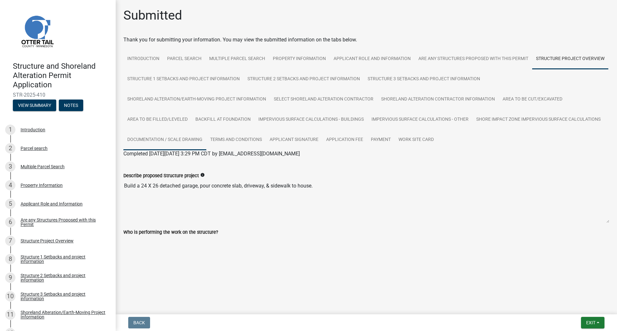
click at [168, 140] on link "Documentation / Scale Drawing" at bounding box center [164, 140] width 83 height 21
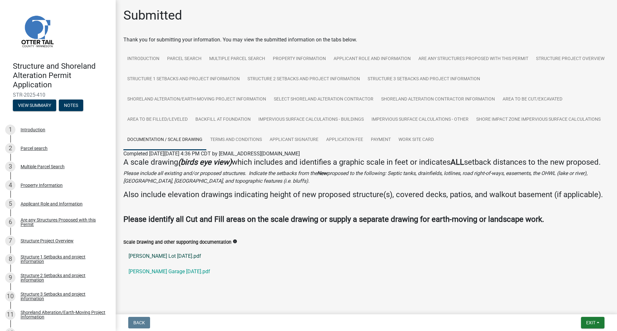
click at [165, 264] on link "[PERSON_NAME] Lot [DATE].pdf" at bounding box center [366, 256] width 486 height 15
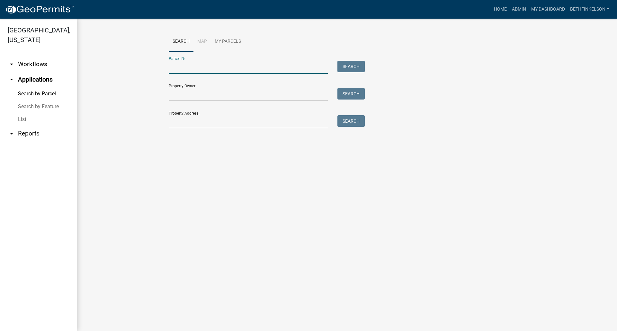
drag, startPoint x: 206, startPoint y: 67, endPoint x: 418, endPoint y: 12, distance: 219.1
click at [206, 67] on input "Parcel ID:" at bounding box center [248, 67] width 159 height 13
paste input "46000990381000"
type input "46000990381000"
click at [356, 69] on button "Search" at bounding box center [350, 67] width 27 height 12
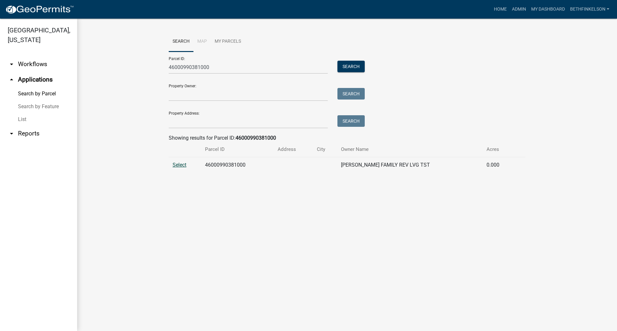
click at [183, 166] on span "Select" at bounding box center [180, 165] width 14 height 6
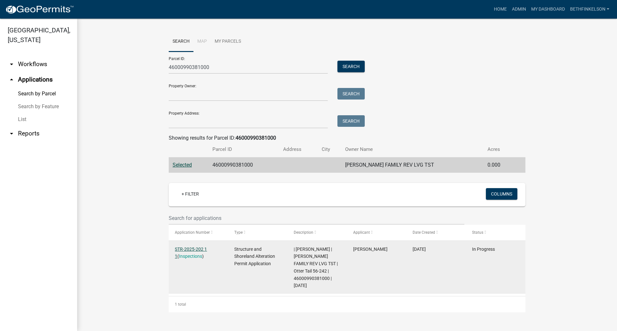
click at [203, 250] on link "STR-2025-202 1 1" at bounding box center [191, 253] width 32 height 13
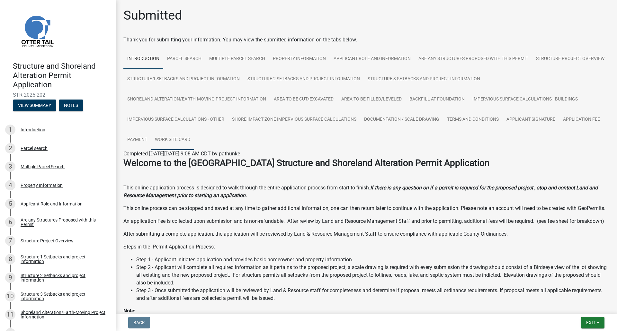
click at [184, 143] on link "Work Site Card" at bounding box center [172, 140] width 43 height 21
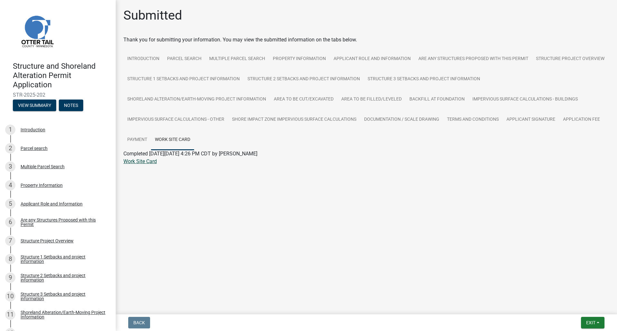
click at [148, 161] on link "Work Site Card" at bounding box center [139, 161] width 33 height 6
click at [146, 165] on wm-application-readonly "Introduction Parcel search Multiple Parcel Search Property Information Applican…" at bounding box center [366, 111] width 486 height 124
click at [147, 163] on link "Work Site Card" at bounding box center [139, 161] width 33 height 6
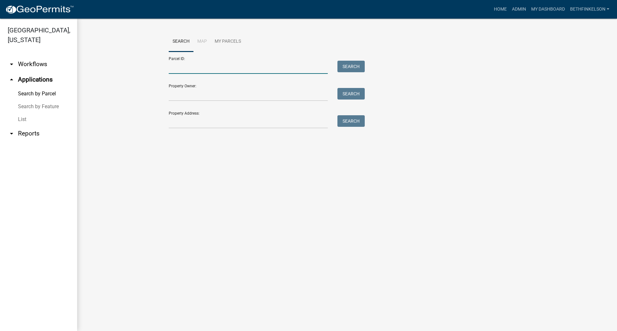
click at [205, 62] on input "Parcel ID:" at bounding box center [248, 67] width 159 height 13
paste input "46000990337001"
type input "46000990337001"
click at [344, 70] on button "Search" at bounding box center [350, 67] width 27 height 12
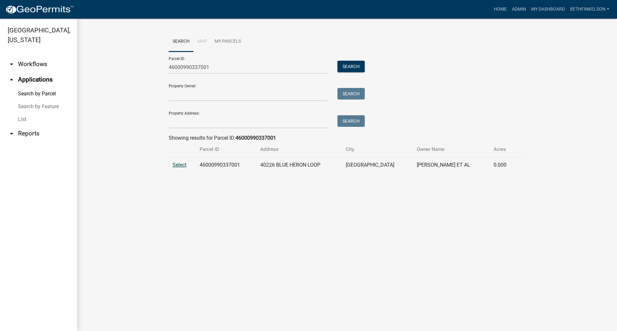
click at [183, 167] on span "Select" at bounding box center [180, 165] width 14 height 6
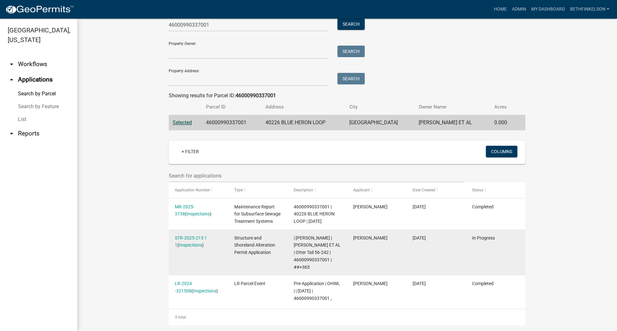
scroll to position [49, 0]
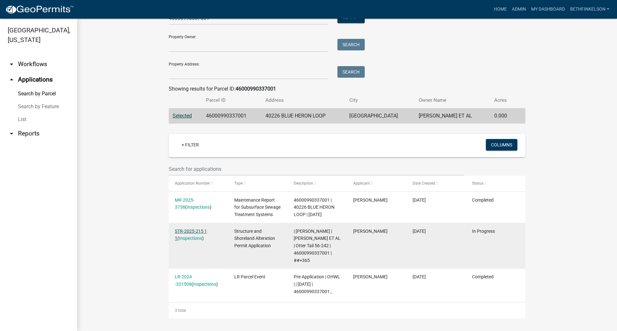
click at [203, 230] on link "STR-2025-215 1 1" at bounding box center [191, 235] width 32 height 13
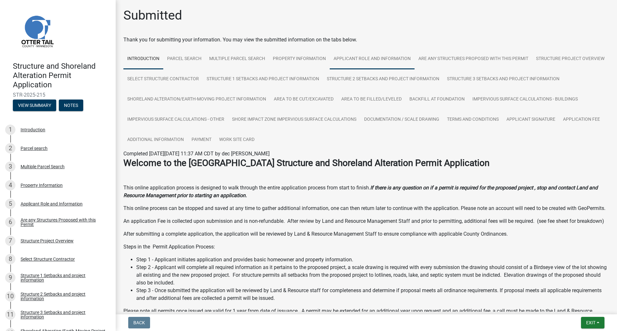
click at [369, 59] on link "Applicant Role and Information" at bounding box center [372, 59] width 85 height 21
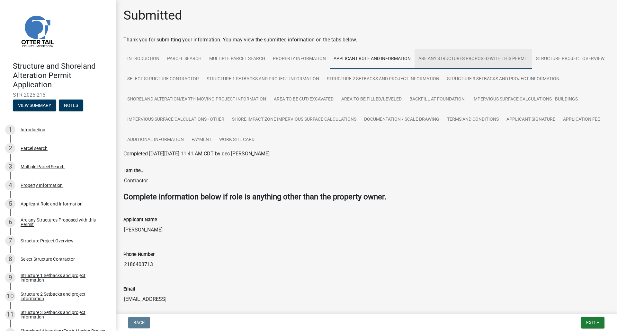
click at [435, 59] on link "Are any Structures Proposed with this Permit" at bounding box center [474, 59] width 118 height 21
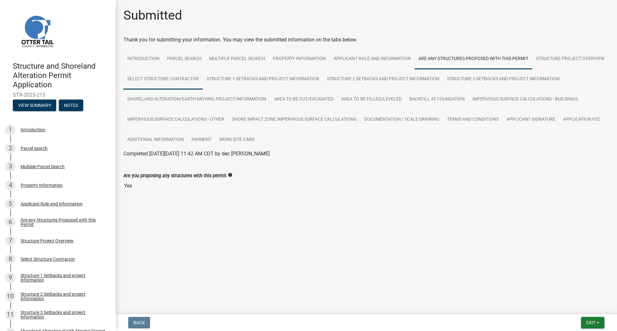
click at [191, 84] on link "Select Structure Contractor" at bounding box center [162, 79] width 79 height 21
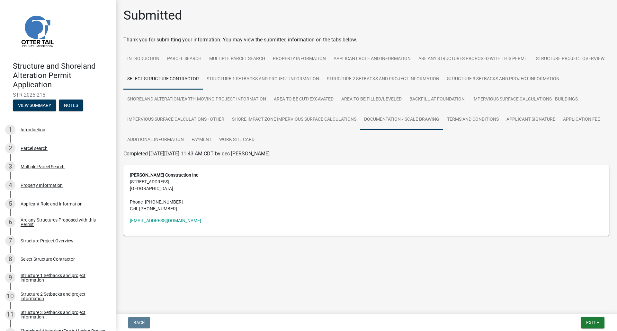
click at [416, 120] on link "Documentation / Scale Drawing" at bounding box center [401, 120] width 83 height 21
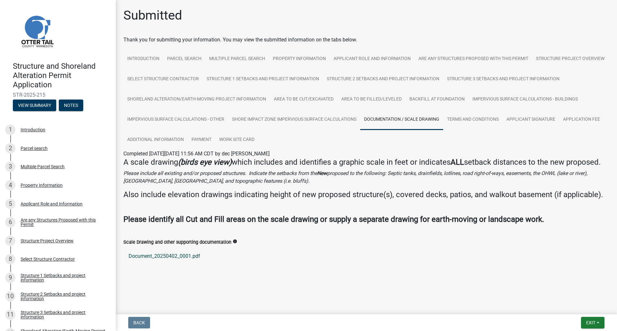
click at [165, 254] on link "Document_20250402_0001.pdf" at bounding box center [366, 256] width 486 height 15
click at [231, 140] on link "Work Site Card" at bounding box center [236, 140] width 43 height 21
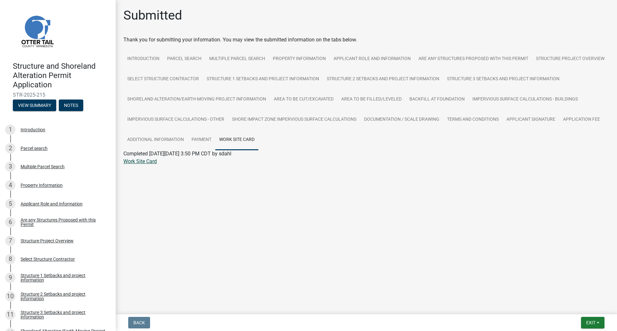
click at [146, 164] on link "Work Site Card" at bounding box center [139, 161] width 33 height 6
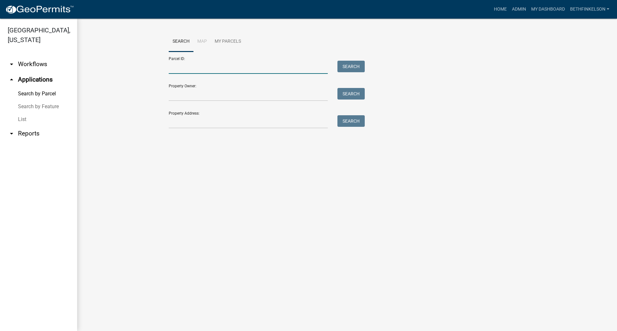
click at [248, 71] on input "Parcel ID:" at bounding box center [248, 67] width 159 height 13
paste input "46000990298000"
type input "46000990298000"
click at [345, 66] on button "Search" at bounding box center [350, 67] width 27 height 12
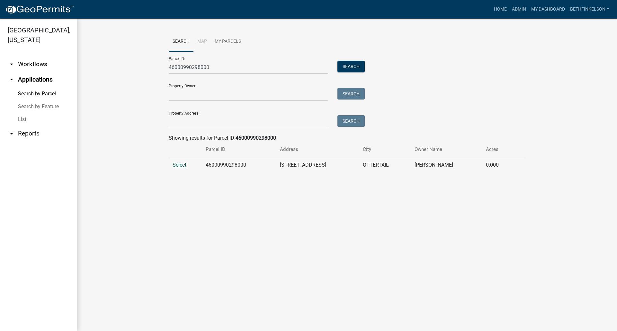
click at [185, 167] on span "Select" at bounding box center [180, 165] width 14 height 6
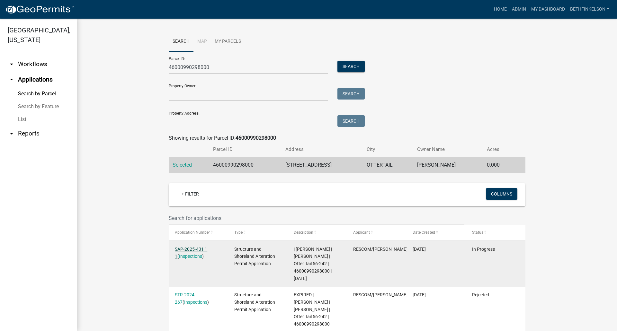
click at [201, 247] on link "SAP-2025-431 1 1" at bounding box center [191, 253] width 32 height 13
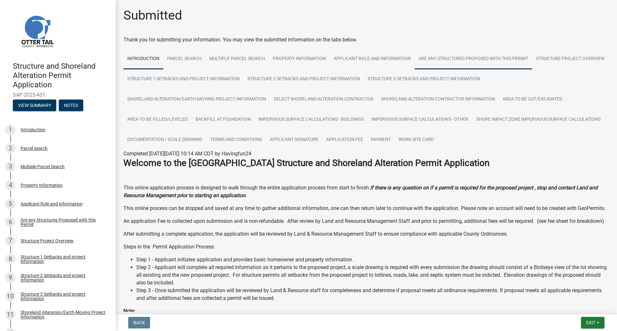
click at [454, 59] on link "Are any Structures Proposed with this Permit" at bounding box center [474, 59] width 118 height 21
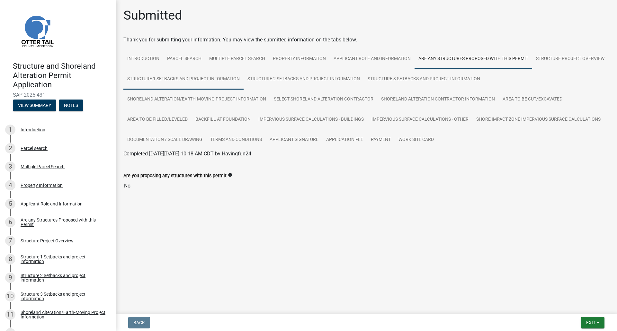
click at [186, 80] on link "Structure 1 Setbacks and project information" at bounding box center [183, 79] width 120 height 21
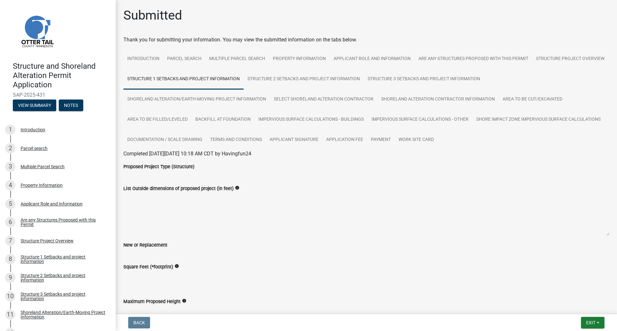
click at [244, 83] on link "Structure 1 Setbacks and project information" at bounding box center [183, 79] width 120 height 21
click at [350, 77] on link "Structure 2 Setbacks and project information" at bounding box center [304, 79] width 120 height 21
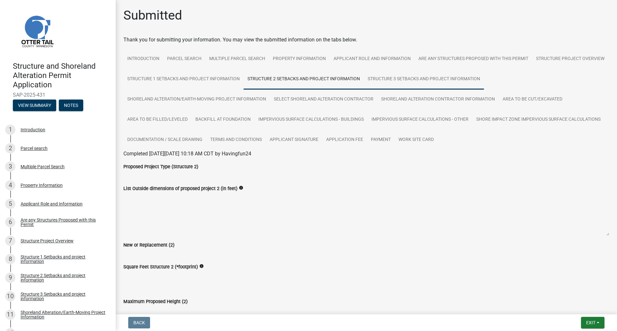
click at [469, 76] on link "Structure 3 Setbacks and project information" at bounding box center [424, 79] width 120 height 21
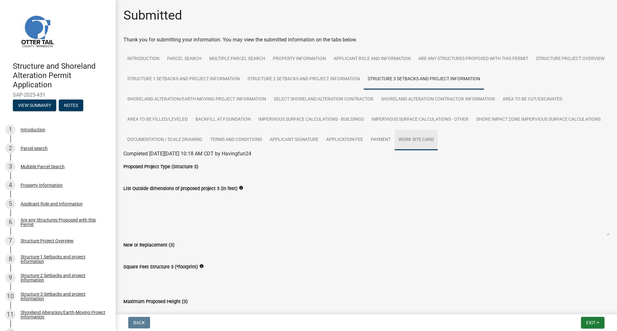
click at [422, 141] on link "Work Site Card" at bounding box center [416, 140] width 43 height 21
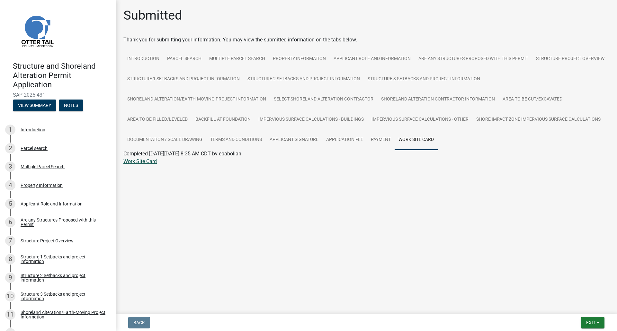
click at [140, 160] on link "Work Site Card" at bounding box center [139, 161] width 33 height 6
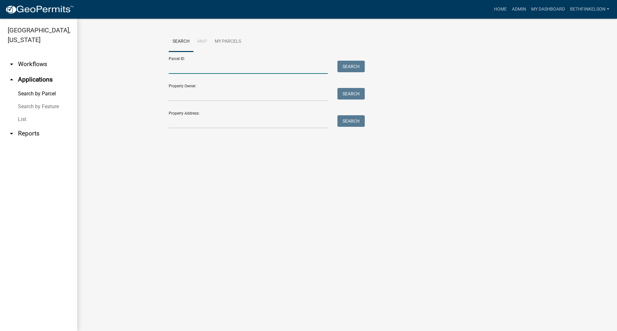
click at [179, 71] on input "Parcel ID:" at bounding box center [248, 67] width 159 height 13
paste input "46000990204000"
type input "46000990204000"
click at [350, 64] on button "Search" at bounding box center [350, 67] width 27 height 12
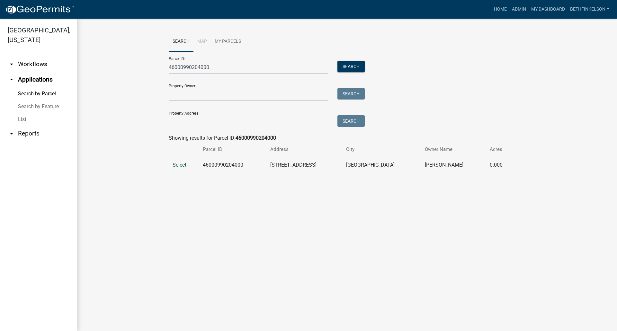
click at [181, 168] on span "Select" at bounding box center [180, 165] width 14 height 6
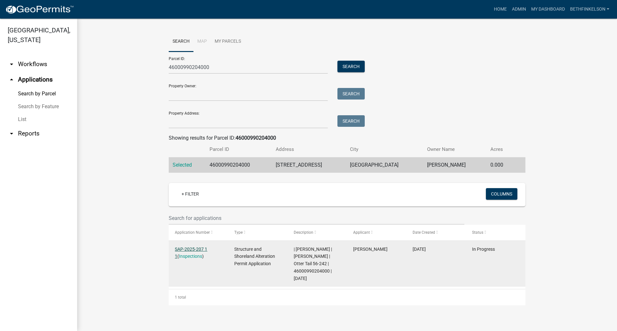
click at [198, 251] on link "SAP-2025-207 1 1" at bounding box center [191, 253] width 32 height 13
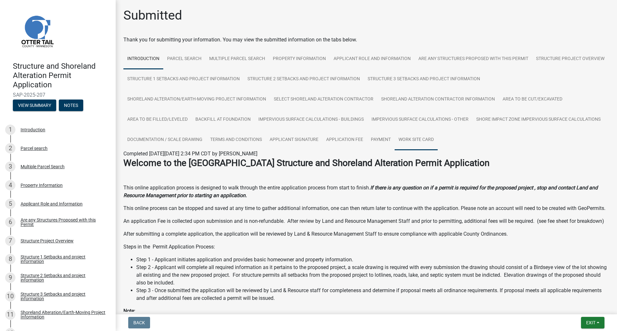
click at [421, 138] on link "Work Site Card" at bounding box center [416, 140] width 43 height 21
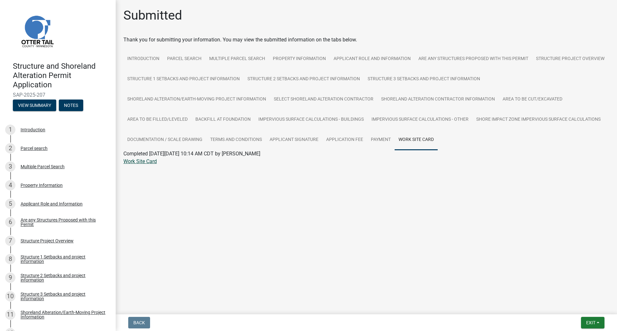
click at [156, 163] on link "Work Site Card" at bounding box center [139, 161] width 33 height 6
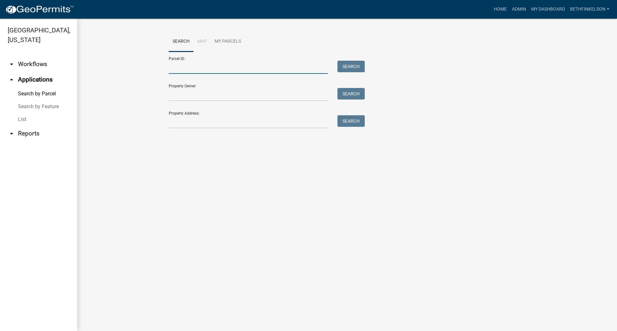
click at [224, 72] on input "Parcel ID:" at bounding box center [248, 67] width 159 height 13
paste input "46000270094000"
type input "46000270094000"
click at [355, 70] on button "Search" at bounding box center [350, 67] width 27 height 12
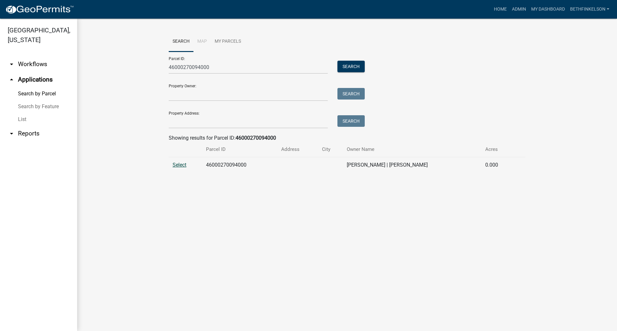
click at [177, 166] on span "Select" at bounding box center [180, 165] width 14 height 6
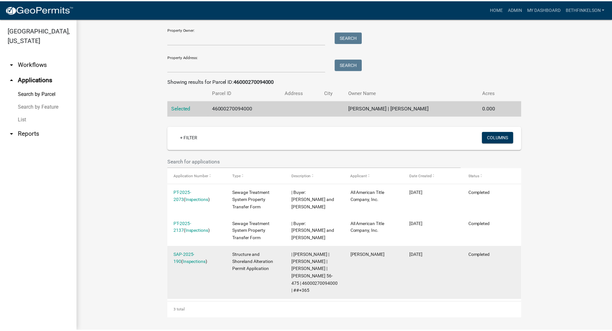
scroll to position [64, 0]
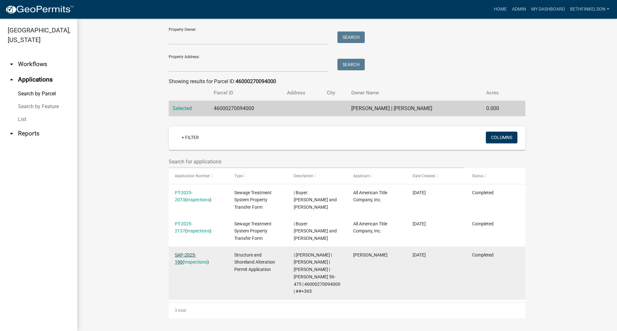
click at [196, 253] on link "SAP-2025-190" at bounding box center [185, 259] width 21 height 13
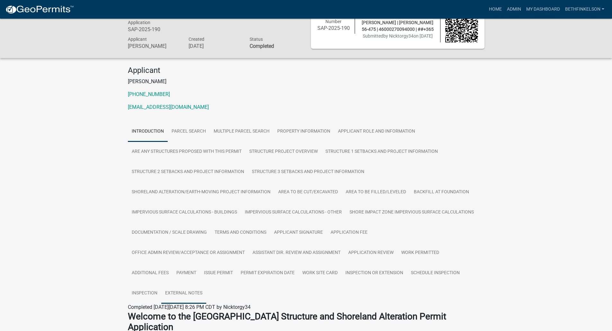
scroll to position [24, 0]
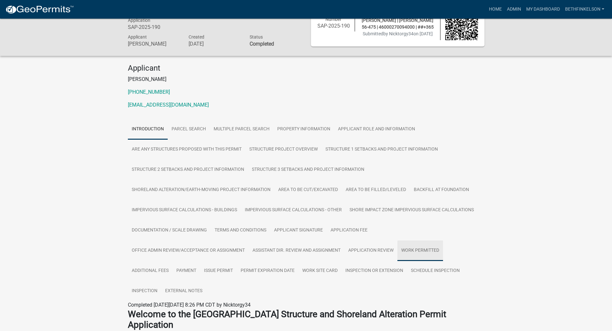
click at [423, 261] on link "Work Permitted" at bounding box center [420, 251] width 46 height 21
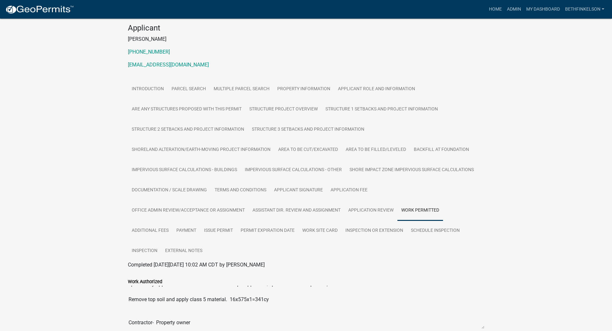
scroll to position [23, 0]
click at [333, 237] on link "Work Site Card" at bounding box center [320, 231] width 43 height 21
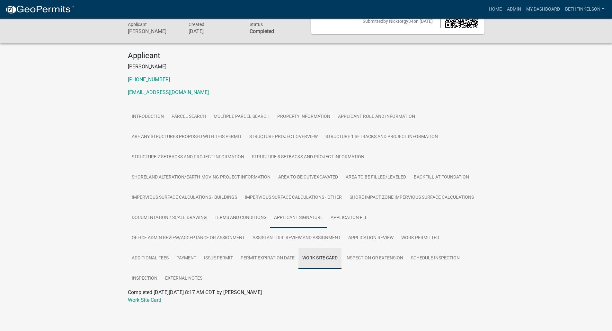
scroll to position [43, 0]
click at [151, 300] on link "Work Site Card" at bounding box center [144, 300] width 33 height 6
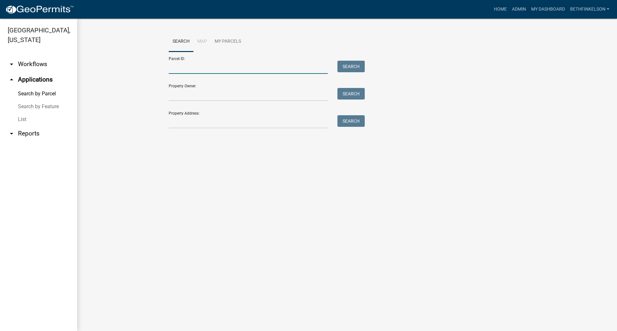
click at [210, 70] on input "Parcel ID:" at bounding box center [248, 67] width 159 height 13
paste input "46000230075008"
type input "46000230075008"
click at [353, 66] on button "Search" at bounding box center [350, 67] width 27 height 12
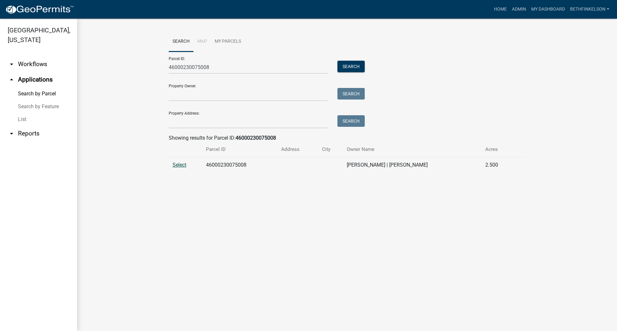
click at [182, 164] on span "Select" at bounding box center [180, 165] width 14 height 6
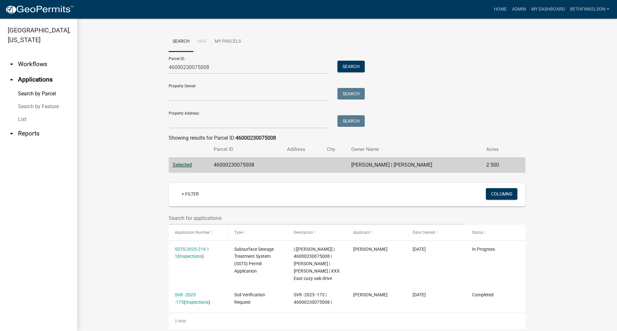
scroll to position [18, 0]
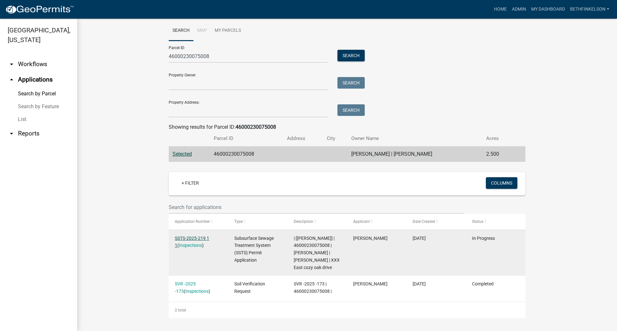
click at [203, 236] on link "SSTS-2025-219 1 1" at bounding box center [192, 242] width 34 height 13
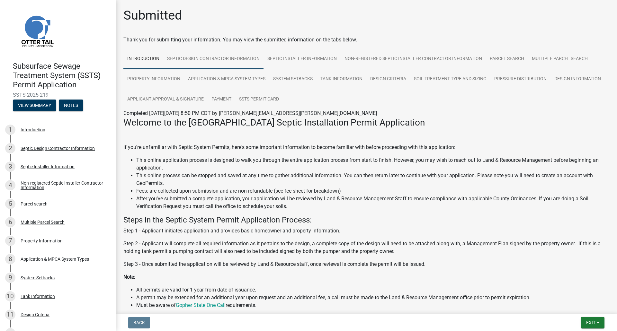
click at [213, 60] on link "Septic Design Contractor Information" at bounding box center [213, 59] width 100 height 21
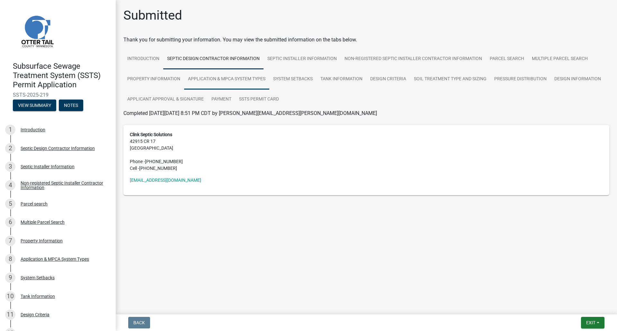
click at [197, 82] on link "Application & MPCA System Types" at bounding box center [226, 79] width 85 height 21
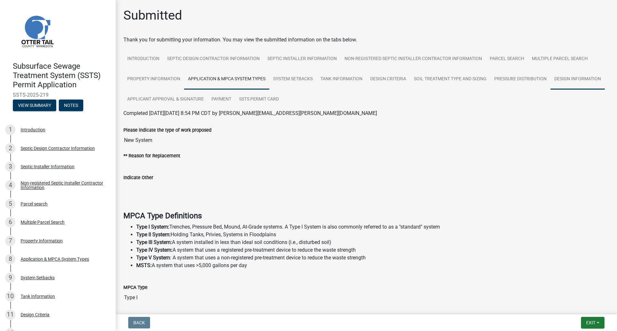
click at [550, 90] on link "Design Information" at bounding box center [577, 79] width 54 height 21
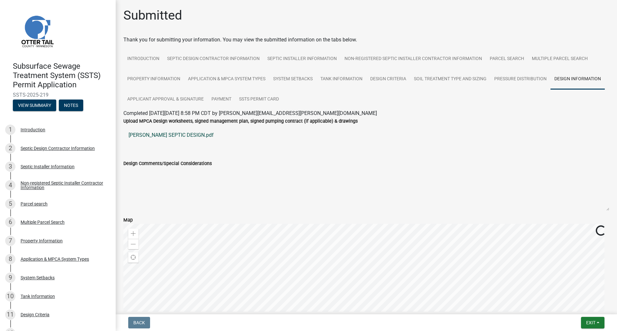
click at [169, 135] on link "[PERSON_NAME] SEPTIC DESIGN.pdf" at bounding box center [366, 135] width 486 height 15
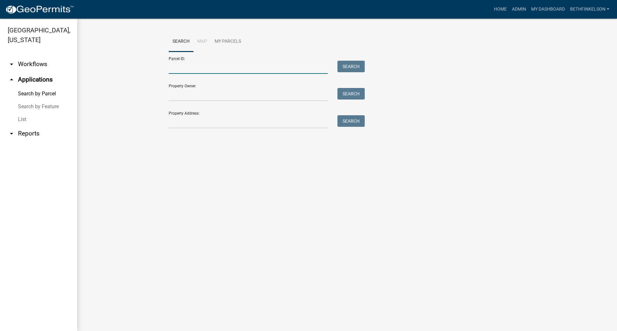
drag, startPoint x: 197, startPoint y: 67, endPoint x: 276, endPoint y: 77, distance: 79.6
click at [197, 67] on input "Parcel ID:" at bounding box center [248, 67] width 159 height 13
paste input "46000210066000"
type input "46000210066000"
drag, startPoint x: 367, startPoint y: 67, endPoint x: 344, endPoint y: 63, distance: 23.1
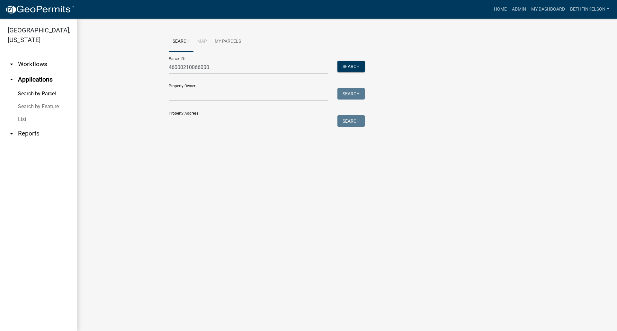
click at [367, 67] on div "Parcel ID: 46000210066000 Search Property Owner: Search Property Address: Search" at bounding box center [347, 90] width 357 height 77
click at [341, 63] on button "Search" at bounding box center [350, 67] width 27 height 12
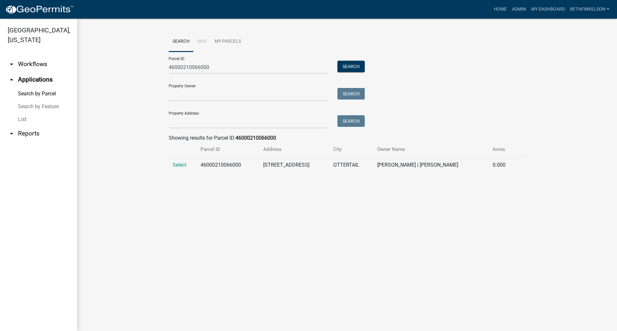
click at [173, 174] on div "Search Map My Parcels Parcel ID: 46000210066000 Search Property Owner: Search P…" at bounding box center [347, 104] width 366 height 147
click at [179, 160] on td "Select" at bounding box center [183, 165] width 28 height 16
click at [181, 166] on span "Select" at bounding box center [180, 165] width 14 height 6
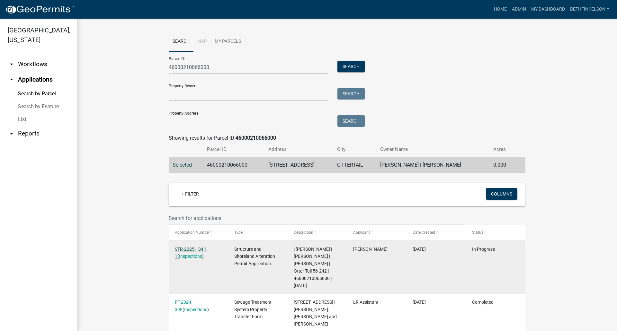
click at [189, 251] on link "STR-2025-184 1 1" at bounding box center [191, 253] width 32 height 13
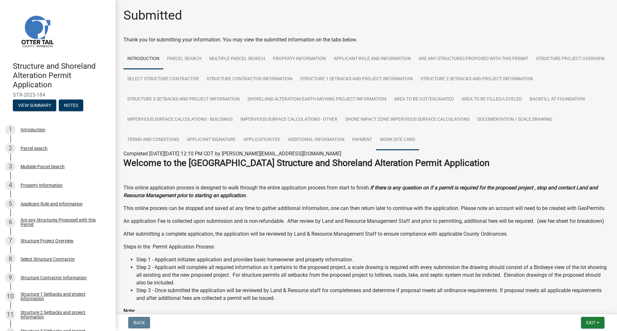
click at [419, 135] on link "Work Site Card" at bounding box center [397, 140] width 43 height 21
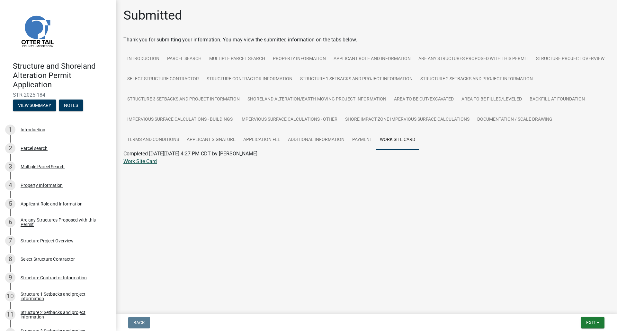
click at [151, 161] on link "Work Site Card" at bounding box center [139, 161] width 33 height 6
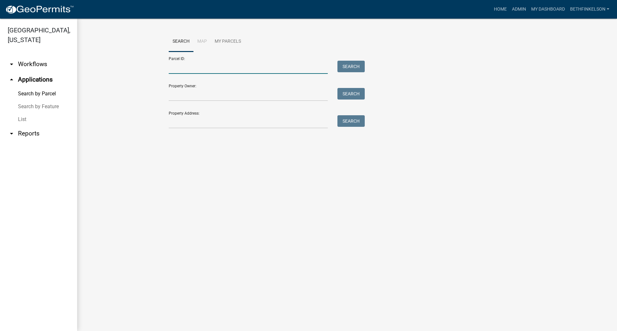
click at [175, 66] on input "Parcel ID:" at bounding box center [248, 67] width 159 height 13
paste input "46000070044006"
type input "46000070044006"
click at [357, 63] on button "Search" at bounding box center [350, 67] width 27 height 12
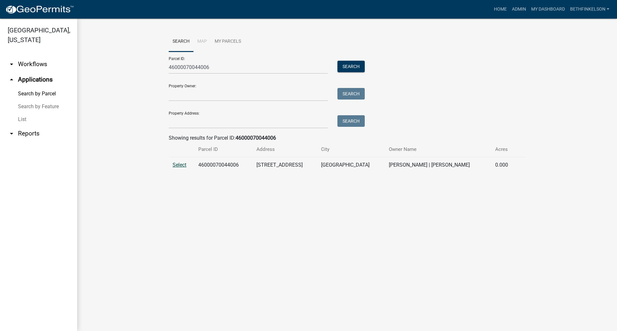
click at [179, 165] on span "Select" at bounding box center [180, 165] width 14 height 6
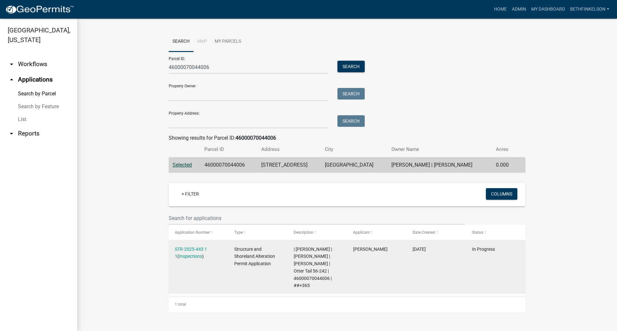
click at [188, 244] on datatable-body-cell "STR-2025-443 1 1 ( Inspections )" at bounding box center [198, 267] width 59 height 53
click at [189, 248] on link "STR-2025-443 1 1" at bounding box center [191, 253] width 32 height 13
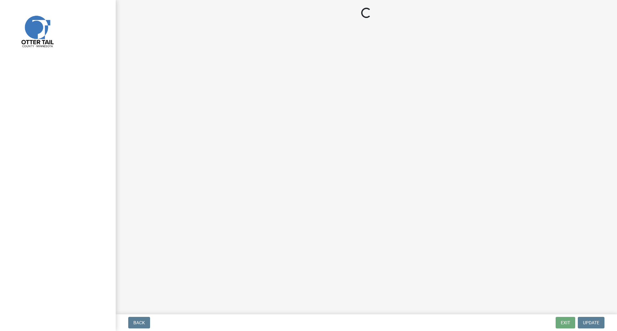
drag, startPoint x: 313, startPoint y: 285, endPoint x: 284, endPoint y: 128, distance: 159.7
click at [284, 128] on main "Loading..." at bounding box center [366, 156] width 501 height 312
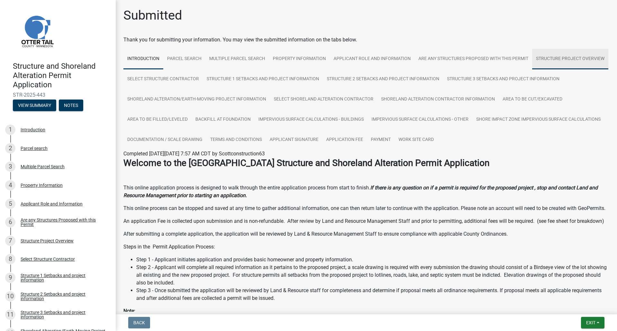
click at [532, 69] on link "Structure Project Overview" at bounding box center [570, 59] width 76 height 21
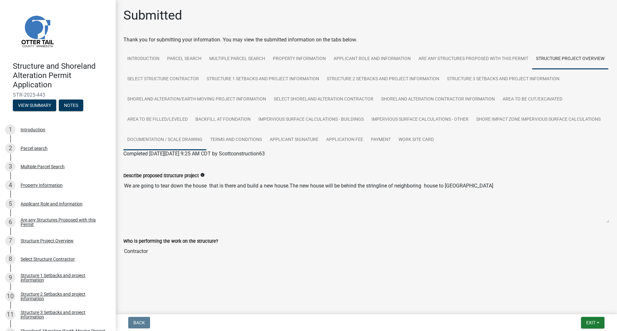
click at [206, 147] on link "Documentation / Scale Drawing" at bounding box center [164, 140] width 83 height 21
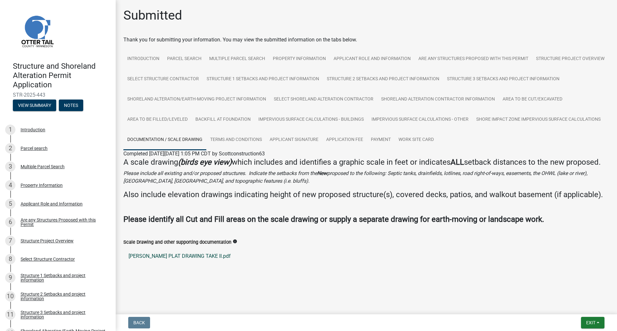
click at [181, 264] on link "[PERSON_NAME] PLAT DRAWING TAKE II.pdf" at bounding box center [366, 256] width 486 height 15
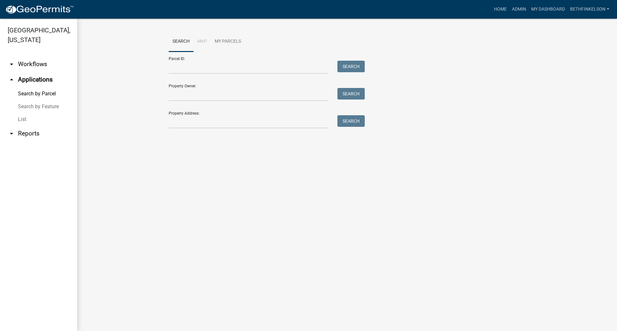
click at [222, 80] on div "Property Owner: Search" at bounding box center [265, 90] width 193 height 22
click at [219, 68] on input "Parcel ID:" at bounding box center [248, 67] width 159 height 13
paste input "46000040020004"
type input "46000040020004"
click at [339, 64] on button "Search" at bounding box center [350, 67] width 27 height 12
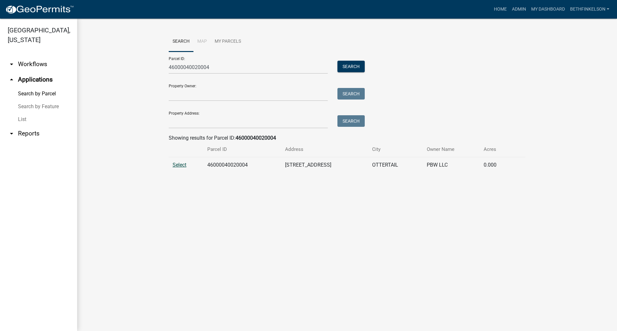
click at [179, 163] on span "Select" at bounding box center [180, 165] width 14 height 6
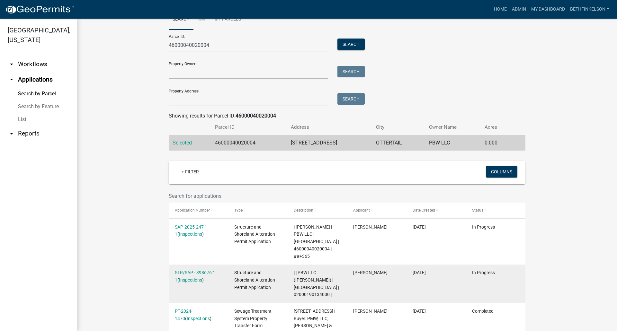
scroll to position [57, 0]
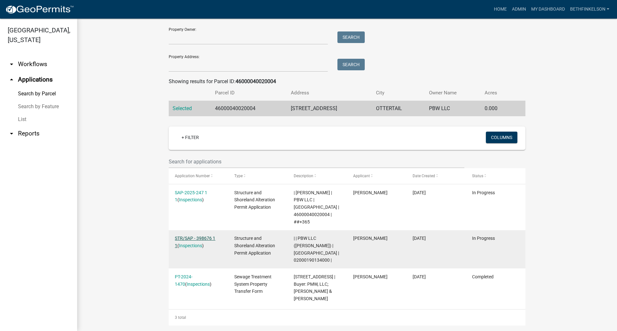
click at [195, 236] on link "STR/SAP - 398676 1 1" at bounding box center [195, 242] width 40 height 13
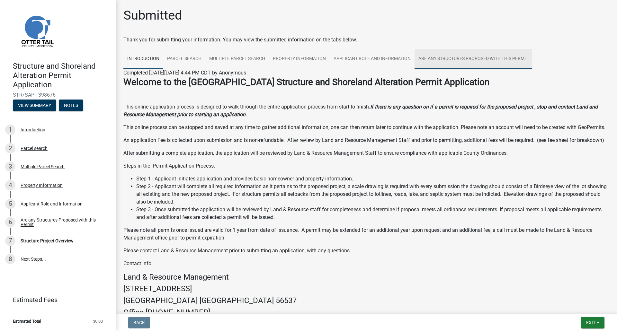
click at [463, 51] on link "Are any Structures Proposed with this Permit" at bounding box center [474, 59] width 118 height 21
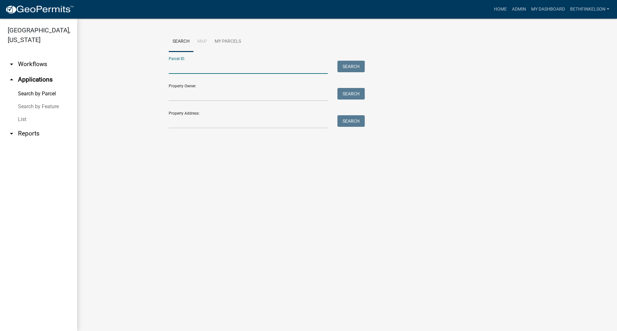
click at [187, 64] on input "Parcel ID:" at bounding box center [248, 67] width 159 height 13
paste input "46000040020004"
type input "46000040020004"
click at [357, 67] on button "Search" at bounding box center [350, 67] width 27 height 12
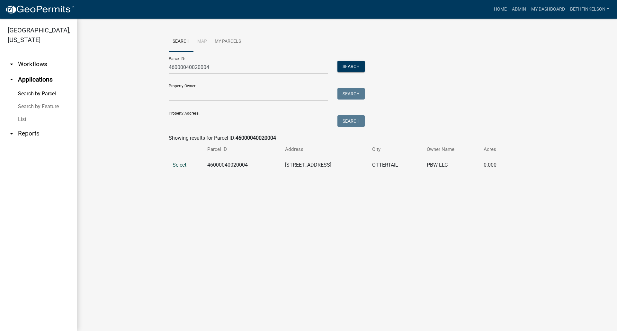
click at [185, 164] on span "Select" at bounding box center [180, 165] width 14 height 6
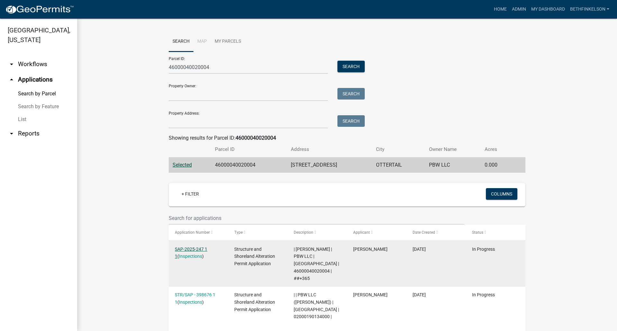
click at [182, 250] on link "SAP-2025-247 1 1" at bounding box center [191, 253] width 32 height 13
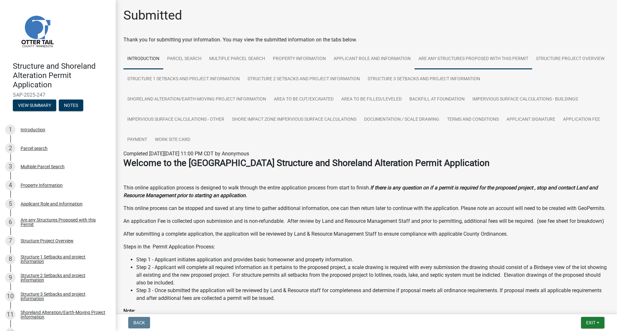
click at [490, 65] on link "Are any Structures Proposed with this Permit" at bounding box center [474, 59] width 118 height 21
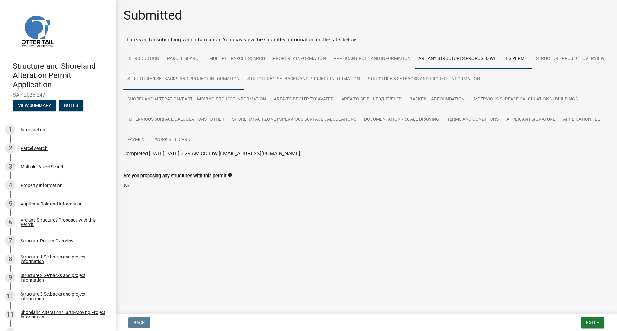
click at [220, 83] on link "Structure 1 Setbacks and project information" at bounding box center [183, 79] width 120 height 21
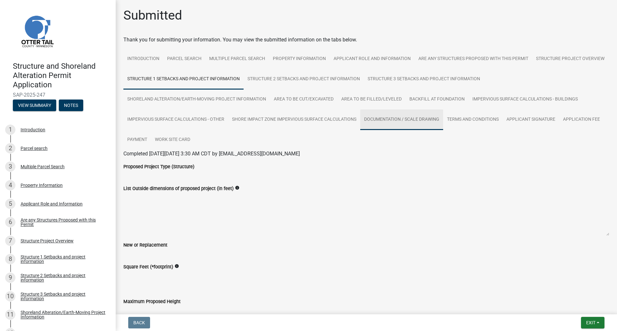
click at [408, 123] on link "Documentation / Scale Drawing" at bounding box center [401, 120] width 83 height 21
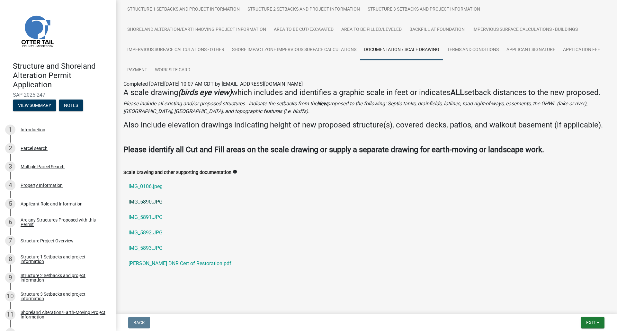
scroll to position [79, 0]
click at [154, 187] on link "IMG_0106.jpeg" at bounding box center [366, 186] width 486 height 15
click at [150, 205] on link "IMG_5890.JPG" at bounding box center [366, 201] width 486 height 15
click at [147, 216] on link "IMG_5891.JPG" at bounding box center [366, 217] width 486 height 15
click at [157, 263] on link "[PERSON_NAME] DNR Cert of Restoration.pdf" at bounding box center [366, 263] width 486 height 15
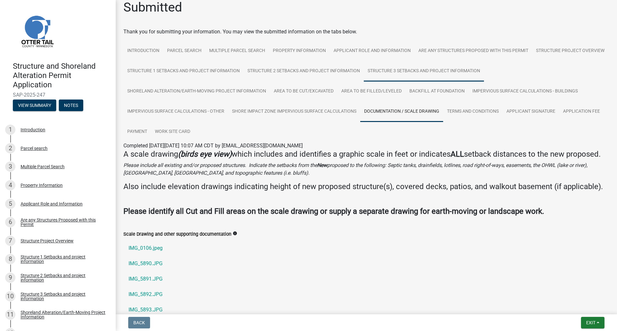
scroll to position [7, 0]
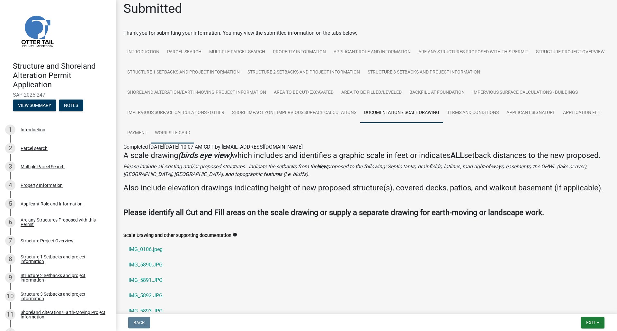
click at [160, 134] on link "Work Site Card" at bounding box center [172, 133] width 43 height 21
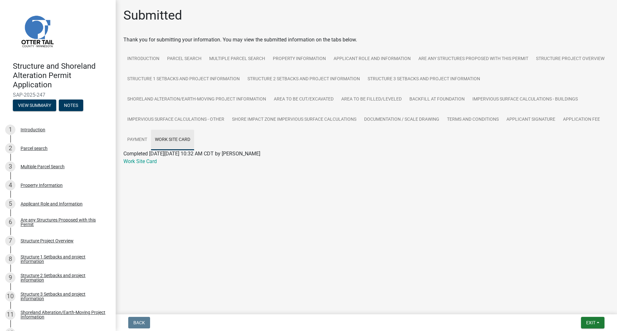
scroll to position [0, 0]
click at [140, 167] on wm-application-readonly "Introduction Parcel search Multiple Parcel Search Property Information Applican…" at bounding box center [366, 111] width 486 height 124
click at [139, 164] on link "Work Site Card" at bounding box center [139, 161] width 33 height 6
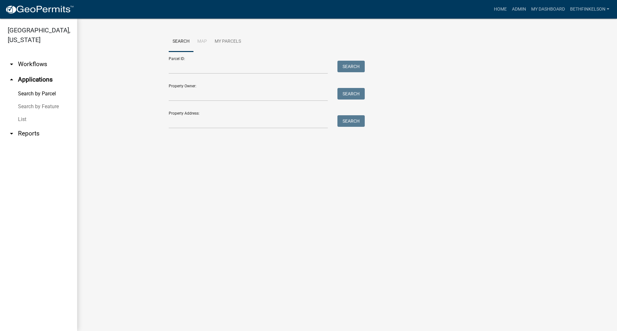
click at [185, 59] on div "Parcel ID: Search" at bounding box center [265, 63] width 193 height 22
click at [190, 73] on input "Parcel ID:" at bounding box center [248, 67] width 159 height 13
paste input "46000040020004"
click at [352, 64] on button "Search" at bounding box center [350, 67] width 27 height 12
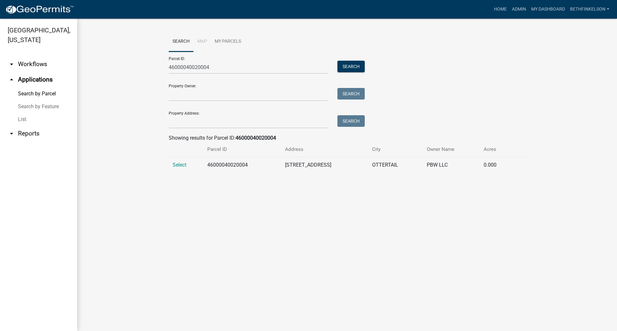
click at [174, 159] on td "Select" at bounding box center [186, 165] width 35 height 16
click at [180, 165] on span "Select" at bounding box center [180, 165] width 14 height 6
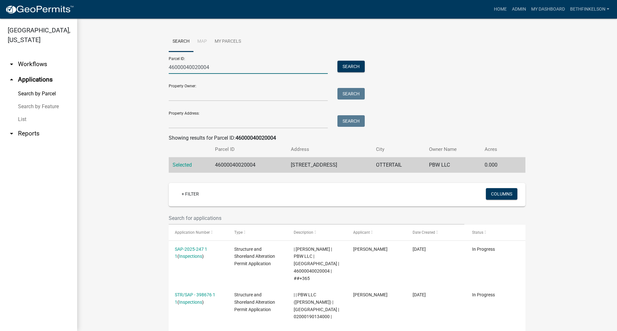
drag, startPoint x: 217, startPoint y: 69, endPoint x: 40, endPoint y: 44, distance: 178.1
click at [107, 62] on wm-workflow-application-search-view "Search Map My Parcels Parcel ID: 46000040020004 Search Property Owner: Search P…" at bounding box center [347, 206] width 514 height 351
paste input "20006000"
type input "46000020006000"
click at [337, 61] on button "Search" at bounding box center [350, 67] width 27 height 12
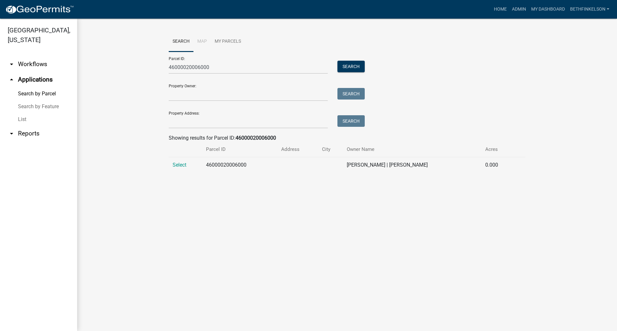
click at [193, 165] on td "Select" at bounding box center [185, 165] width 33 height 16
click at [189, 165] on td "Select" at bounding box center [185, 165] width 33 height 16
click at [175, 167] on span "Select" at bounding box center [180, 165] width 14 height 6
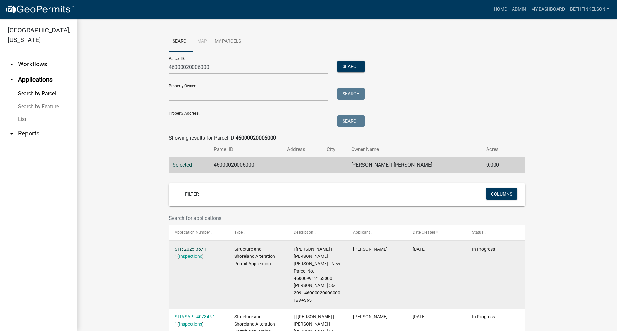
click at [195, 249] on link "STR-2025-367 1 1" at bounding box center [191, 253] width 32 height 13
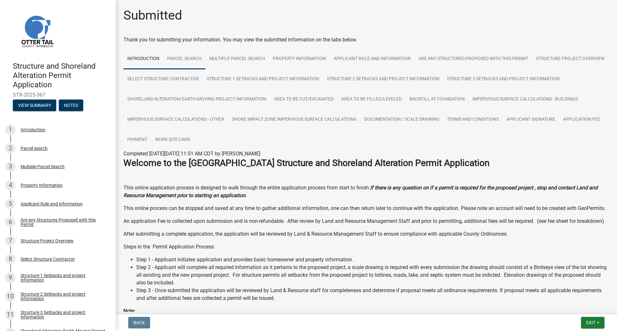
click at [180, 56] on link "Parcel search" at bounding box center [184, 59] width 42 height 21
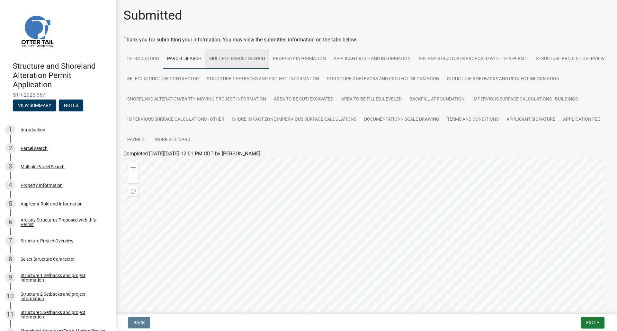
click at [221, 61] on link "Multiple Parcel Search" at bounding box center [237, 59] width 64 height 21
click at [276, 57] on link "Property Information" at bounding box center [299, 59] width 61 height 21
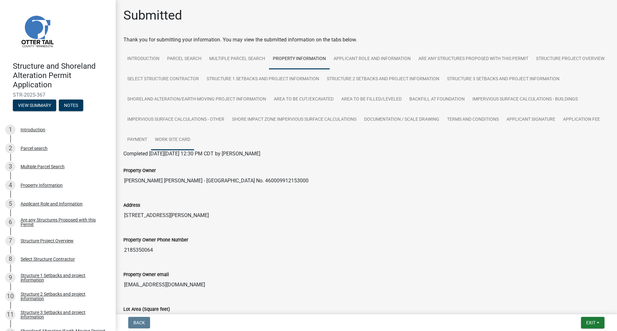
click at [194, 140] on link "Work Site Card" at bounding box center [172, 140] width 43 height 21
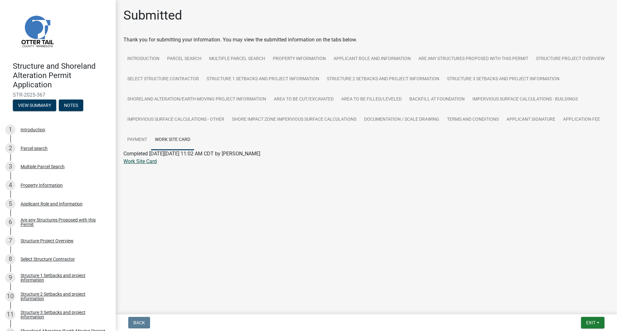
click at [133, 159] on link "Work Site Card" at bounding box center [139, 161] width 33 height 6
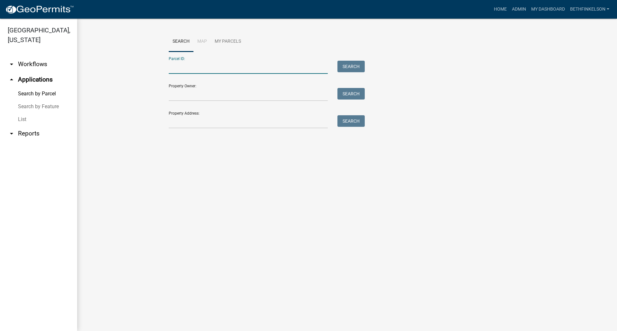
drag, startPoint x: 183, startPoint y: 66, endPoint x: 284, endPoint y: 73, distance: 101.8
click at [183, 66] on input "Parcel ID:" at bounding box center [248, 67] width 159 height 13
paste input "46000020005009"
type input "46000020005009"
click at [348, 58] on div "Parcel ID: 46000020005009 Search" at bounding box center [265, 63] width 193 height 22
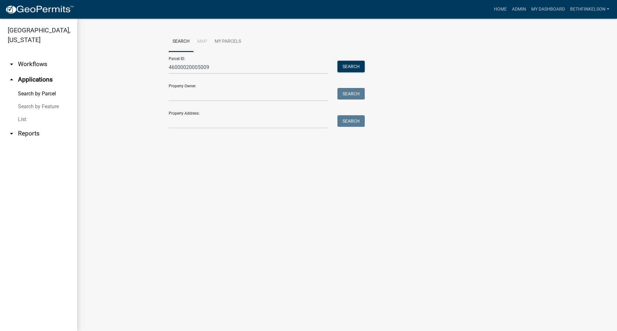
click at [349, 60] on div "Parcel ID: 46000020005009 Search" at bounding box center [265, 63] width 193 height 22
click at [349, 63] on button "Search" at bounding box center [350, 67] width 27 height 12
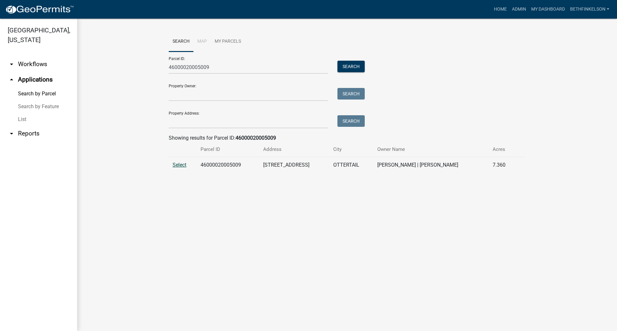
click at [182, 162] on span "Select" at bounding box center [180, 165] width 14 height 6
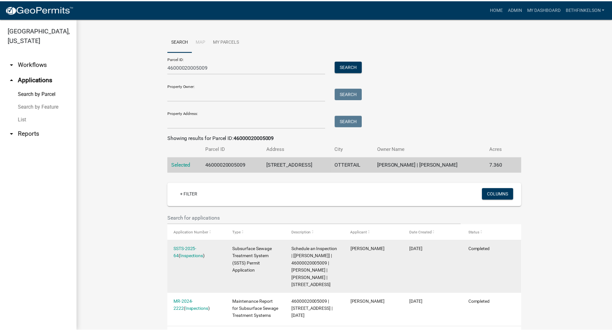
scroll to position [25, 0]
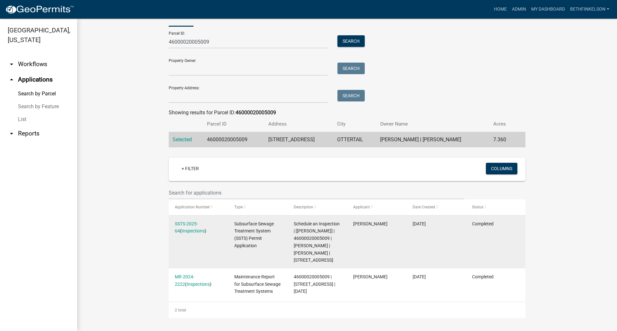
click at [192, 228] on div "SSTS-2025-64 ( Inspections )" at bounding box center [198, 227] width 47 height 15
click at [196, 225] on link "SSTS-2025-64" at bounding box center [186, 227] width 23 height 13
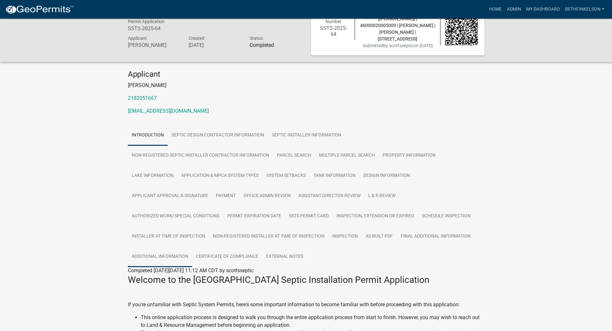
scroll to position [24, 0]
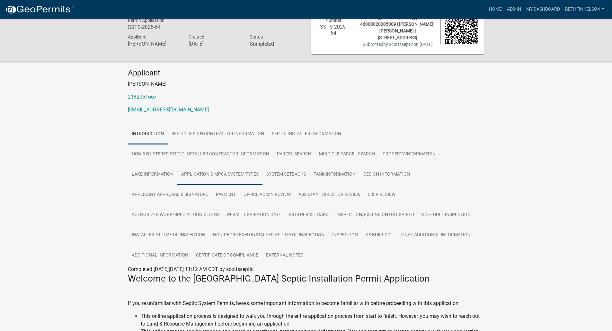
click at [223, 177] on link "Application & MPCA System Types" at bounding box center [219, 175] width 85 height 21
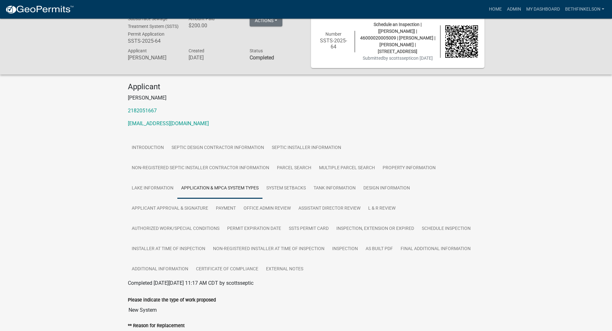
scroll to position [0, 0]
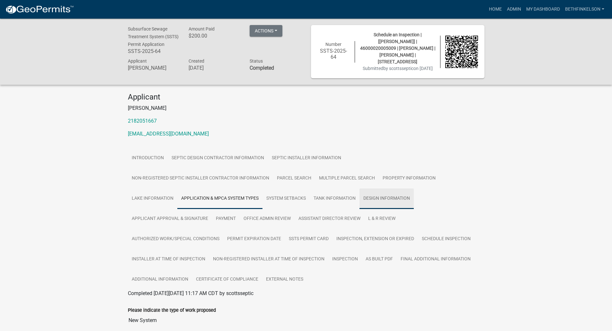
drag, startPoint x: 381, startPoint y: 208, endPoint x: 370, endPoint y: 207, distance: 11.3
click at [381, 208] on link "Design Information" at bounding box center [387, 199] width 54 height 21
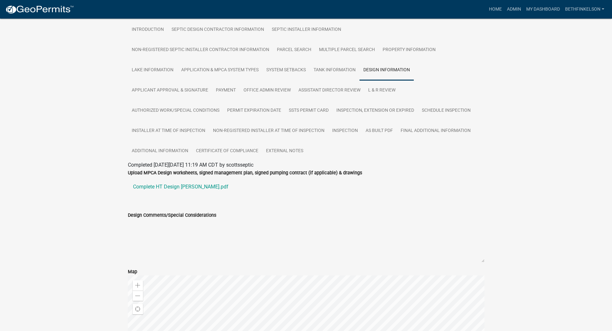
scroll to position [137, 0]
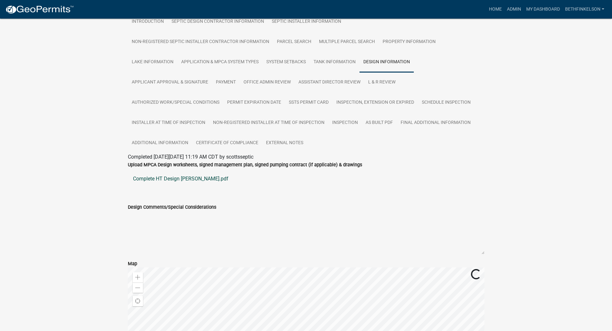
click at [172, 183] on link "Complete HT Design [PERSON_NAME].pdf" at bounding box center [306, 178] width 357 height 15
click at [316, 108] on link "SSTS Permit Card" at bounding box center [309, 103] width 48 height 21
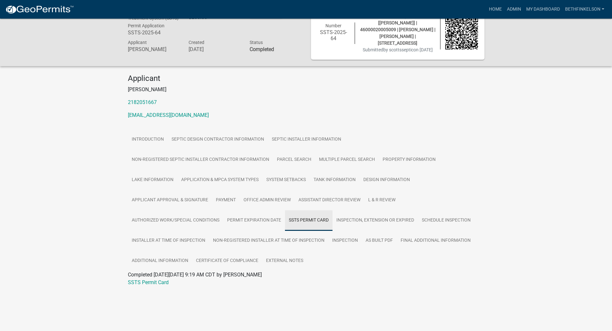
scroll to position [19, 0]
click at [147, 283] on link "SSTS Permit Card" at bounding box center [148, 283] width 41 height 6
